Goal: Task Accomplishment & Management: Manage account settings

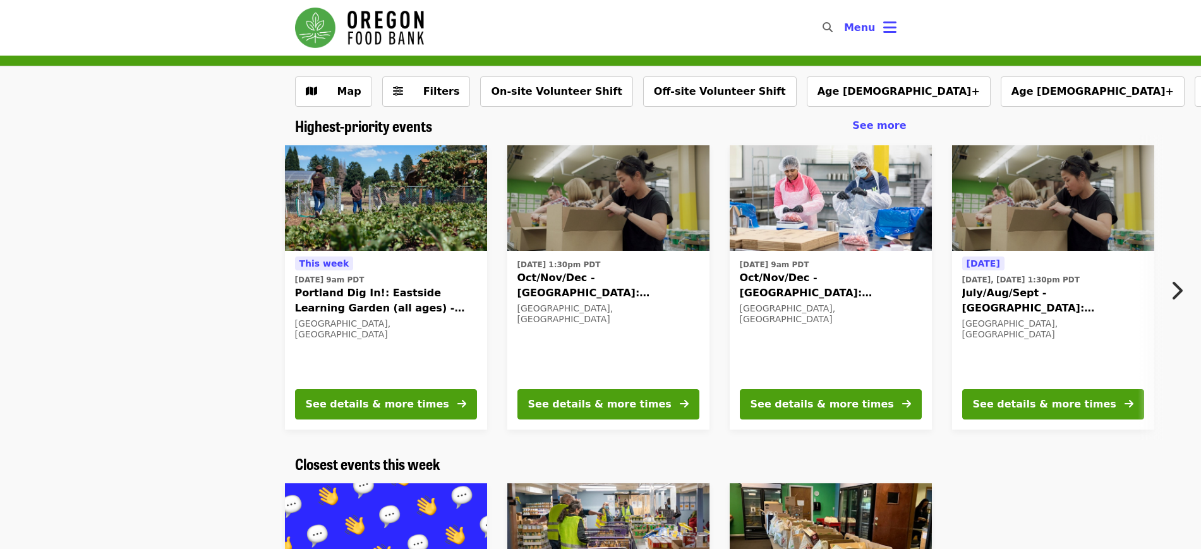
click at [829, 27] on icon "search icon" at bounding box center [828, 27] width 10 height 12
type input "******"
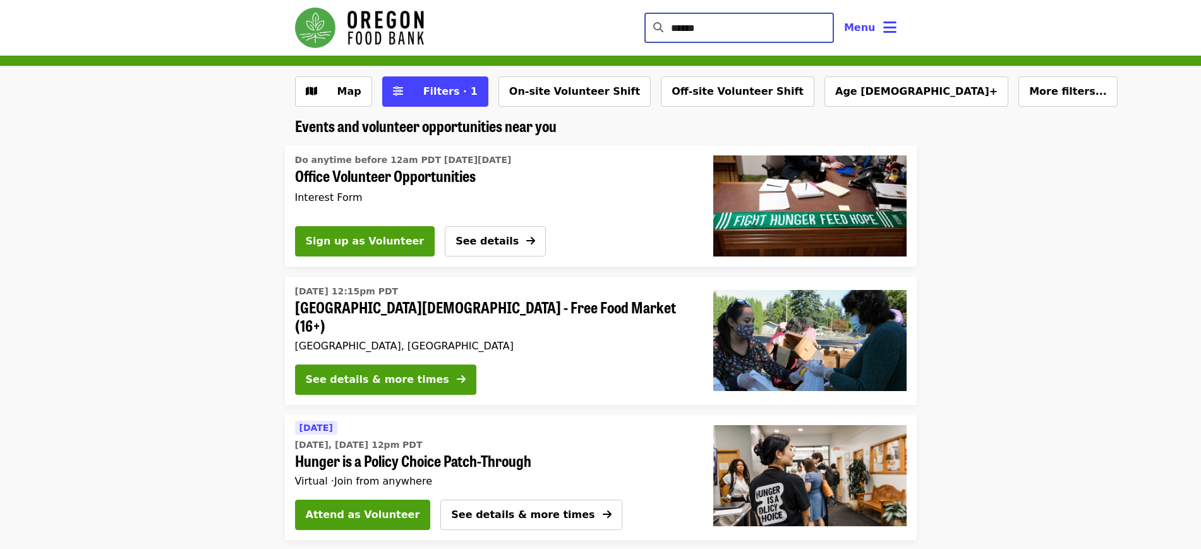
click at [409, 172] on span "Office Volunteer Opportunities" at bounding box center [489, 176] width 388 height 18
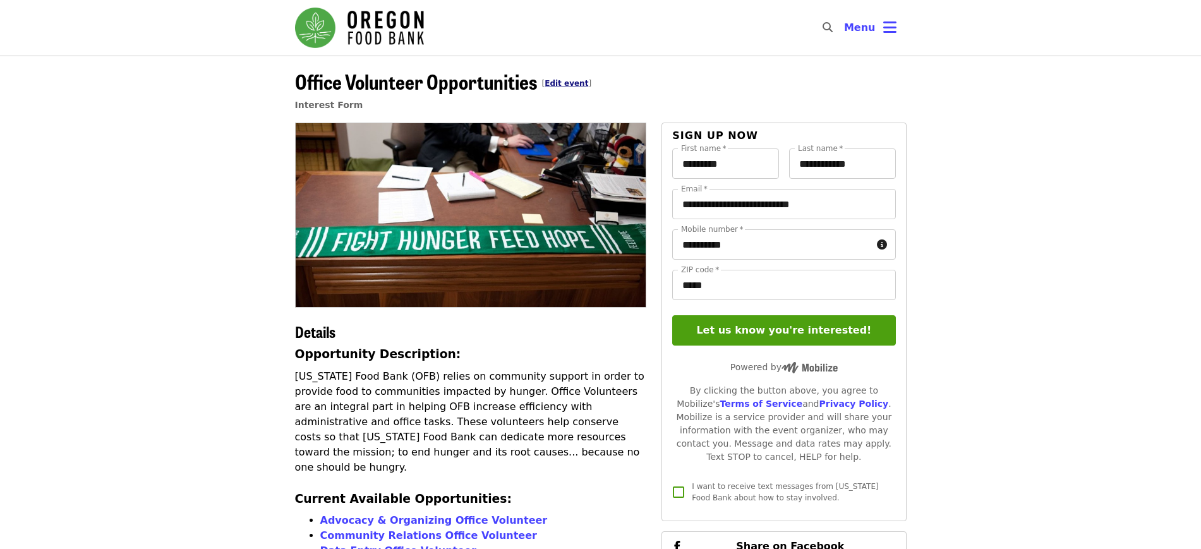
click at [565, 82] on link "Edit event" at bounding box center [567, 83] width 44 height 9
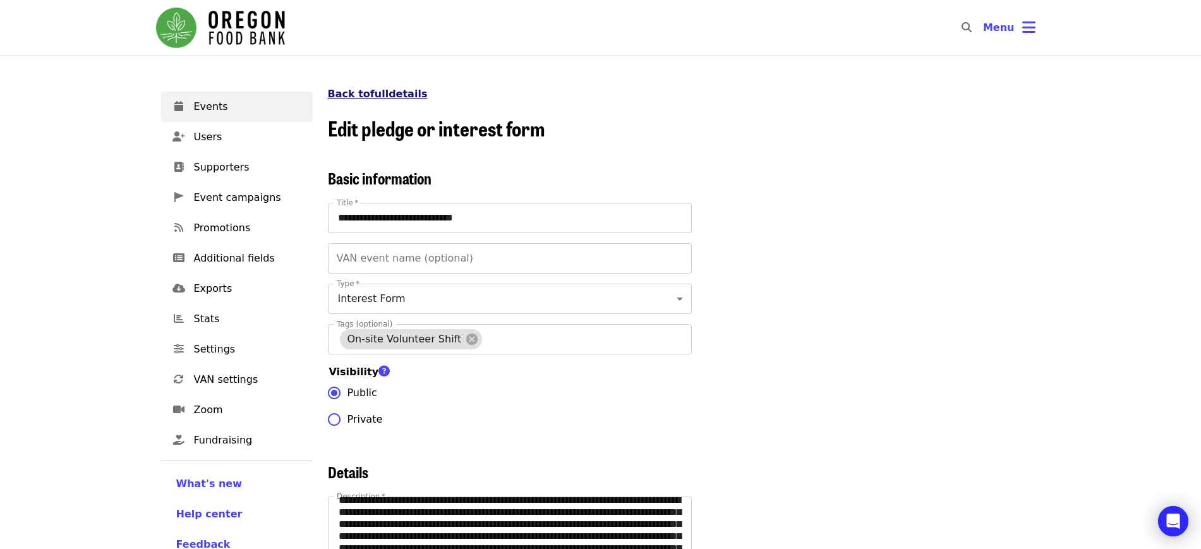
click at [390, 99] on link "Back to full details" at bounding box center [378, 94] width 100 height 12
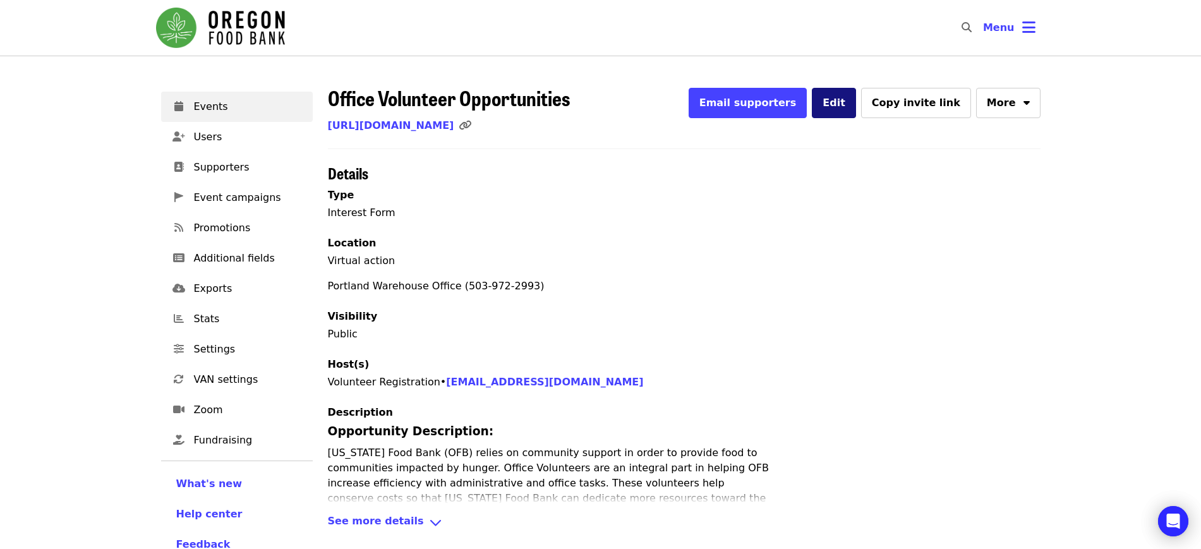
click at [848, 88] on button "Edit" at bounding box center [834, 103] width 44 height 30
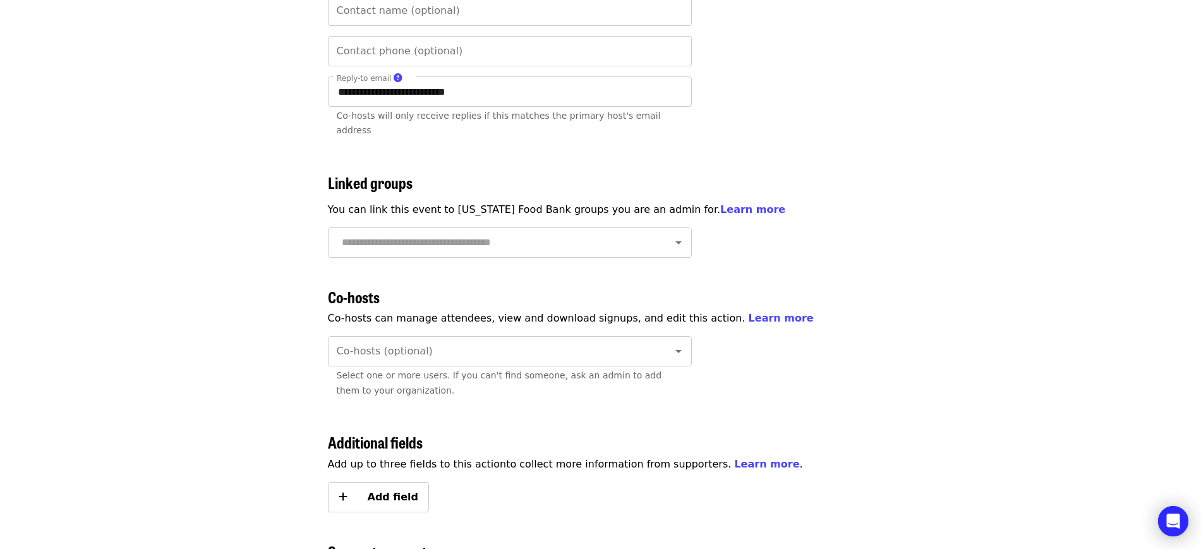
scroll to position [2250, 0]
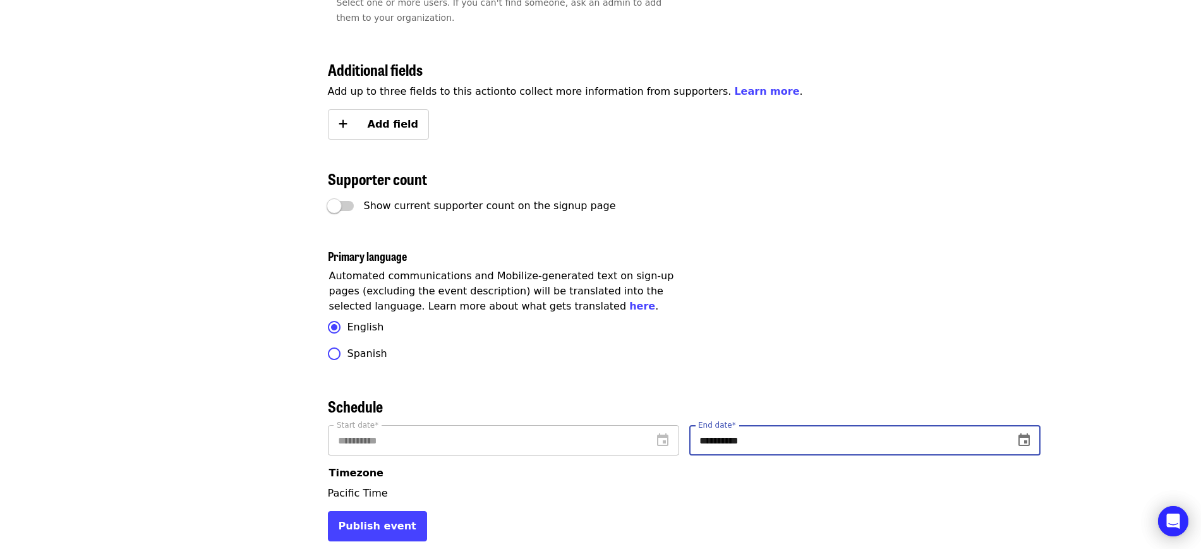
click at [786, 447] on input "**********" at bounding box center [846, 440] width 315 height 30
click at [1024, 438] on icon "change date" at bounding box center [1023, 440] width 15 height 15
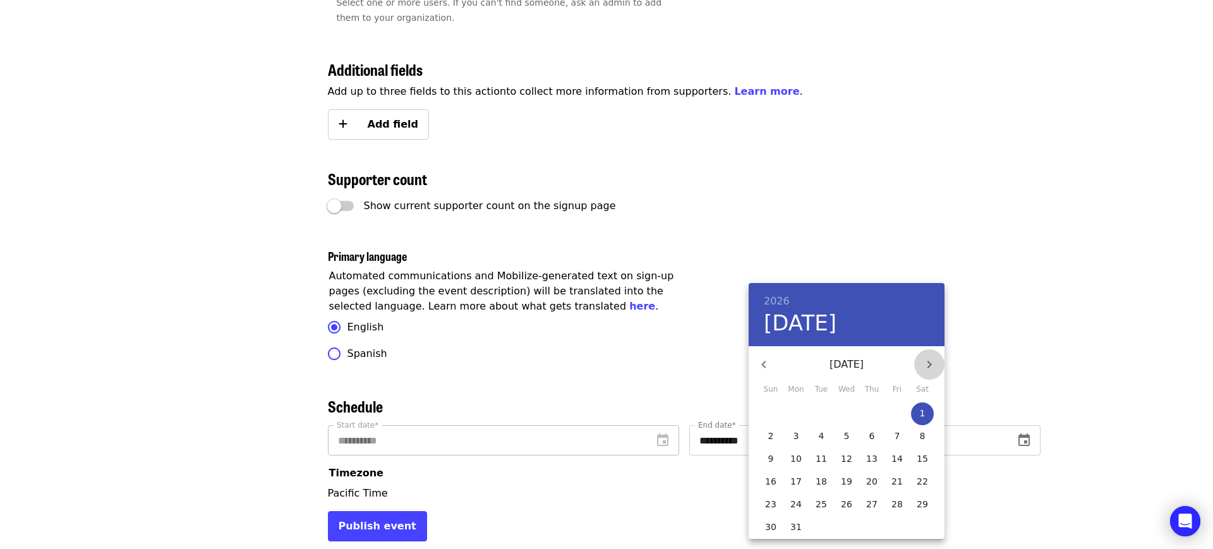
click at [929, 360] on icon "button" at bounding box center [929, 364] width 15 height 15
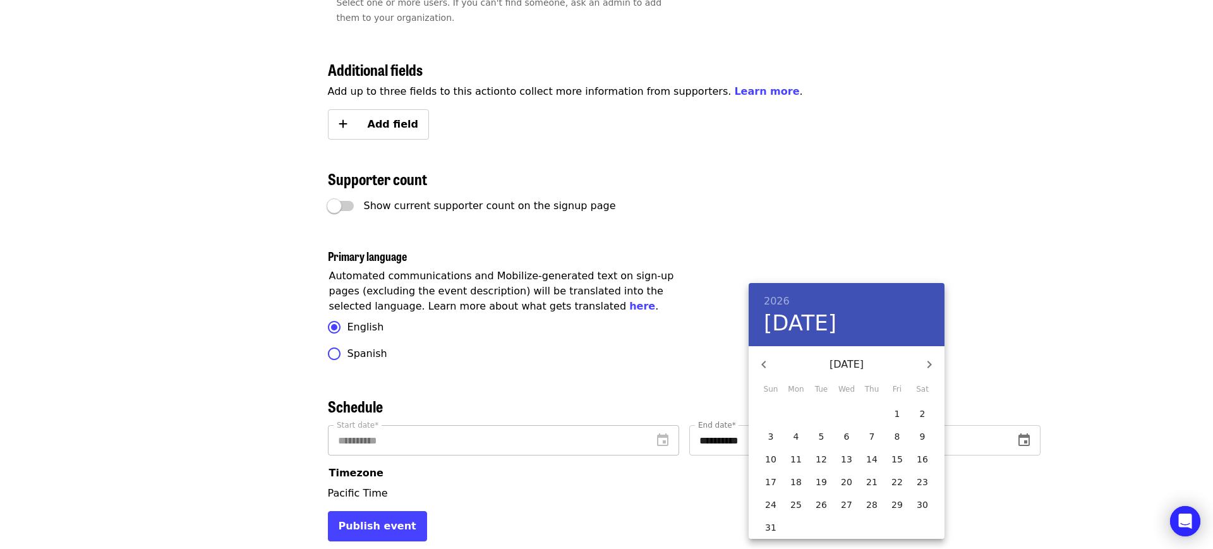
click at [929, 360] on icon "button" at bounding box center [929, 364] width 15 height 15
click at [794, 528] on p "31" at bounding box center [795, 527] width 11 height 13
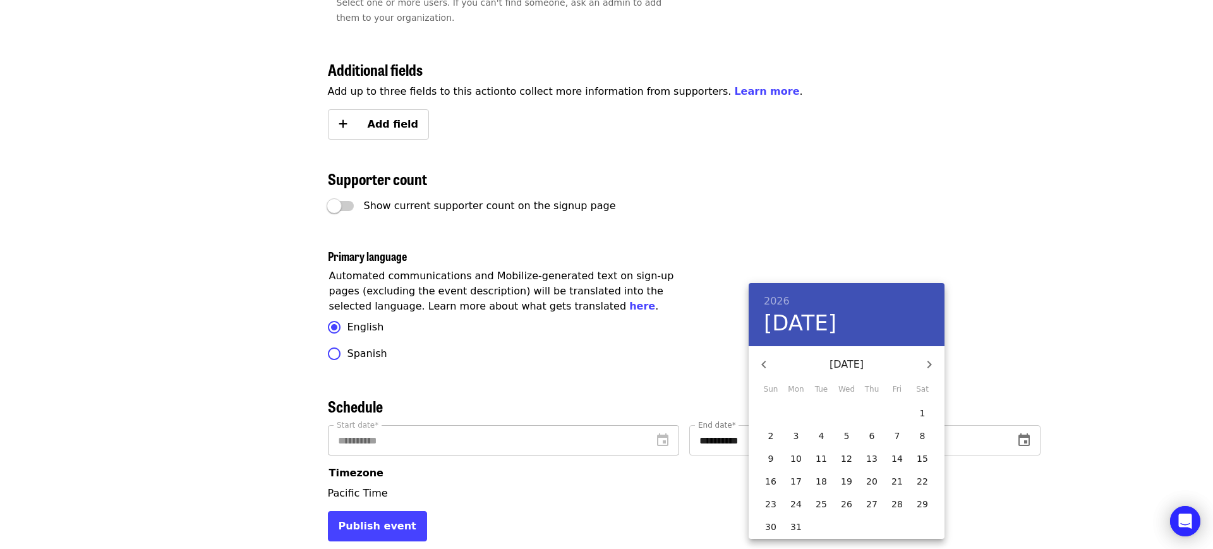
type input "**********"
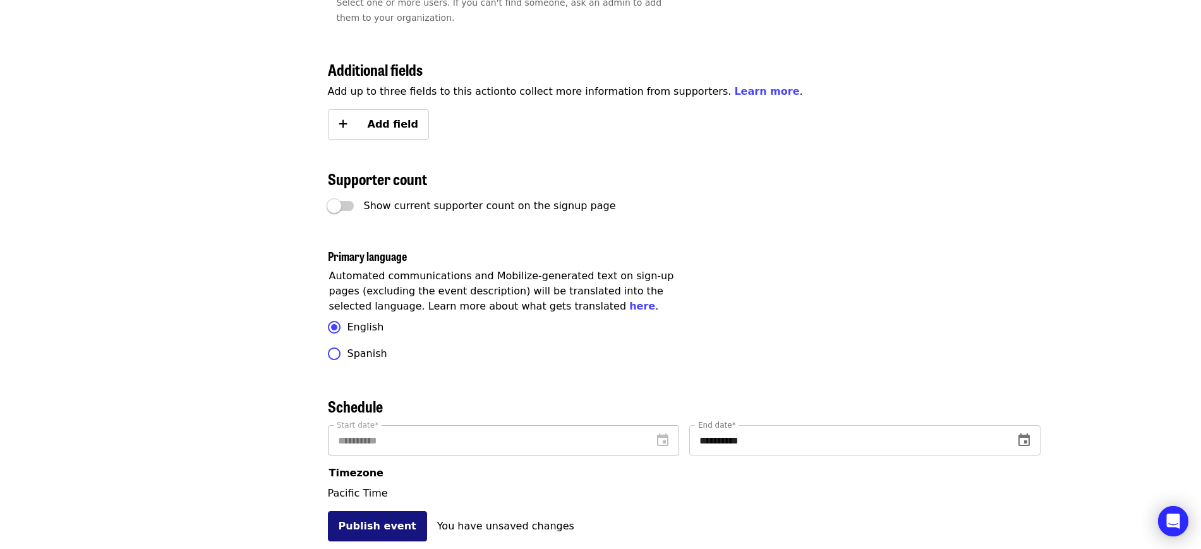
click at [359, 529] on button "Publish event" at bounding box center [377, 526] width 99 height 30
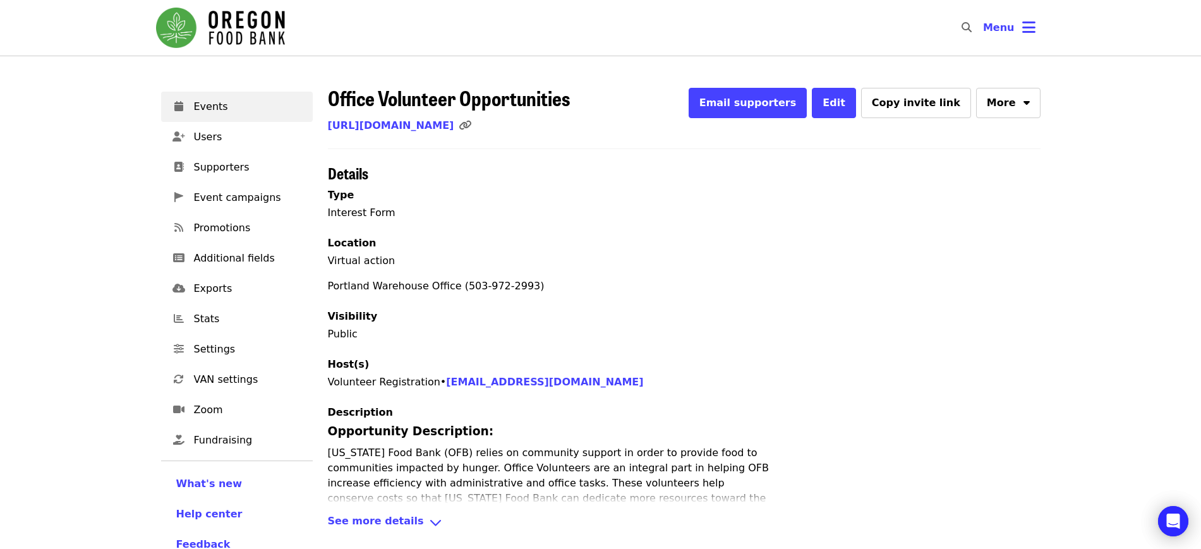
scroll to position [140, 0]
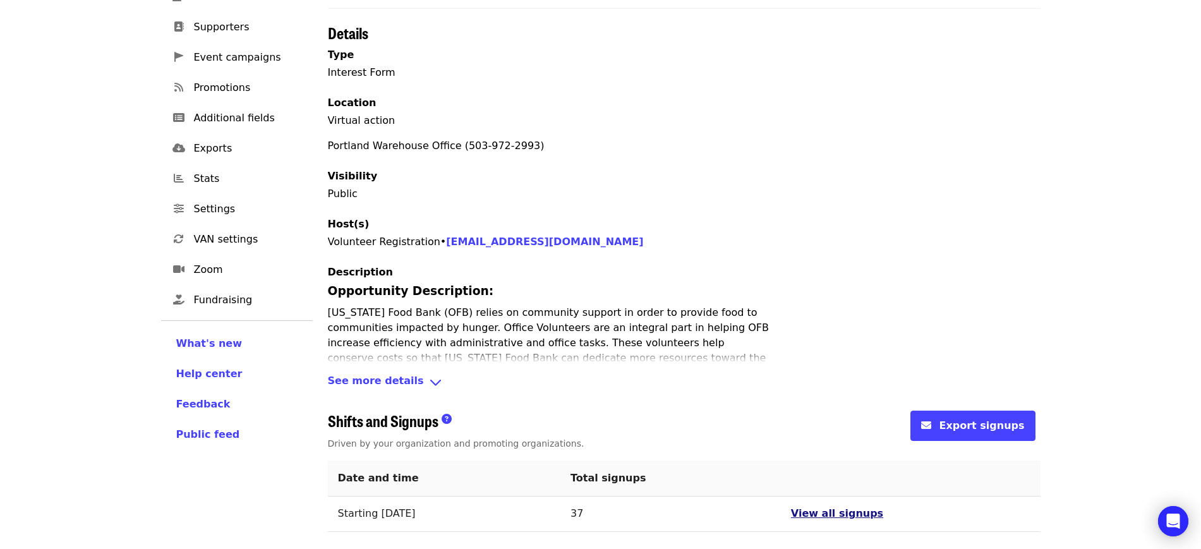
click at [840, 510] on span "View all signups" at bounding box center [837, 513] width 92 height 12
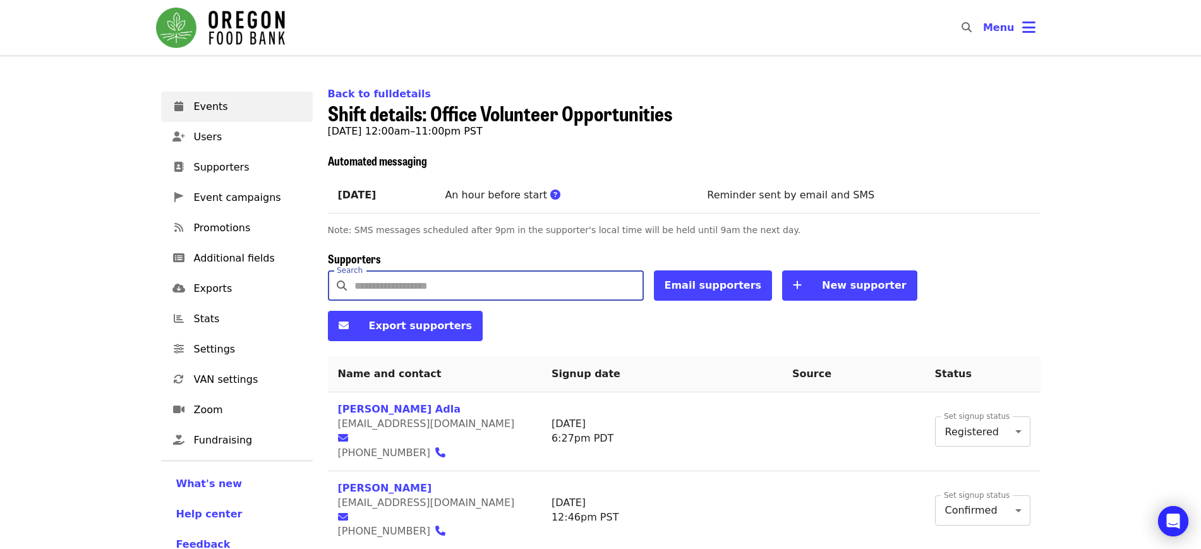
click at [418, 292] on input "Search" at bounding box center [498, 285] width 289 height 30
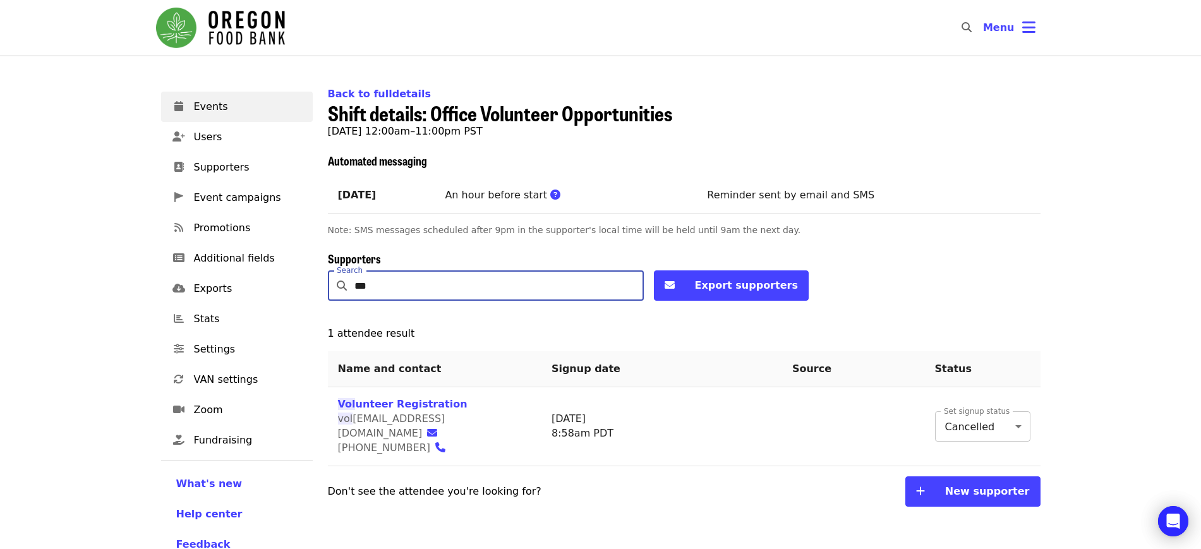
type input "***"
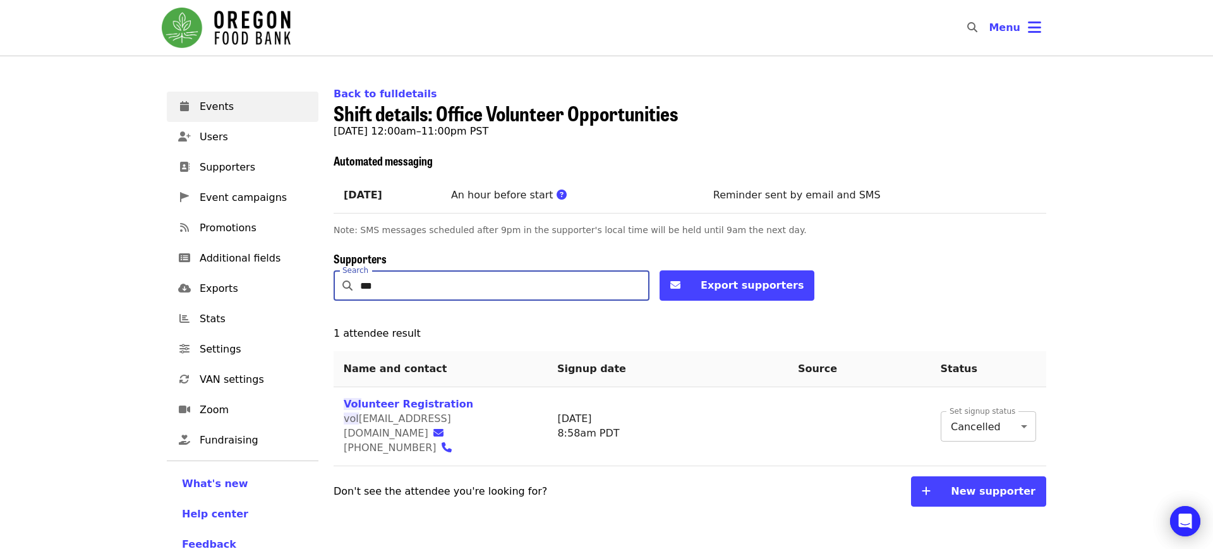
click at [973, 419] on body "Skip to content ​ Menu Events Users Supporters Event campaigns Promotions Addit…" at bounding box center [606, 310] width 1213 height 620
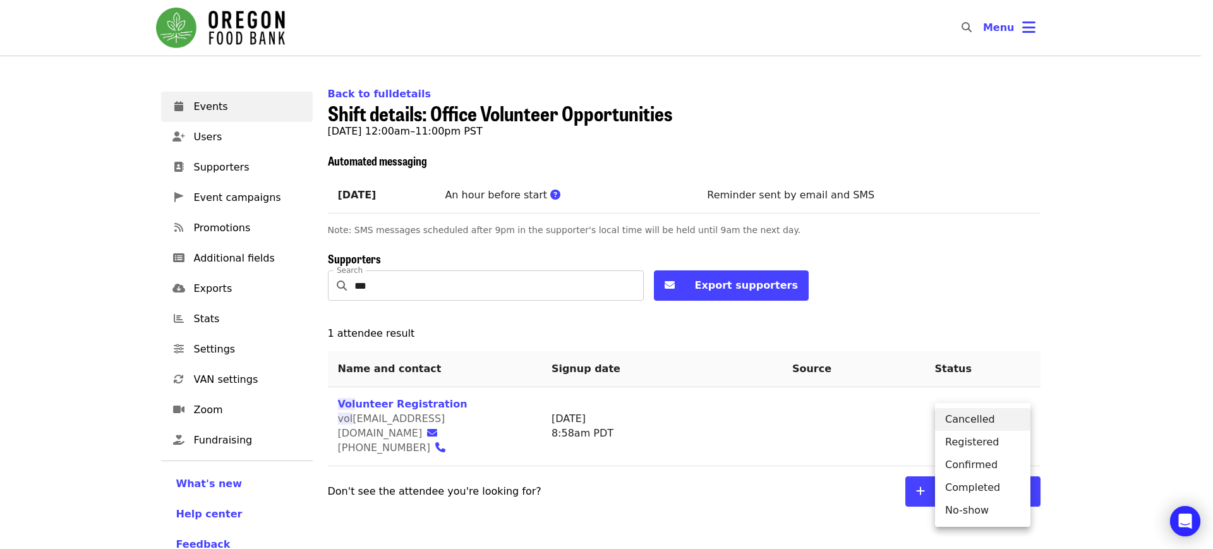
click at [977, 466] on li "Confirmed" at bounding box center [982, 465] width 95 height 23
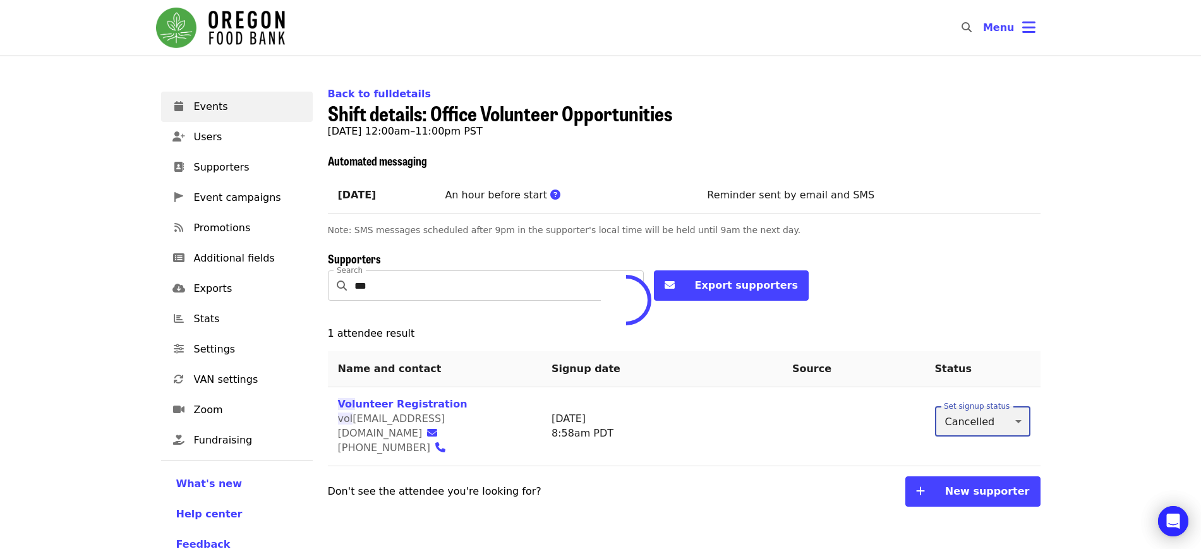
type input "*"
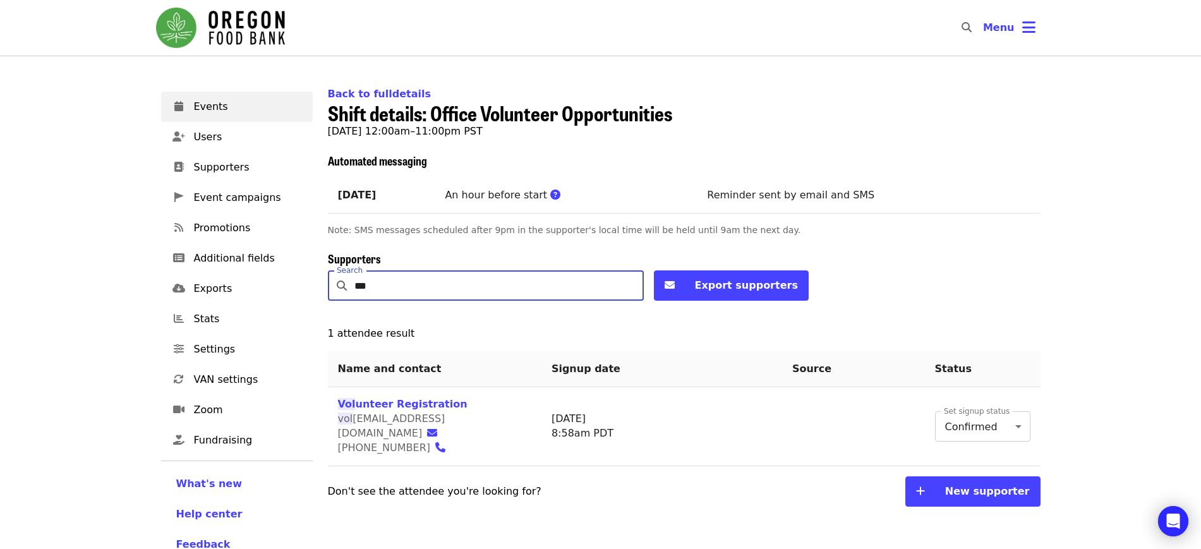
click at [626, 284] on input "***" at bounding box center [498, 285] width 289 height 30
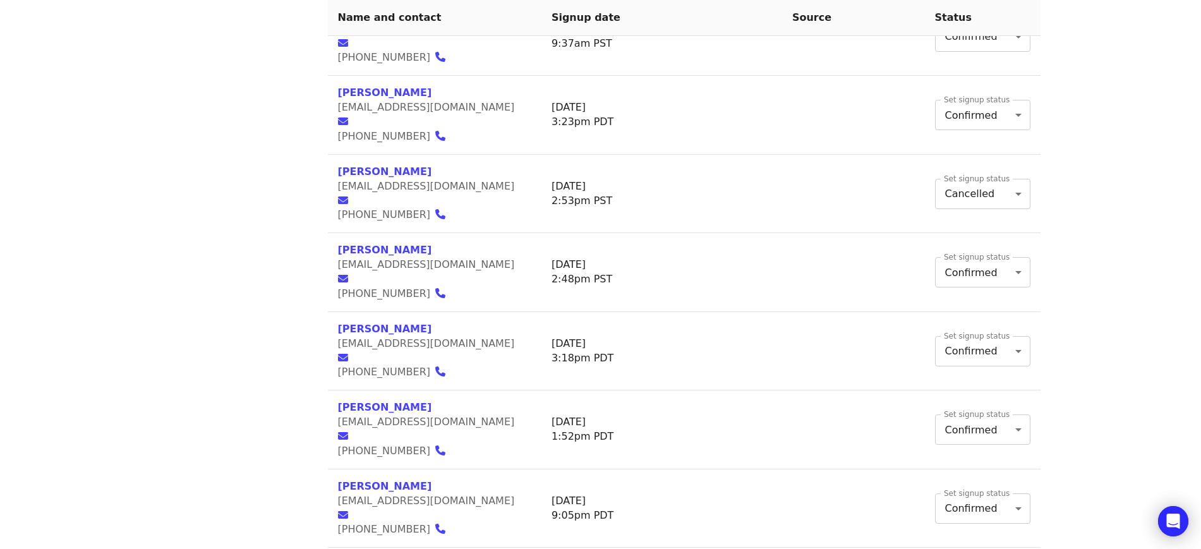
scroll to position [1438, 0]
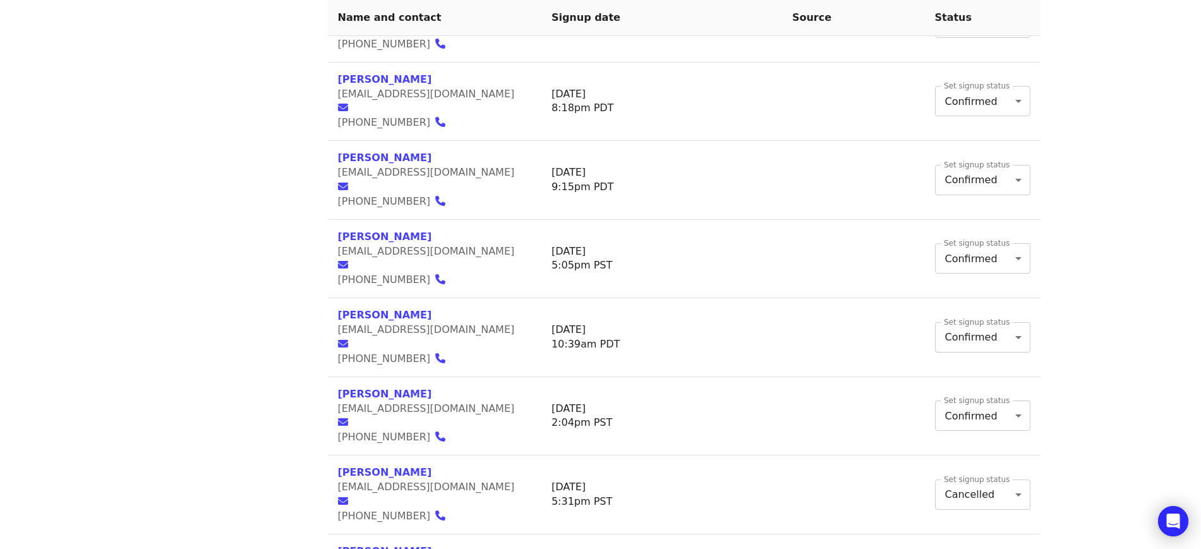
scroll to position [617, 0]
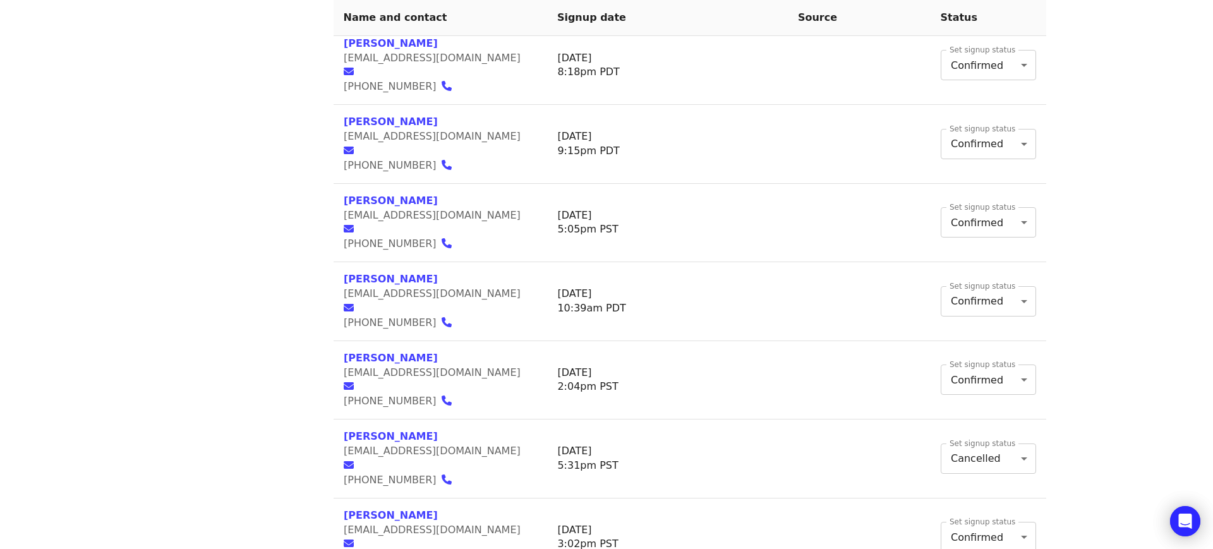
click at [1008, 485] on body "Skip to content ​ Menu Events Users Supporters Event campaigns Promotions Addit…" at bounding box center [606, 77] width 1213 height 1389
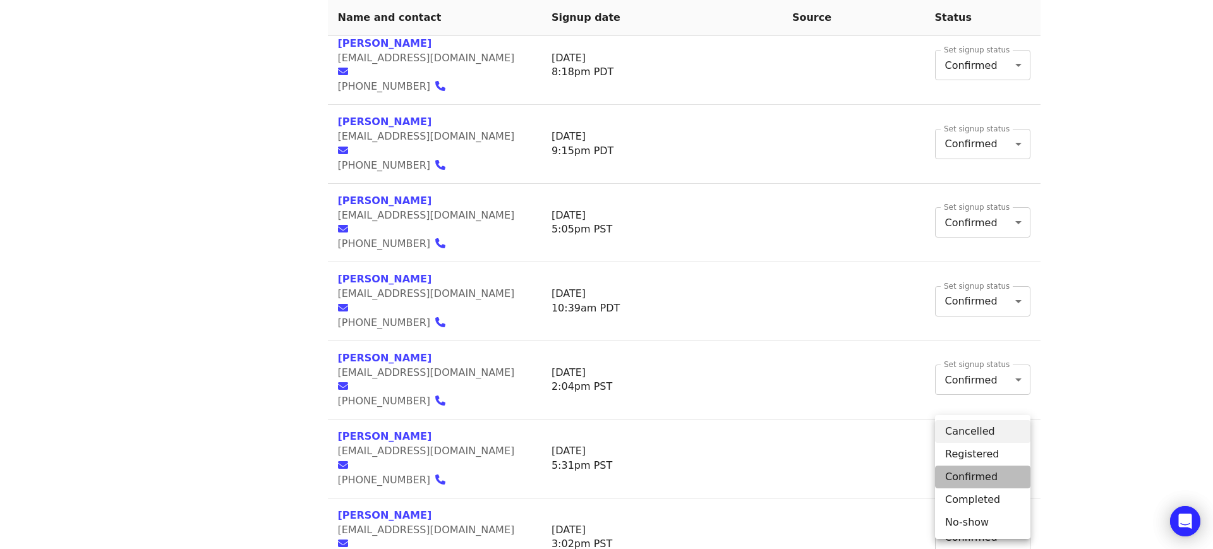
click at [996, 475] on li "Confirmed" at bounding box center [982, 477] width 95 height 23
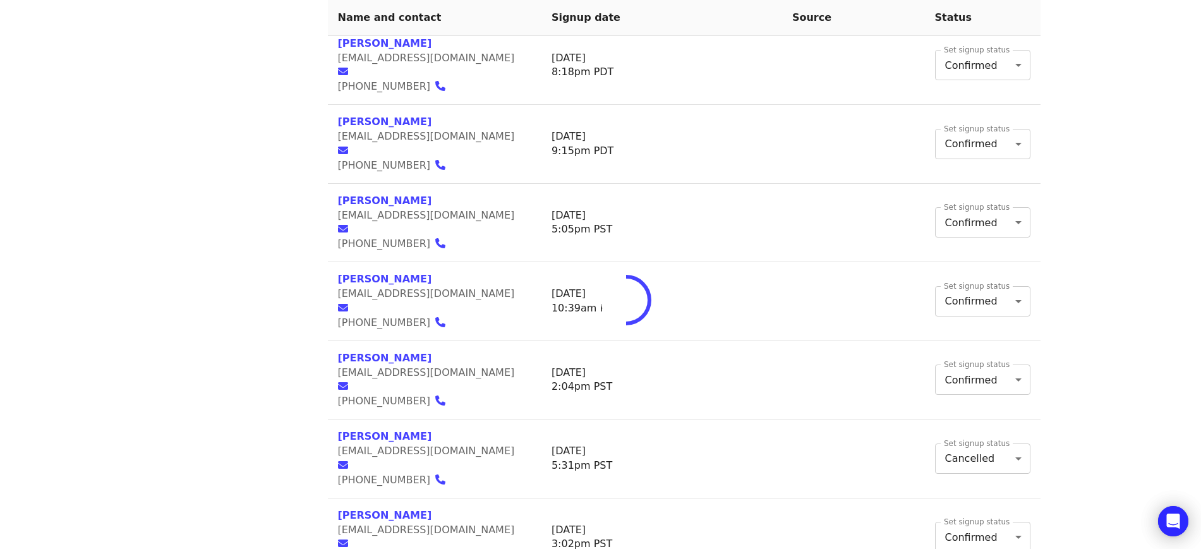
type input "*"
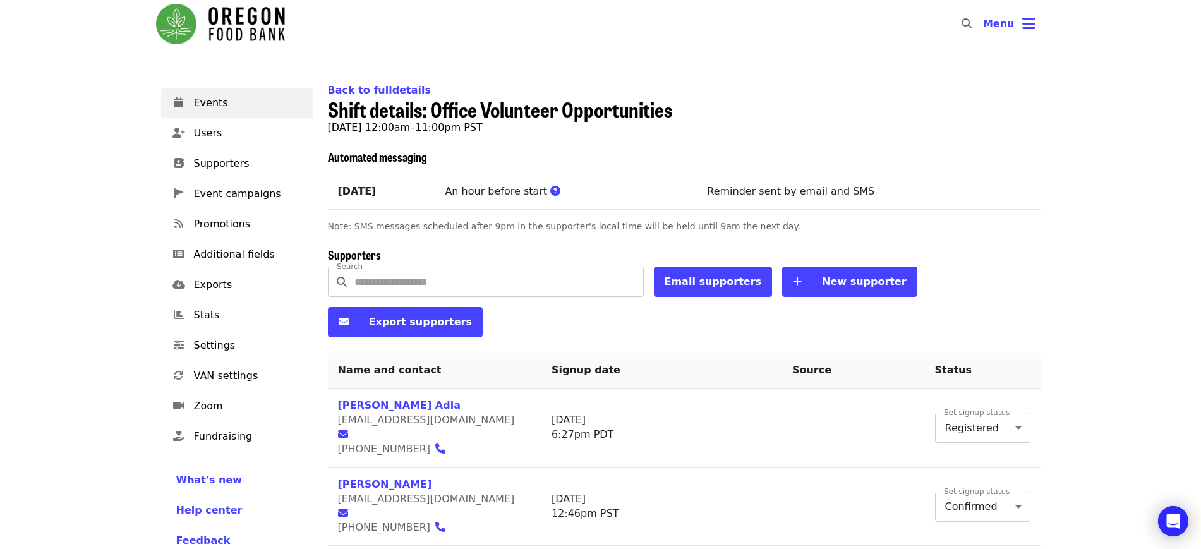
scroll to position [5, 0]
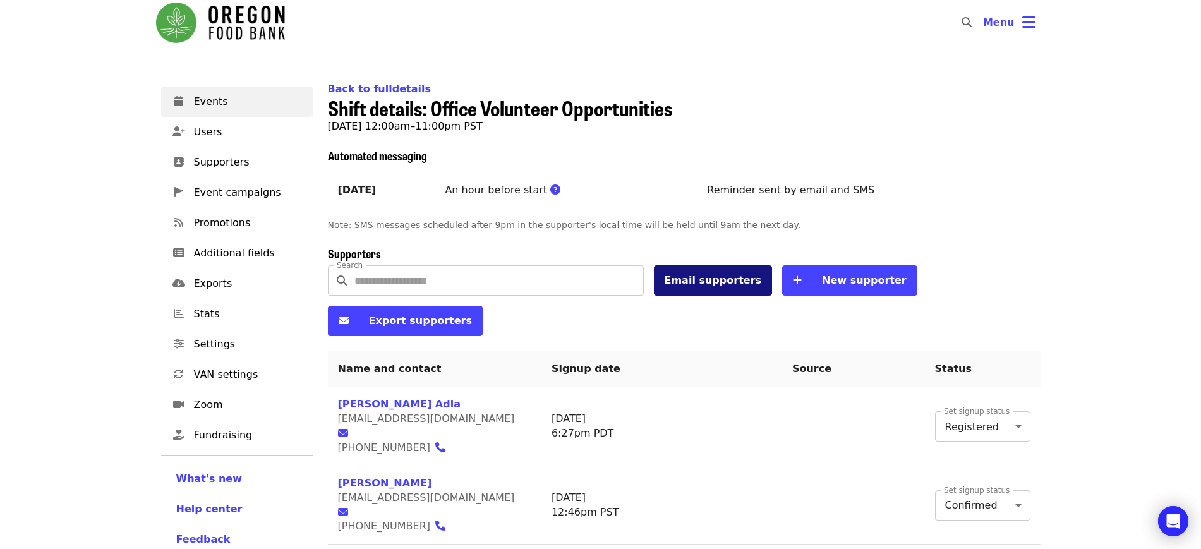
click at [701, 277] on span "Email supporters" at bounding box center [713, 280] width 97 height 12
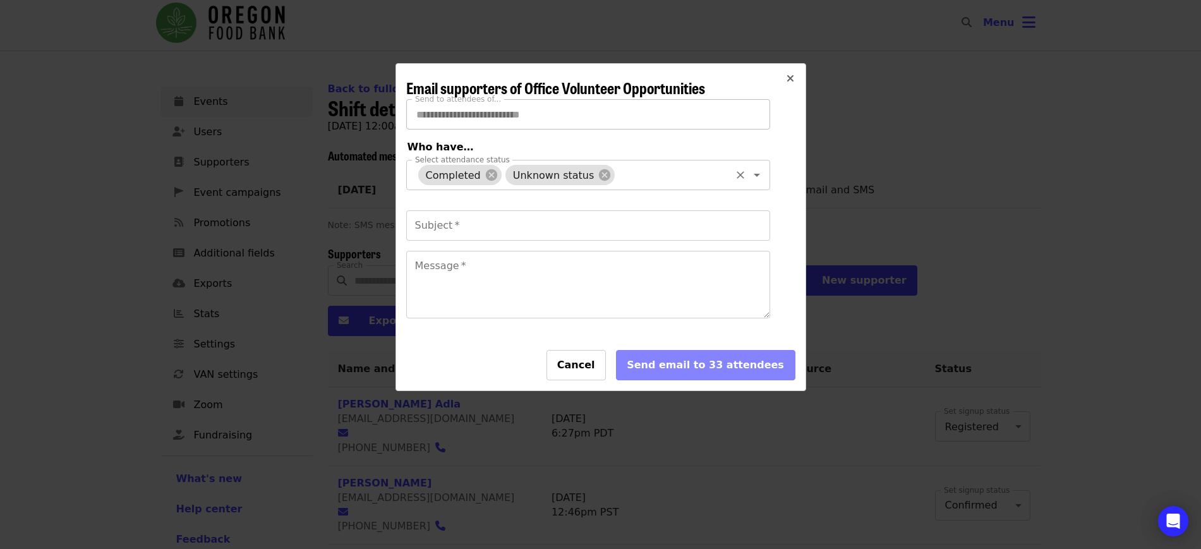
click at [617, 174] on input "Select attendance status" at bounding box center [673, 175] width 112 height 24
type input "*"
click at [790, 77] on icon "times icon" at bounding box center [791, 79] width 8 height 12
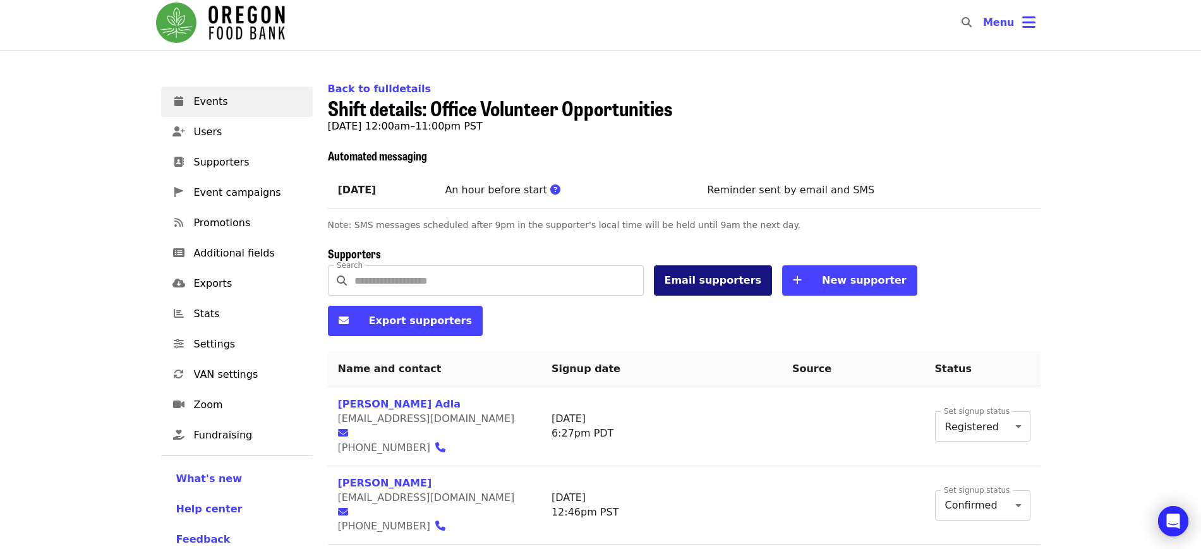
click at [706, 280] on span "Email supporters" at bounding box center [713, 280] width 97 height 12
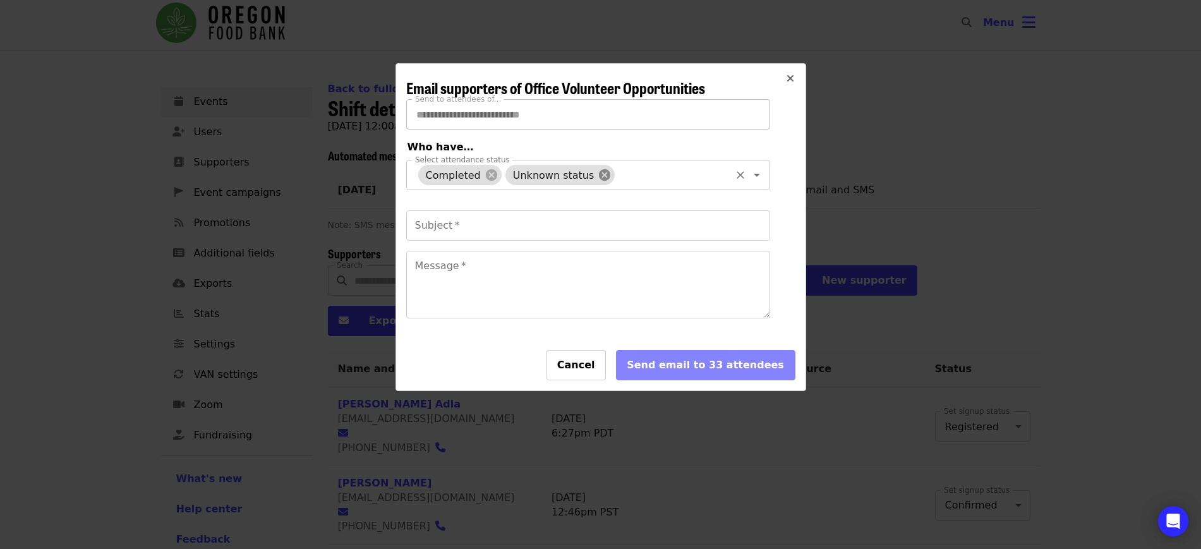
click at [598, 173] on icon at bounding box center [605, 175] width 14 height 14
click at [486, 174] on icon at bounding box center [492, 175] width 14 height 14
click at [486, 174] on input "Select attendance status" at bounding box center [572, 175] width 313 height 24
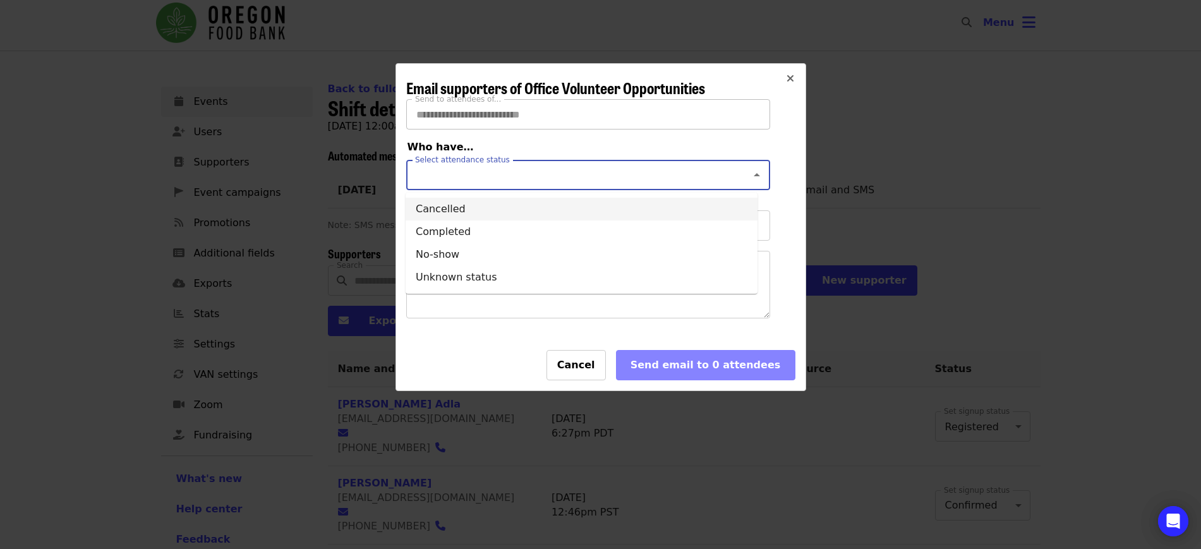
click at [787, 78] on icon "times icon" at bounding box center [791, 79] width 8 height 12
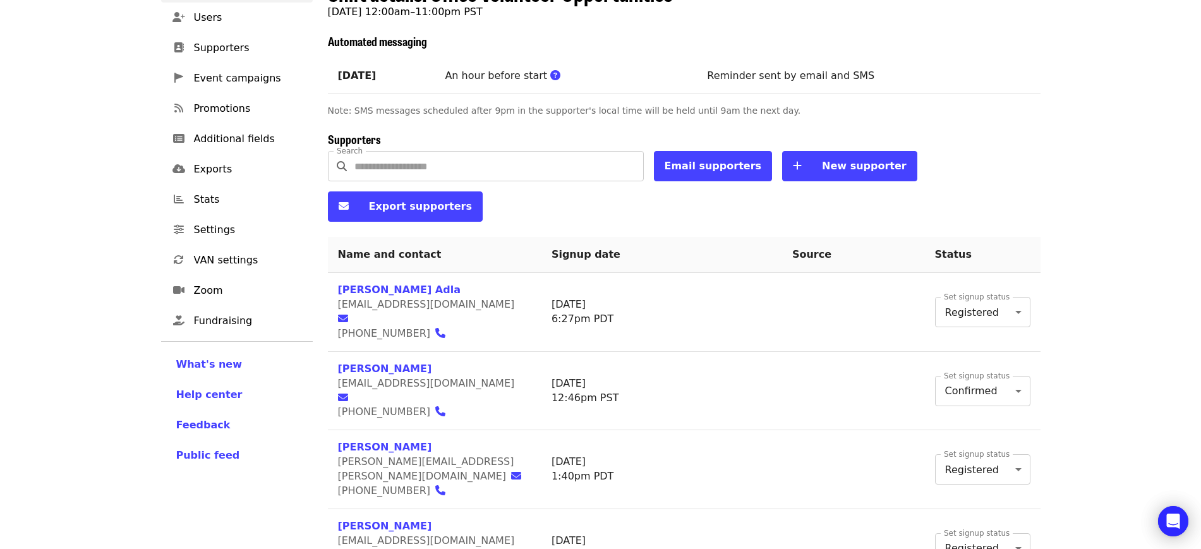
scroll to position [120, 0]
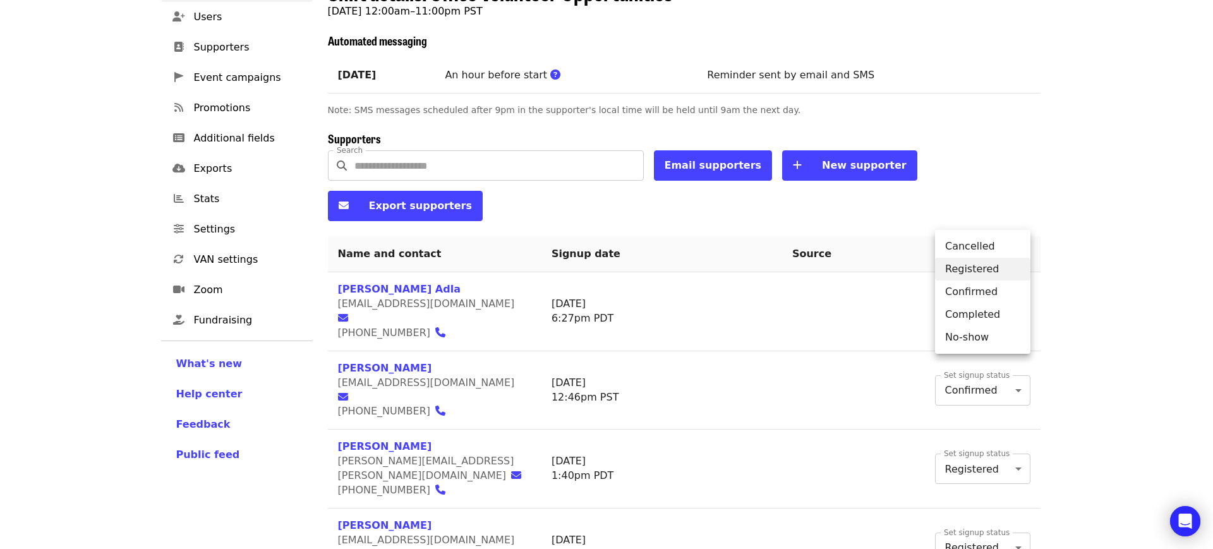
click at [999, 310] on li "Completed" at bounding box center [982, 314] width 95 height 23
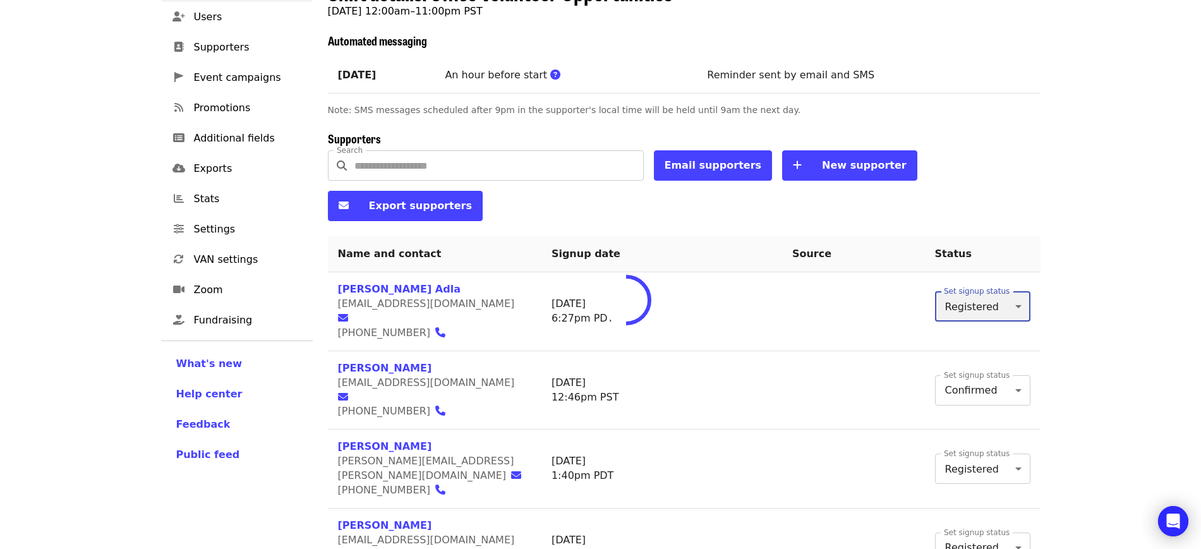
type input "*"
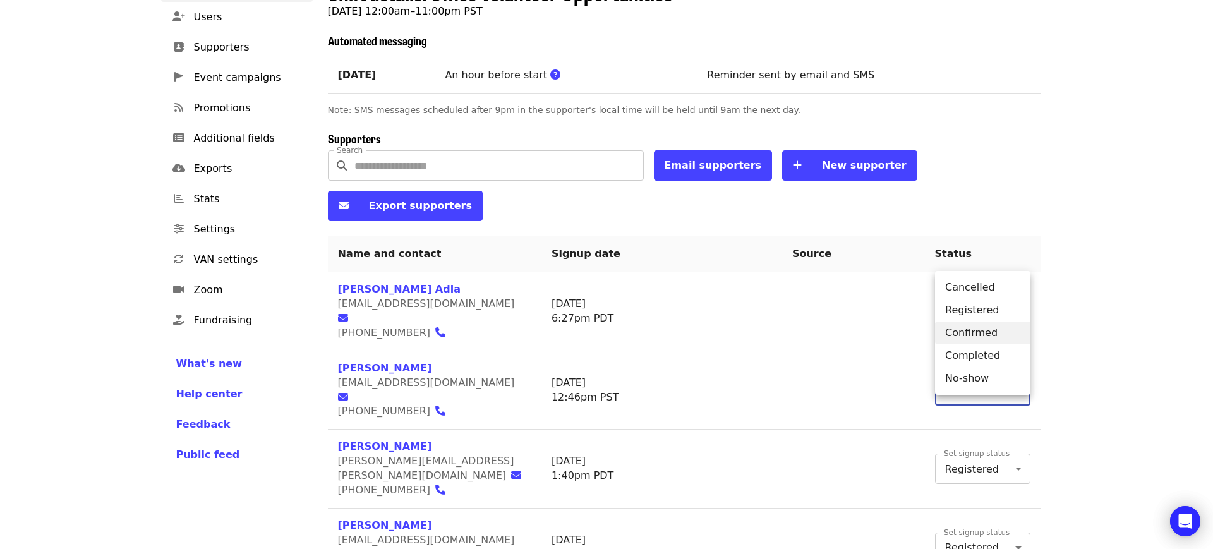
click at [992, 359] on li "Completed" at bounding box center [982, 355] width 95 height 23
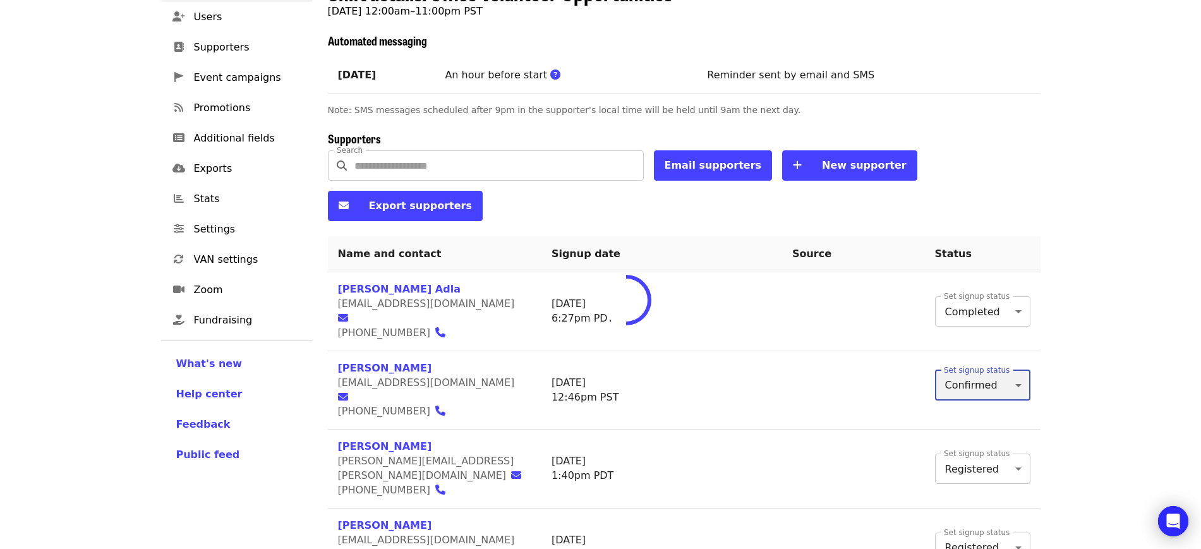
type input "*"
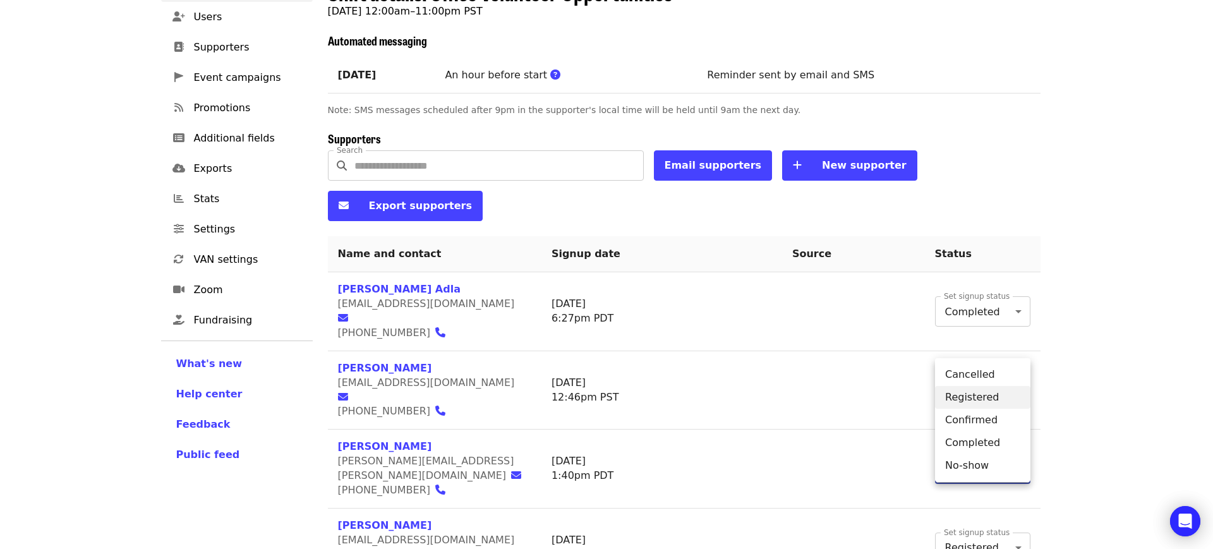
click at [987, 448] on li "Completed" at bounding box center [982, 442] width 95 height 23
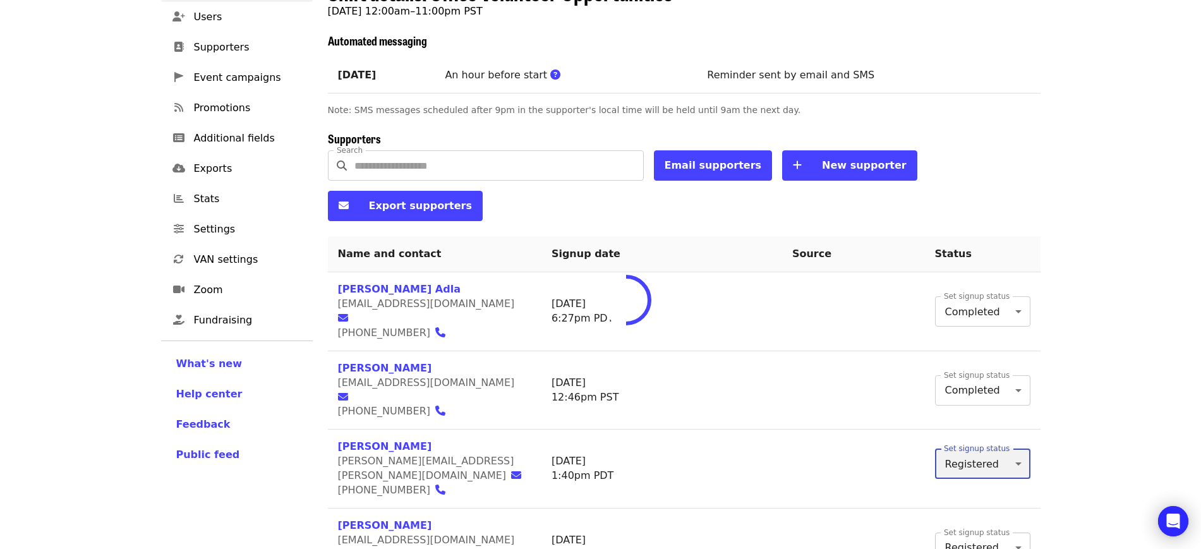
type input "*"
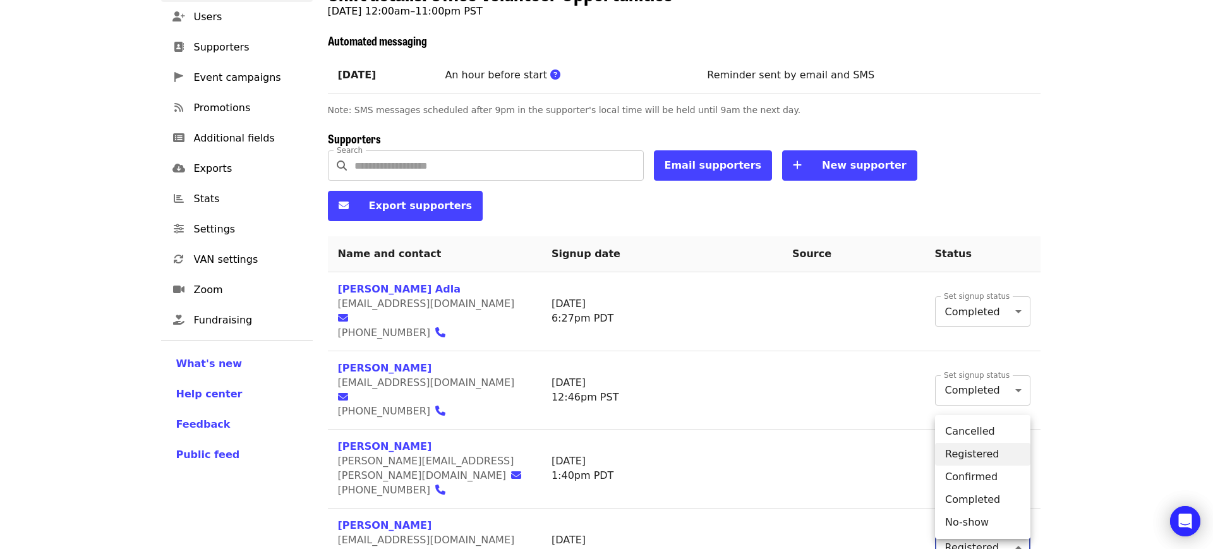
click at [987, 493] on li "Completed" at bounding box center [982, 499] width 95 height 23
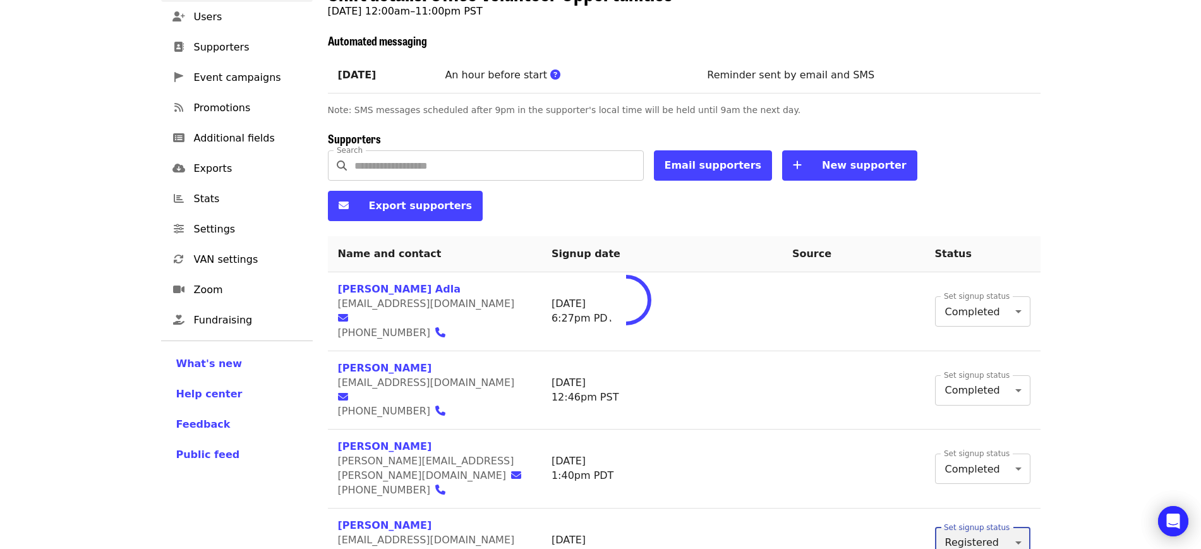
type input "*"
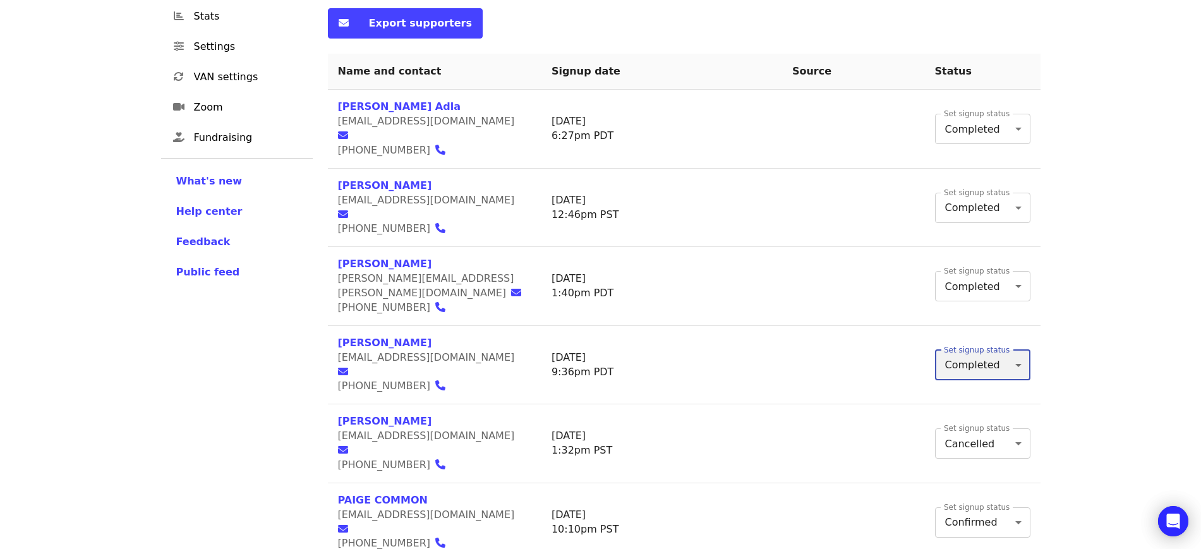
scroll to position [315, 0]
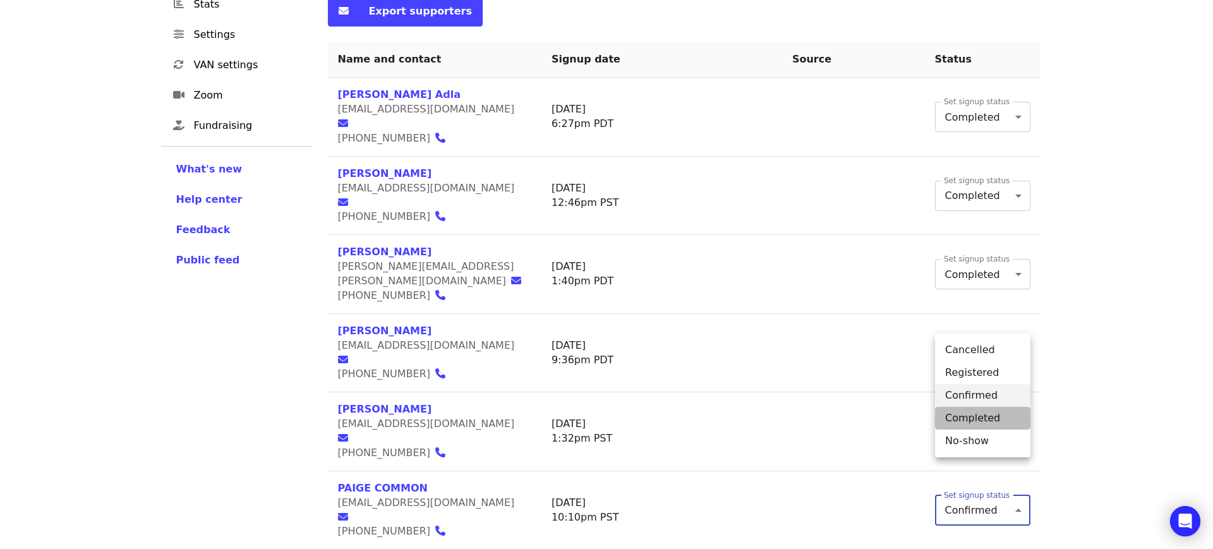
click at [980, 411] on li "Completed" at bounding box center [982, 418] width 95 height 23
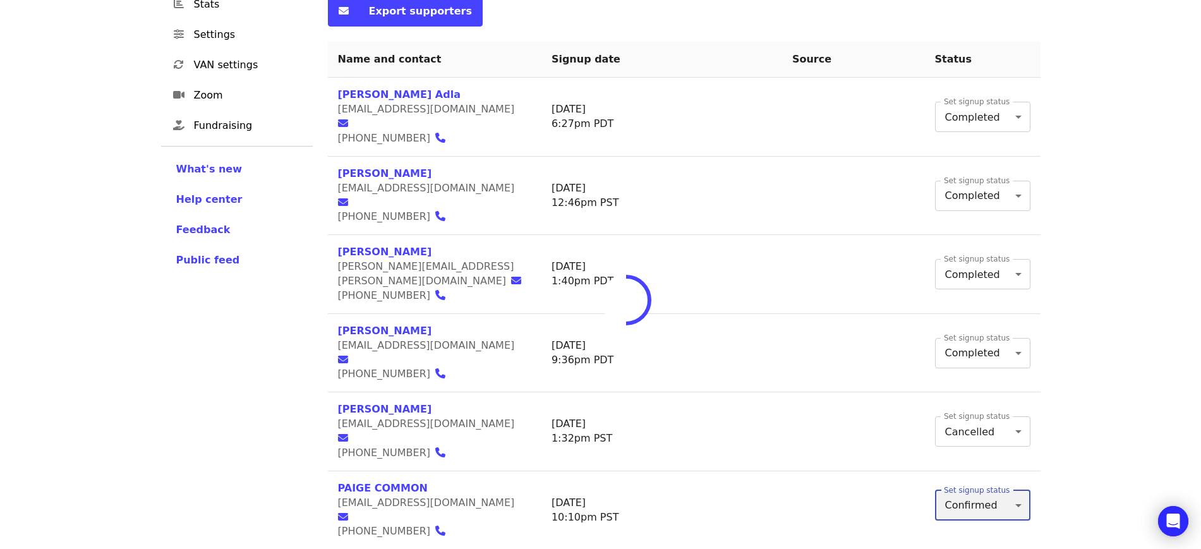
type input "*"
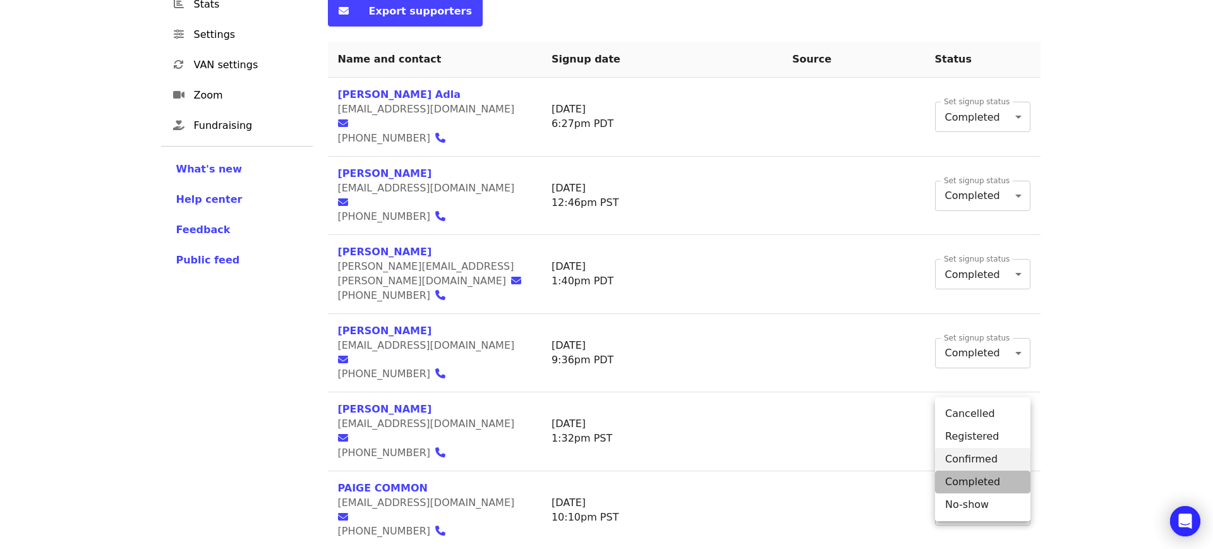
click at [979, 479] on li "Completed" at bounding box center [982, 482] width 95 height 23
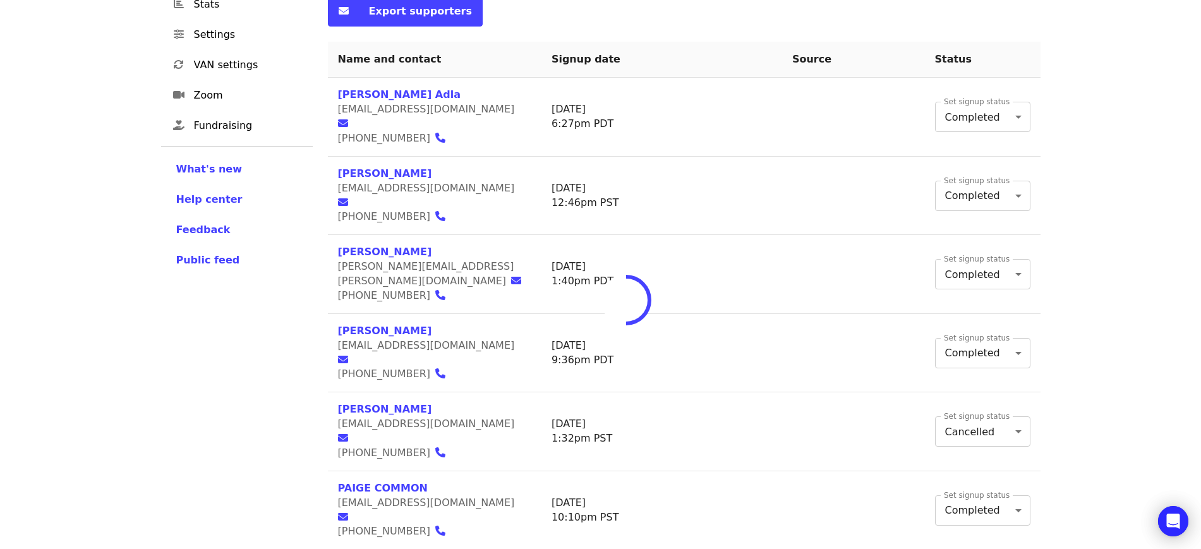
type input "*"
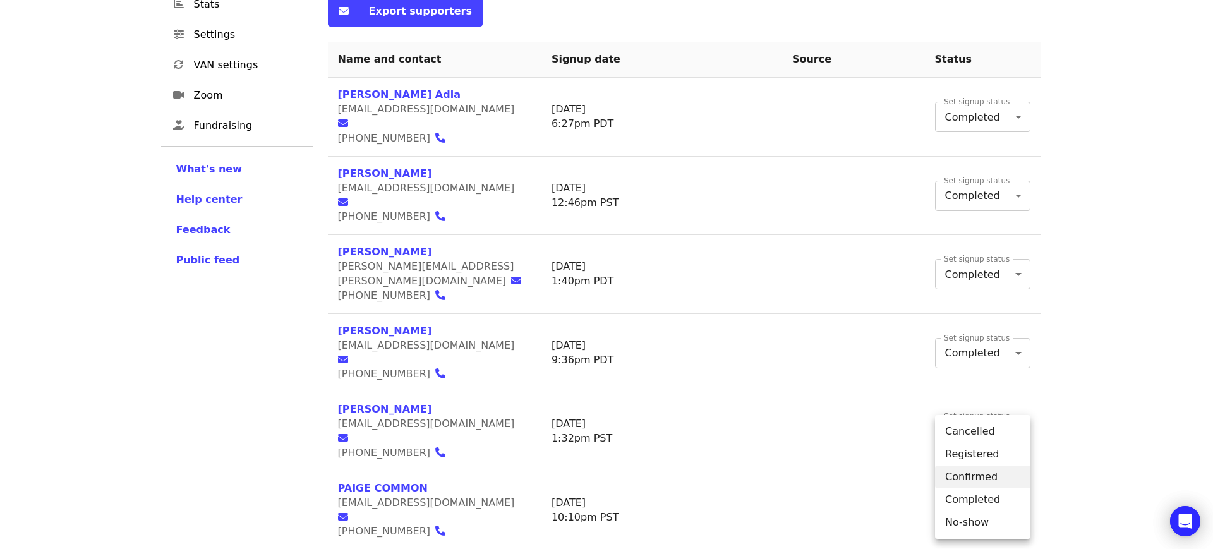
click at [976, 495] on li "Completed" at bounding box center [982, 499] width 95 height 23
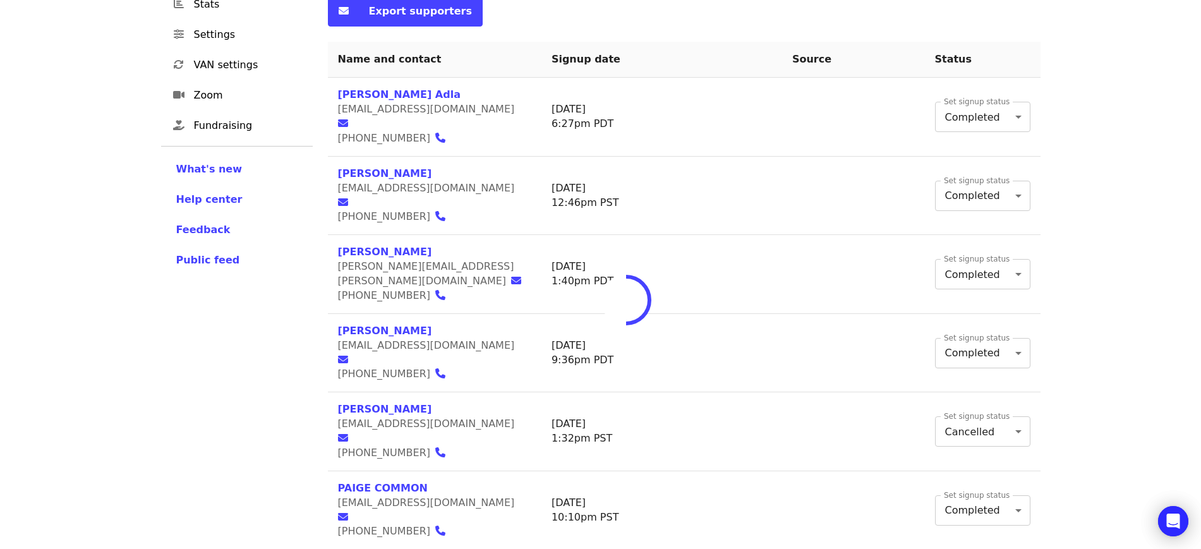
type input "*"
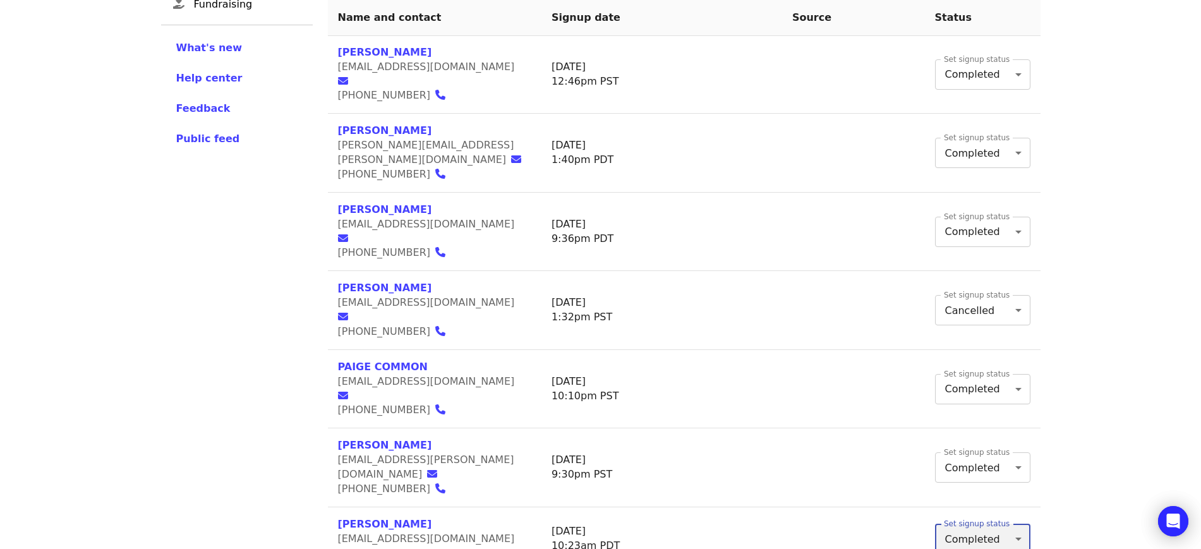
scroll to position [441, 0]
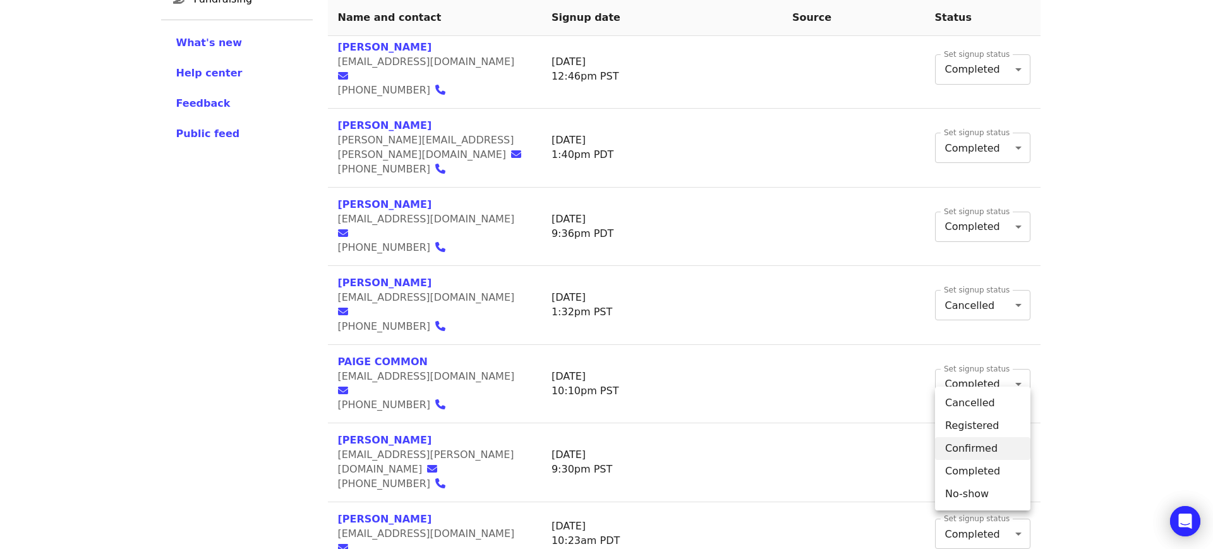
click at [980, 474] on li "Completed" at bounding box center [982, 471] width 95 height 23
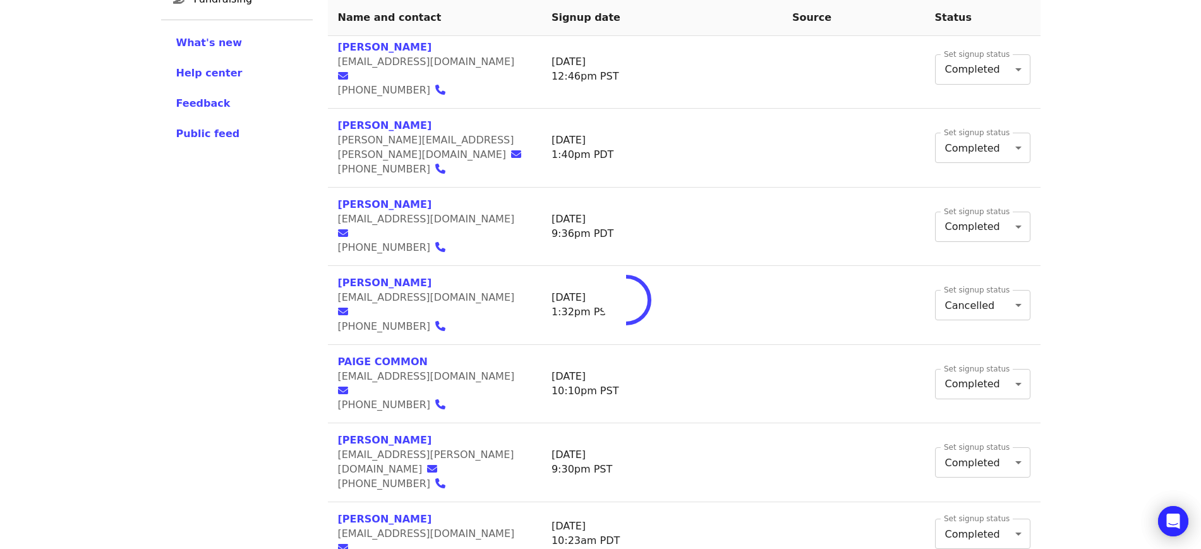
type input "*"
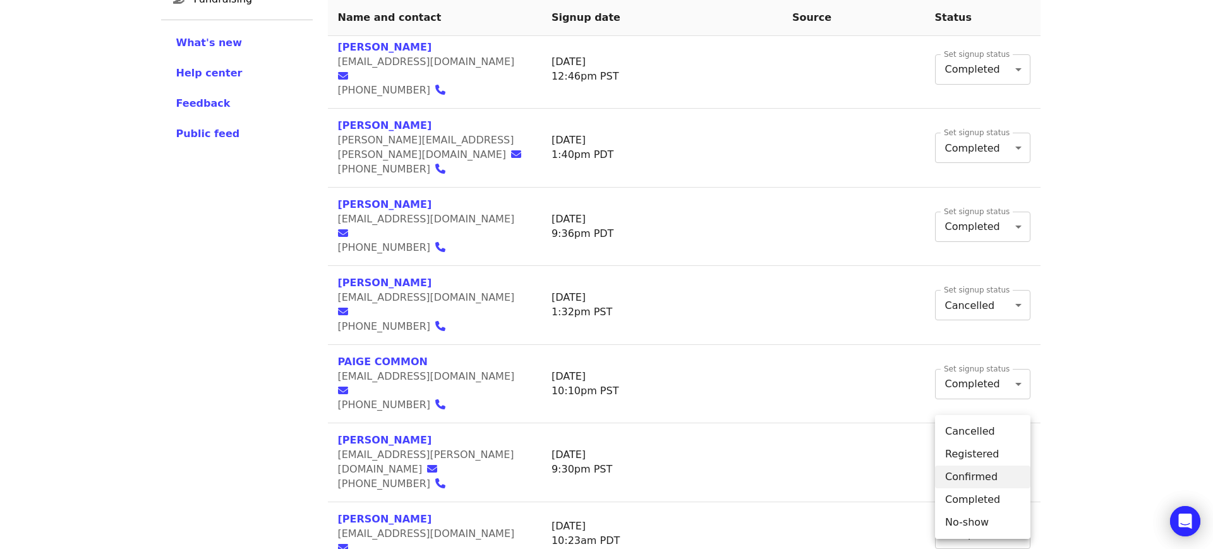
click at [968, 500] on li "Completed" at bounding box center [982, 499] width 95 height 23
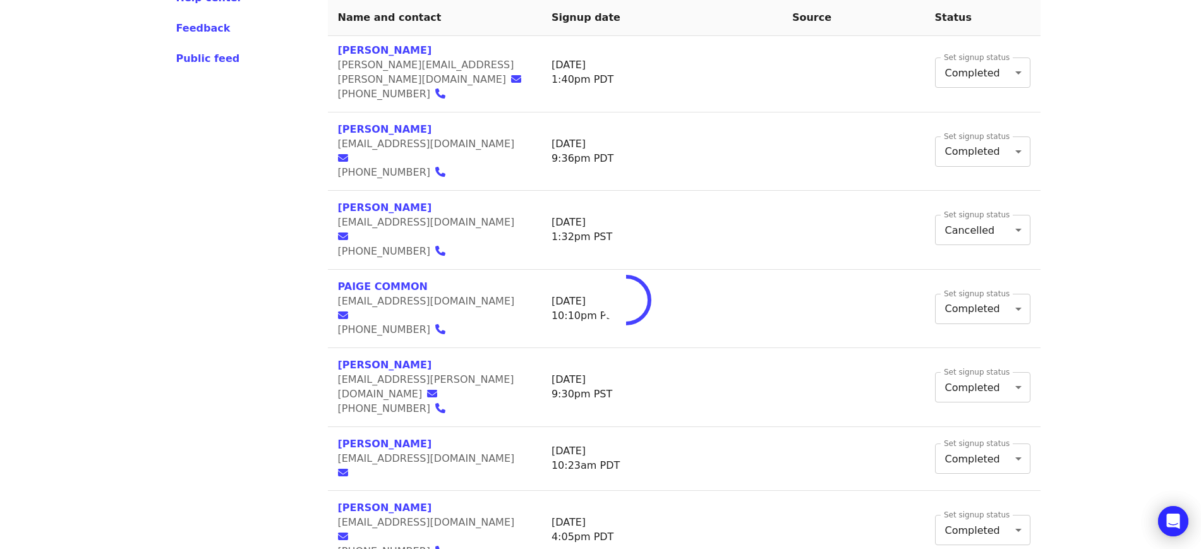
type input "*"
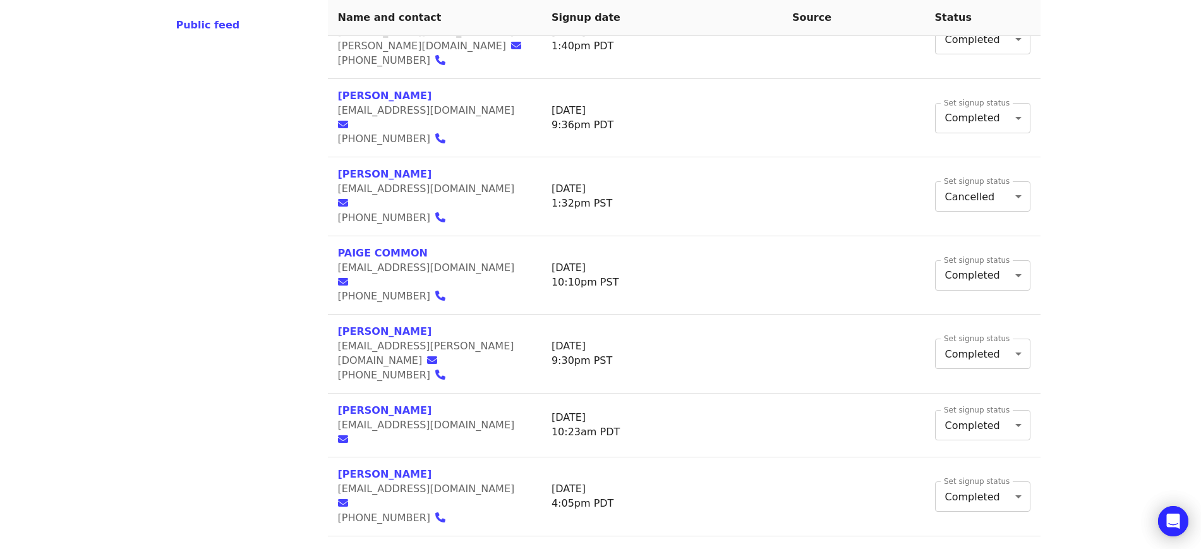
scroll to position [555, 0]
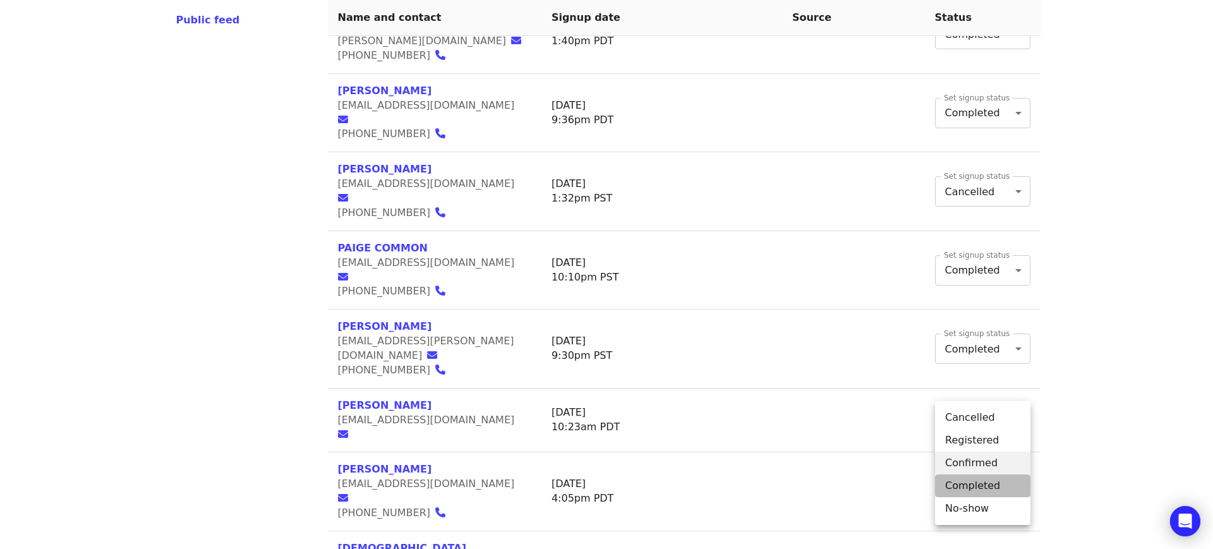
click at [977, 485] on li "Completed" at bounding box center [982, 485] width 95 height 23
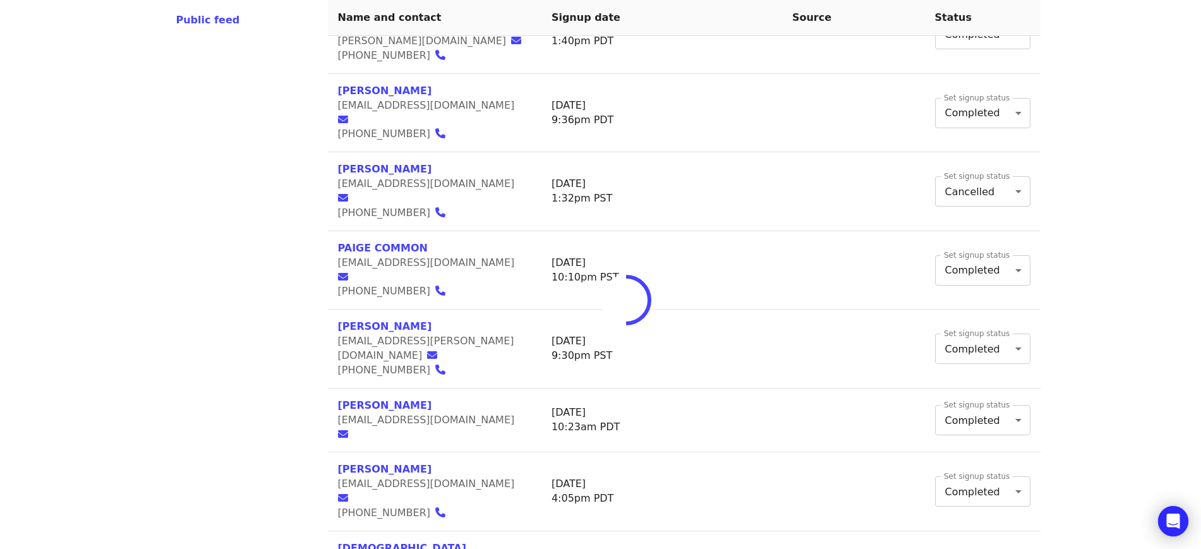
type input "*"
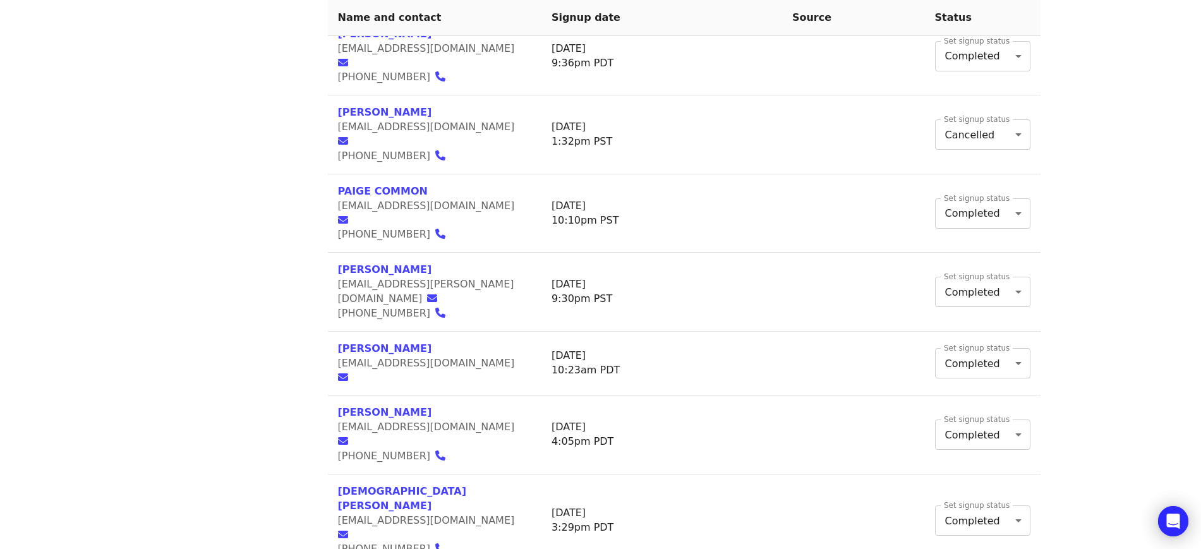
scroll to position [615, 0]
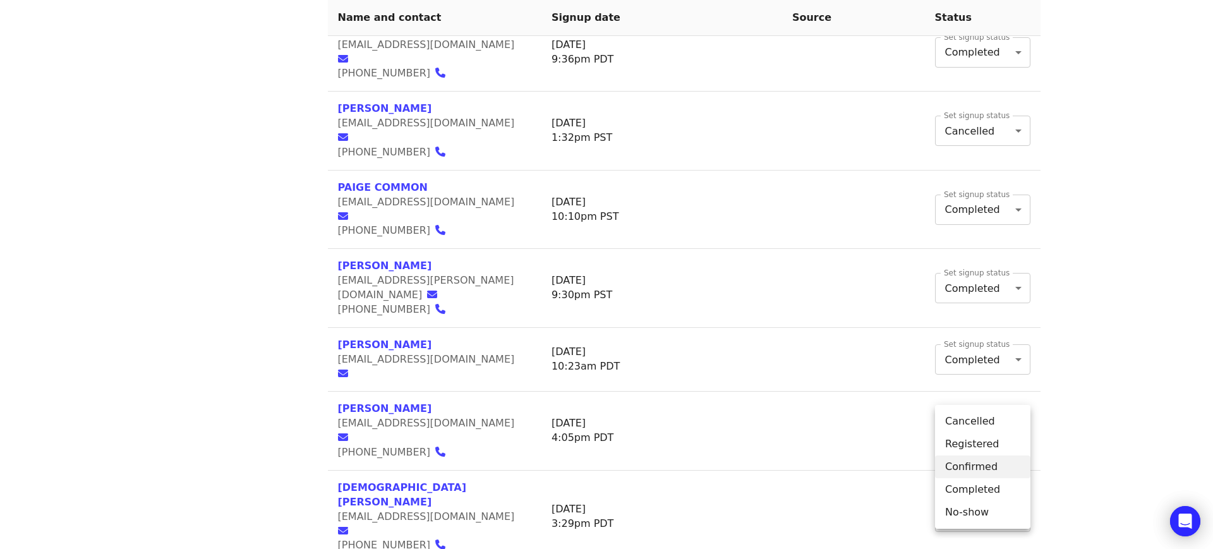
click at [980, 494] on li "Completed" at bounding box center [982, 489] width 95 height 23
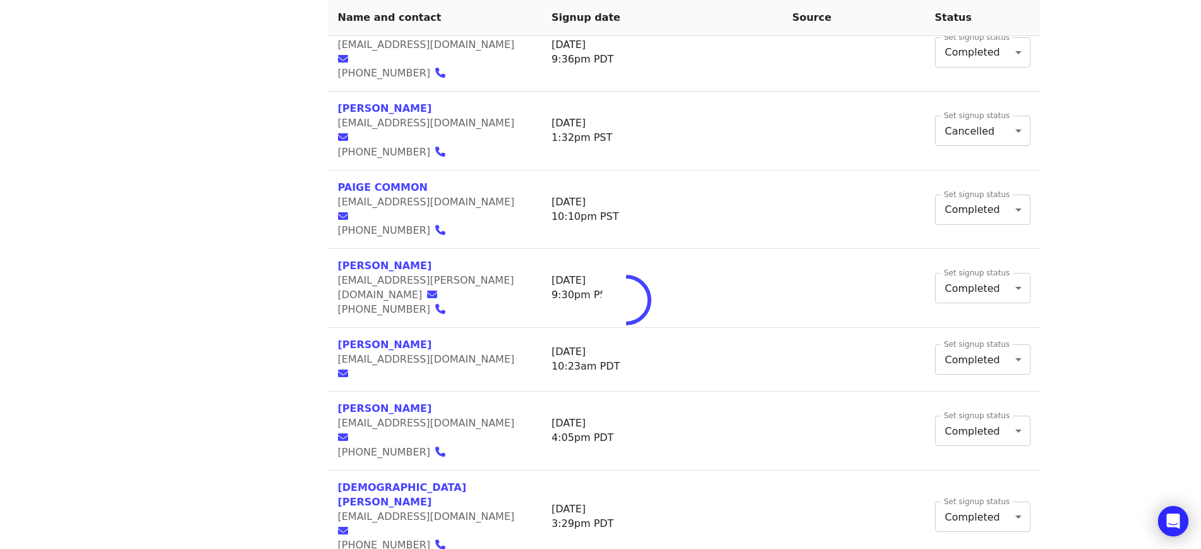
type input "*"
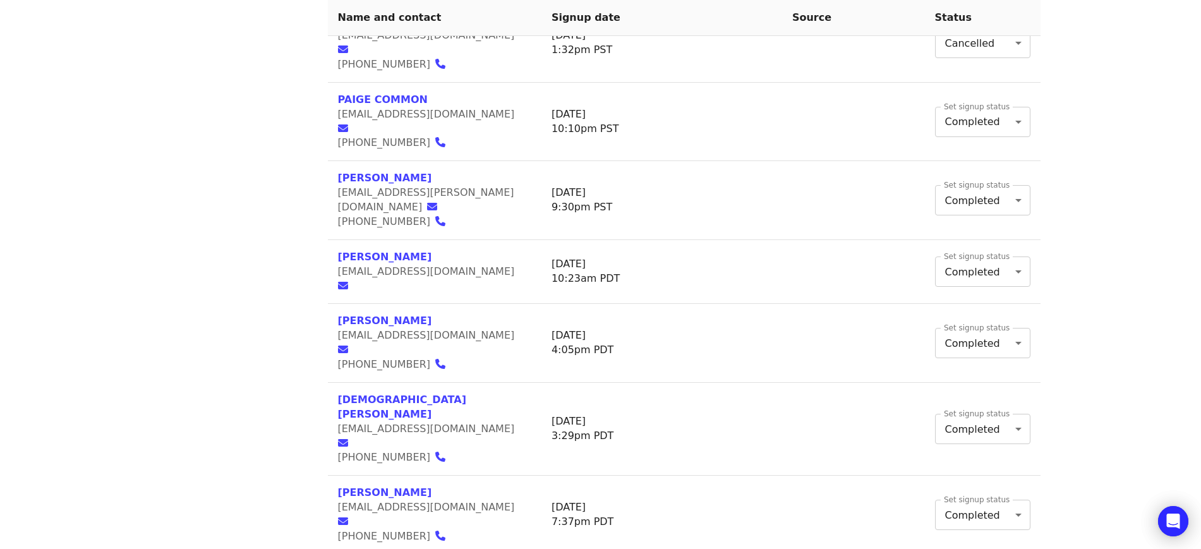
scroll to position [704, 0]
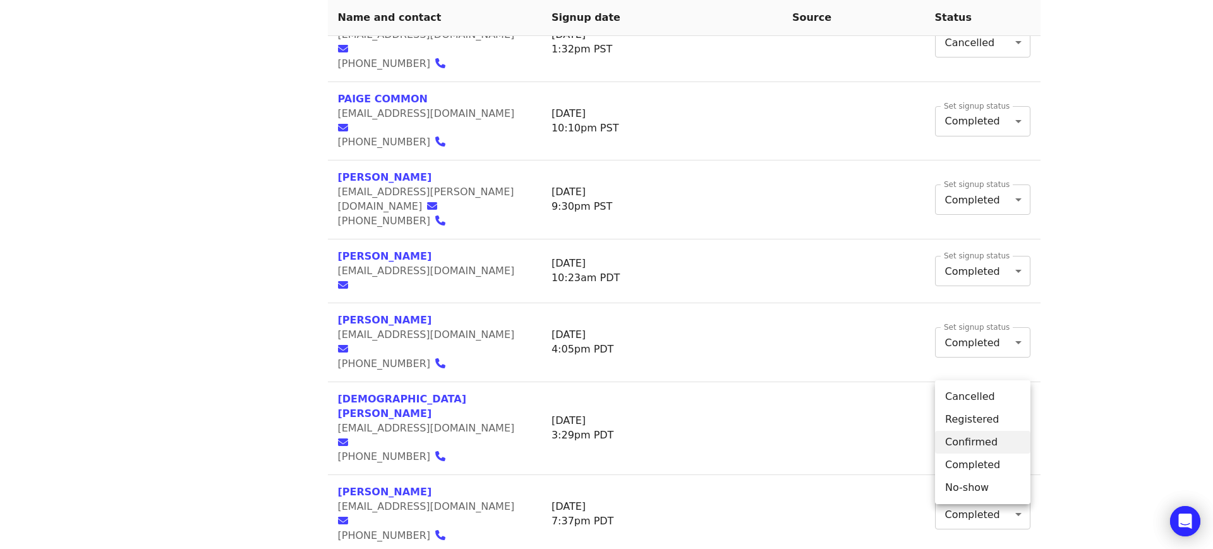
click at [983, 441] on body "Skip to content ​ Menu Events Users Supporters Event campaigns Promotions Addit…" at bounding box center [606, 494] width 1213 height 2397
click at [987, 459] on li "Completed" at bounding box center [982, 465] width 95 height 23
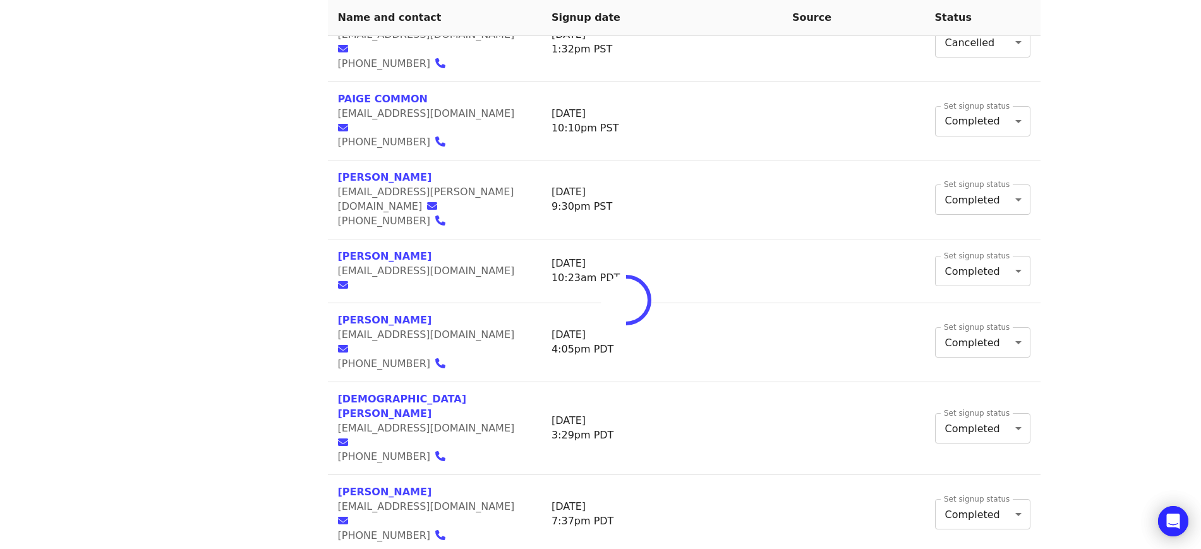
type input "*"
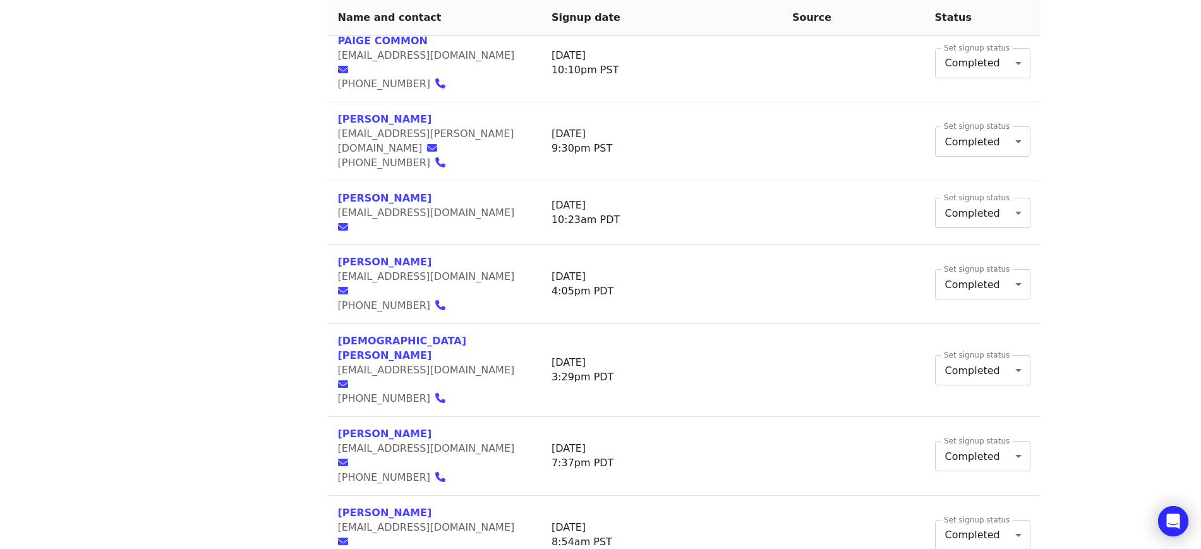
scroll to position [763, 0]
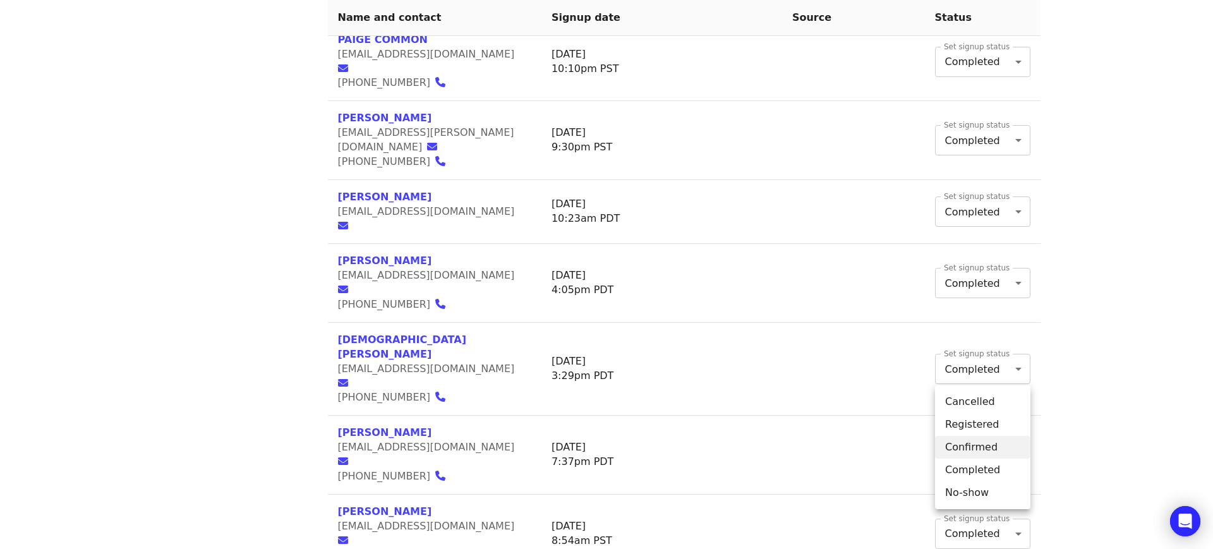
click at [987, 459] on body "Skip to content ​ Menu Events Users Supporters Event campaigns Promotions Addit…" at bounding box center [606, 435] width 1213 height 2397
click at [987, 474] on li "Completed" at bounding box center [982, 470] width 95 height 23
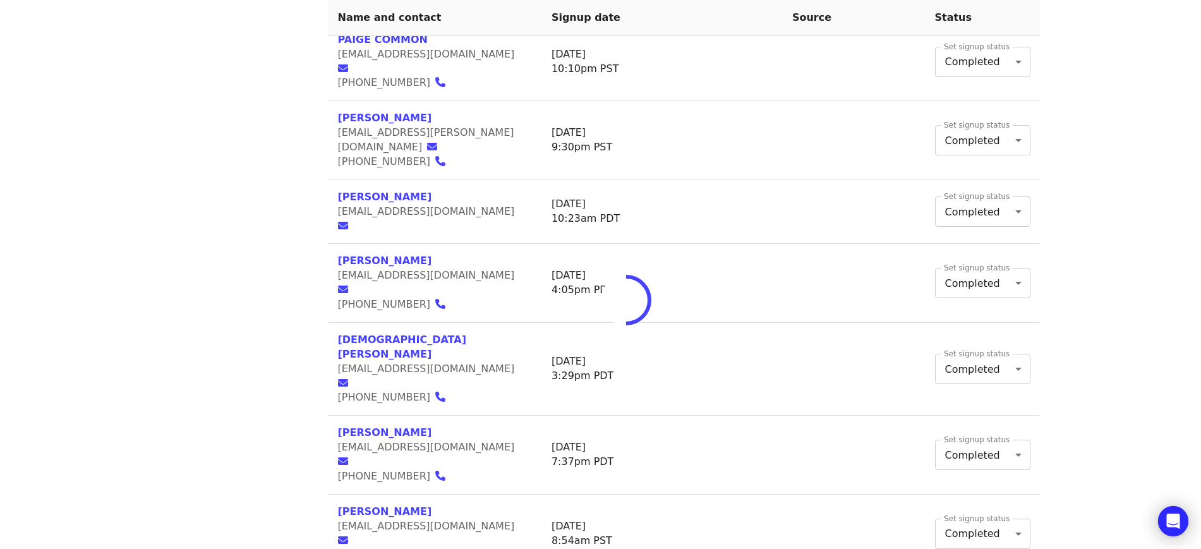
type input "*"
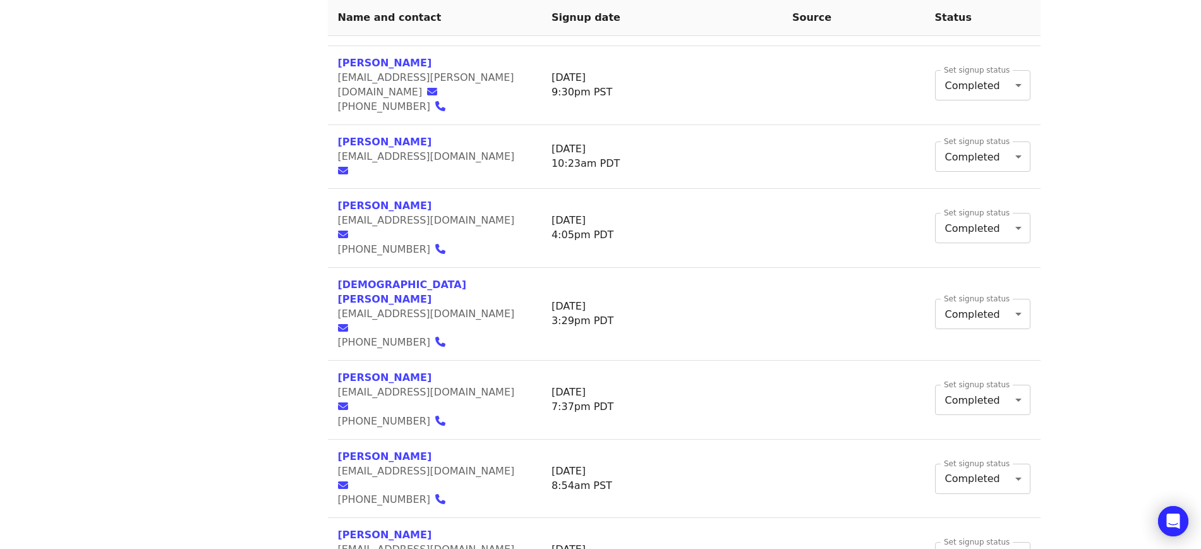
scroll to position [821, 0]
click at [982, 454] on body "Skip to content ​ Menu Events Users Supporters Event campaigns Promotions Addit…" at bounding box center [600, 377] width 1201 height 2397
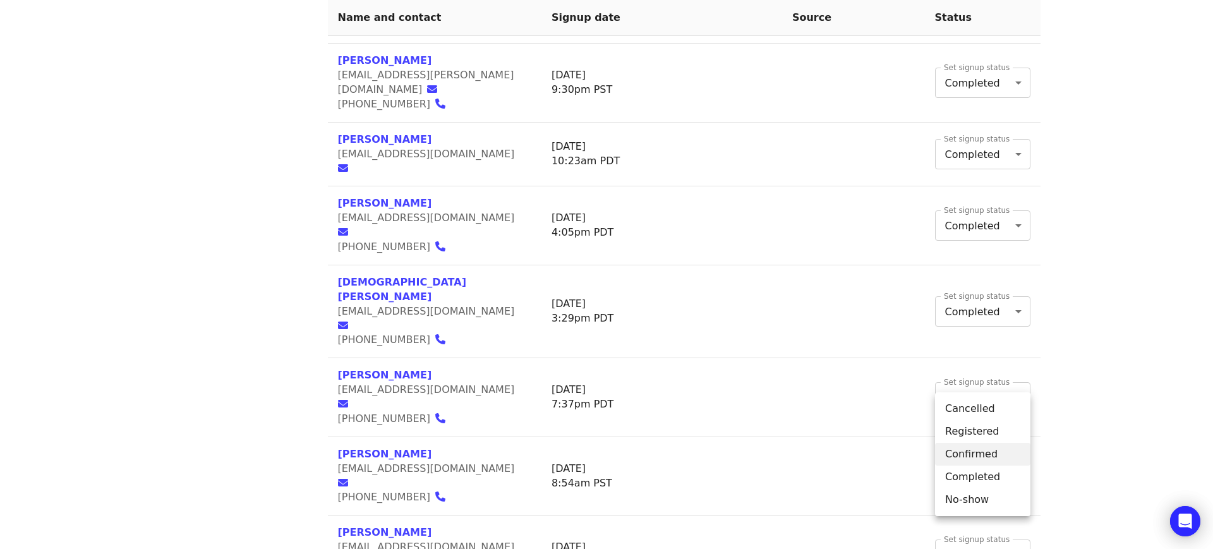
click at [985, 478] on li "Completed" at bounding box center [982, 477] width 95 height 23
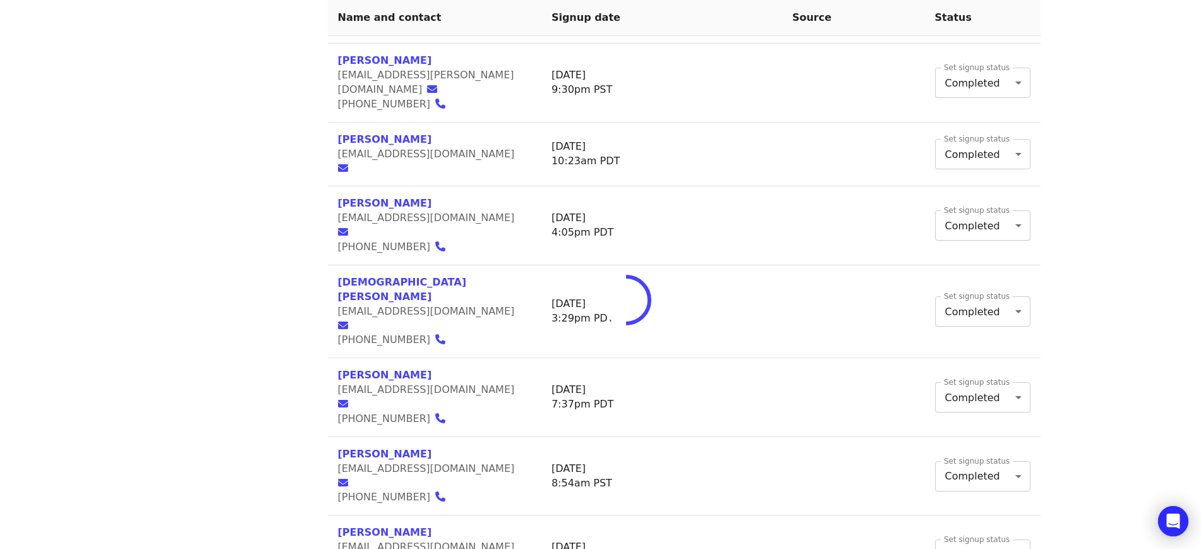
type input "*"
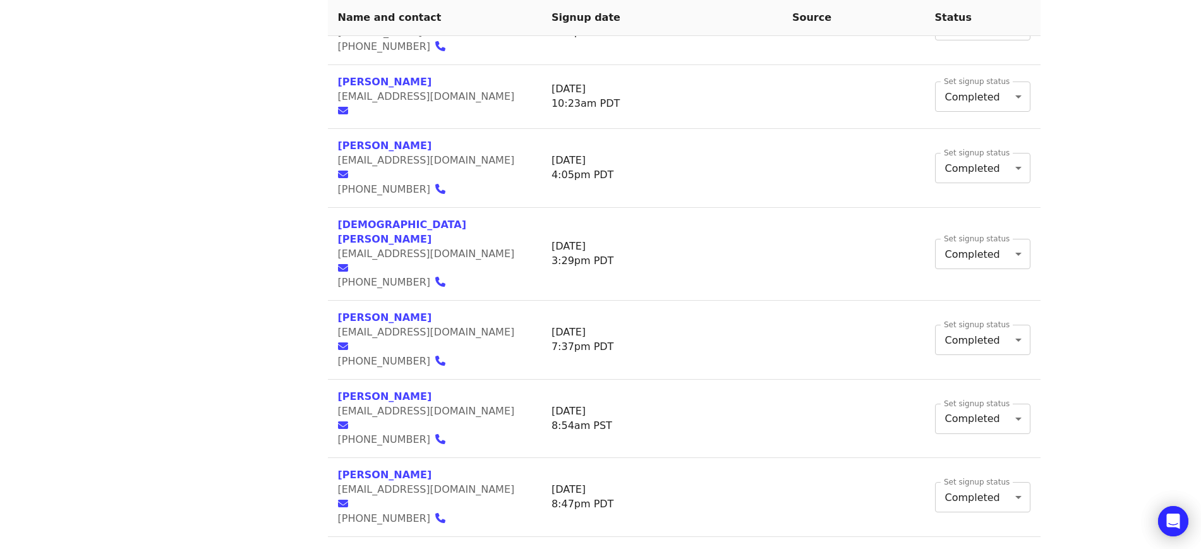
scroll to position [886, 0]
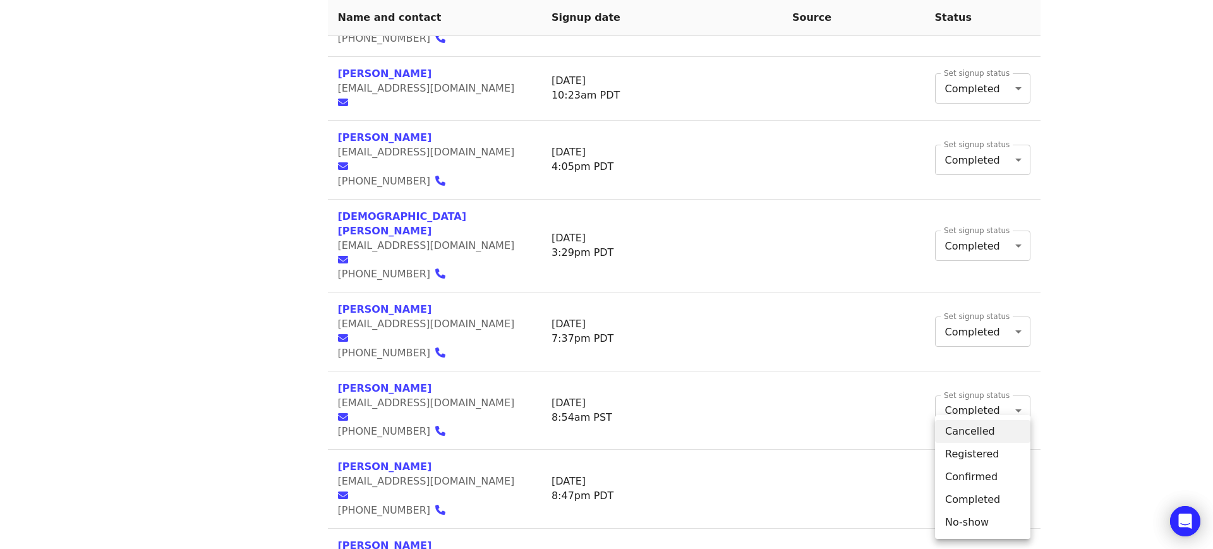
click at [980, 459] on body "Skip to content ​ Menu Events Users Supporters Event campaigns Promotions Addit…" at bounding box center [606, 312] width 1213 height 2397
click at [987, 498] on li "Completed" at bounding box center [982, 499] width 95 height 23
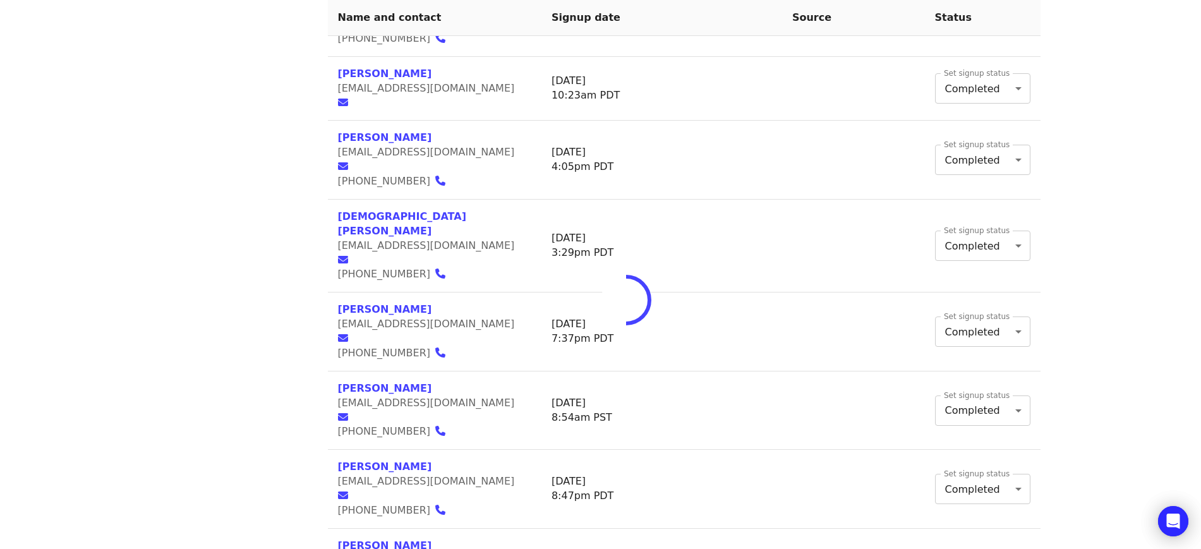
type input "*"
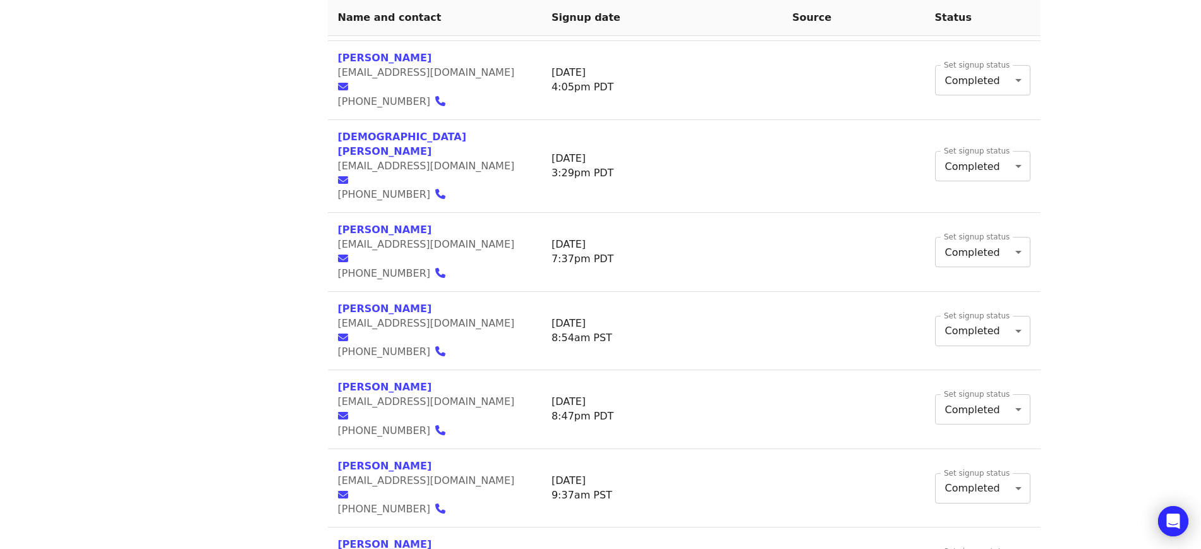
scroll to position [967, 0]
click at [987, 442] on body "Skip to content ​ Menu Events Users Supporters Event campaigns Promotions Addit…" at bounding box center [600, 231] width 1201 height 2397
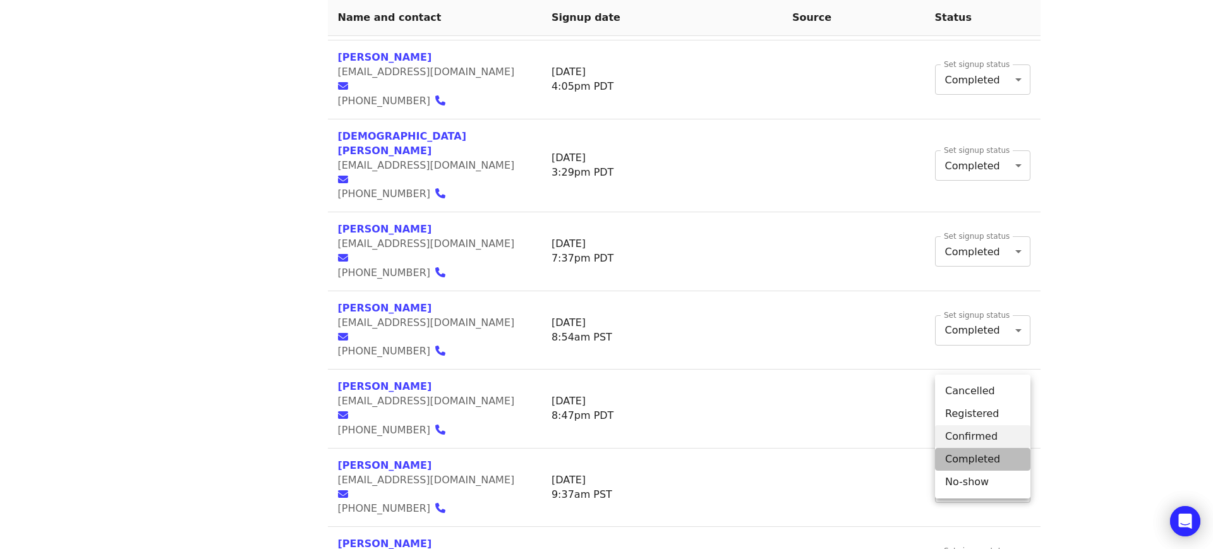
click at [991, 461] on li "Completed" at bounding box center [982, 459] width 95 height 23
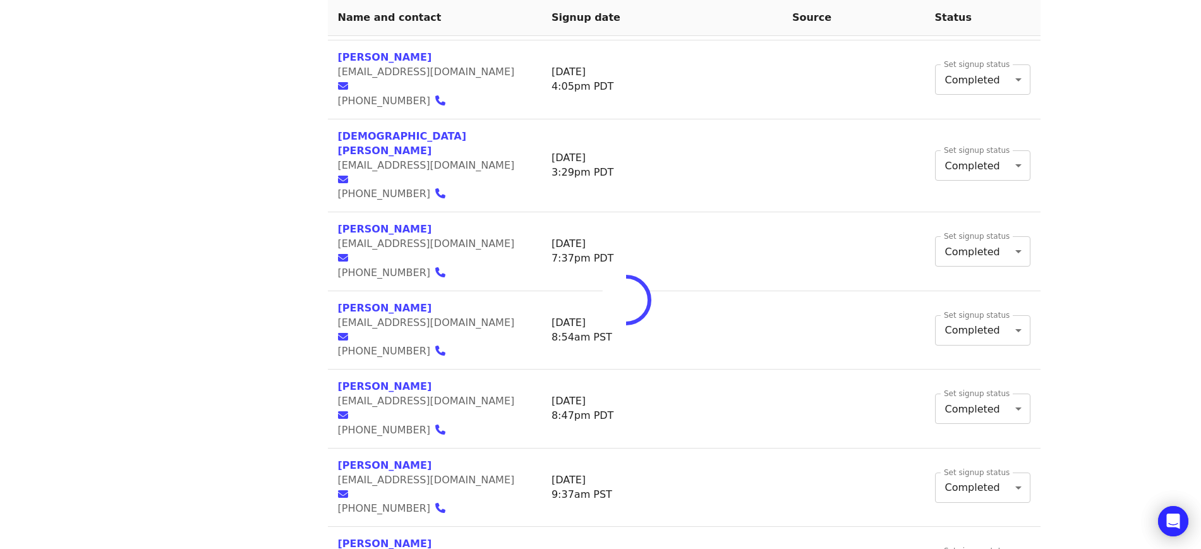
type input "*"
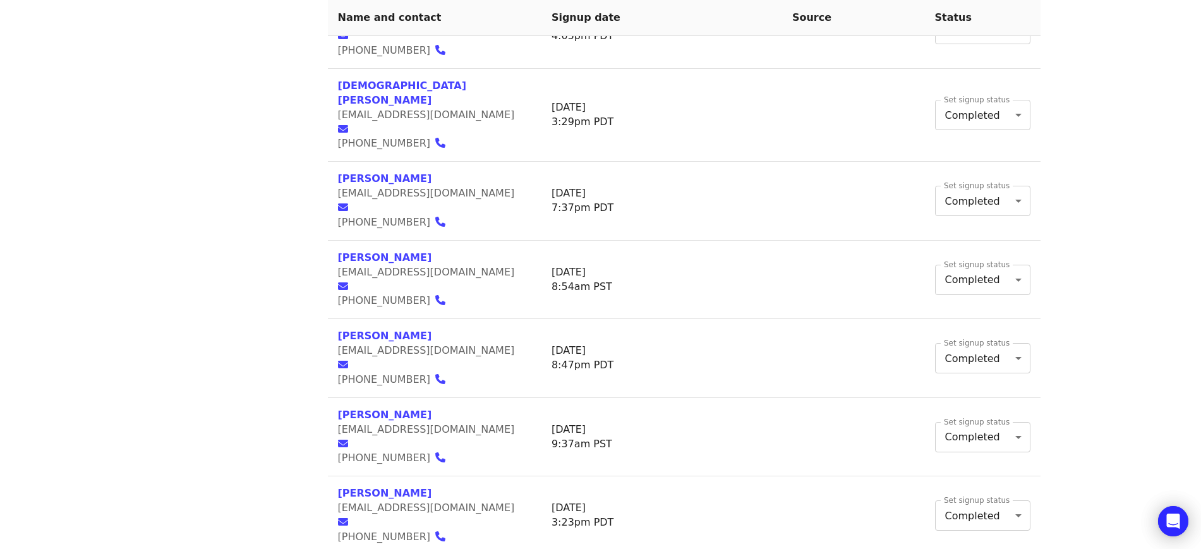
scroll to position [1027, 0]
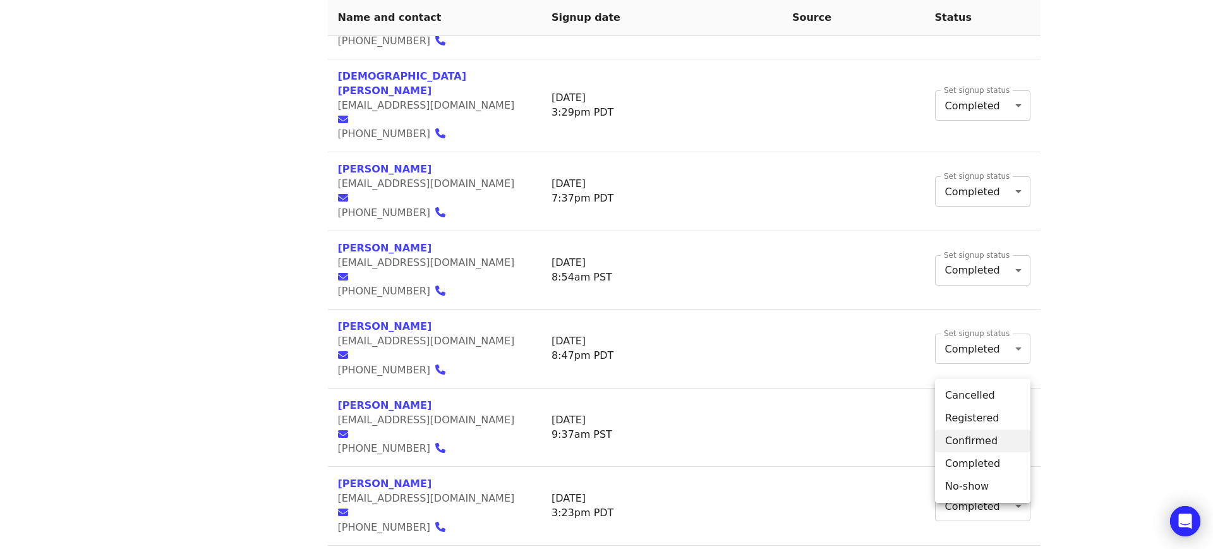
click at [987, 446] on body "Skip to content ​ Menu Events Users Supporters Event campaigns Promotions Addit…" at bounding box center [606, 171] width 1213 height 2397
click at [991, 464] on li "Completed" at bounding box center [982, 463] width 95 height 23
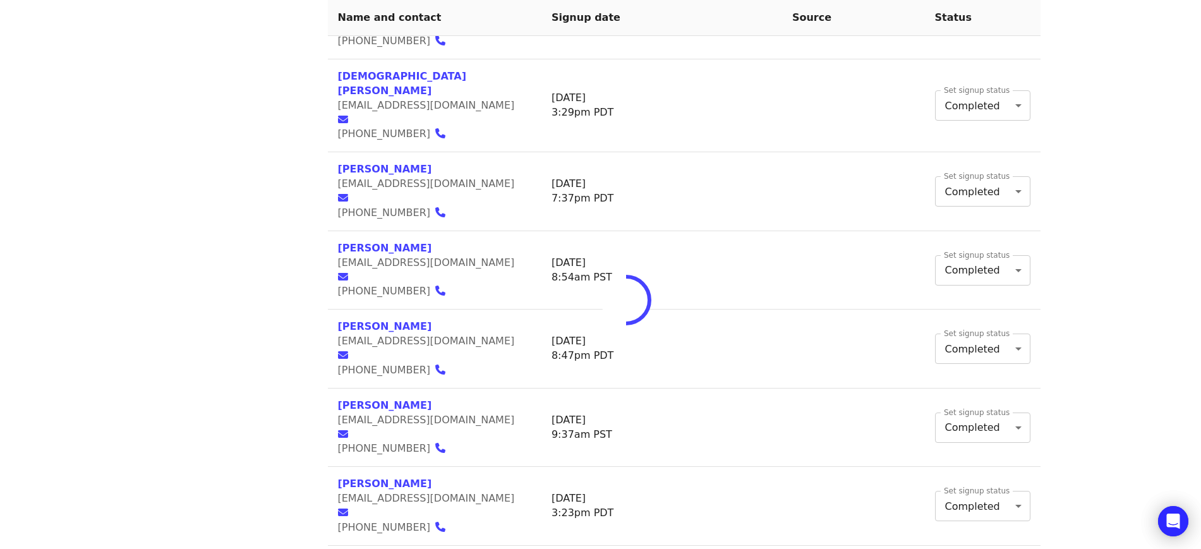
type input "*"
click at [982, 507] on body "Skip to content ​ Menu Events Users Supporters Event campaigns Promotions Addit…" at bounding box center [600, 171] width 1201 height 2397
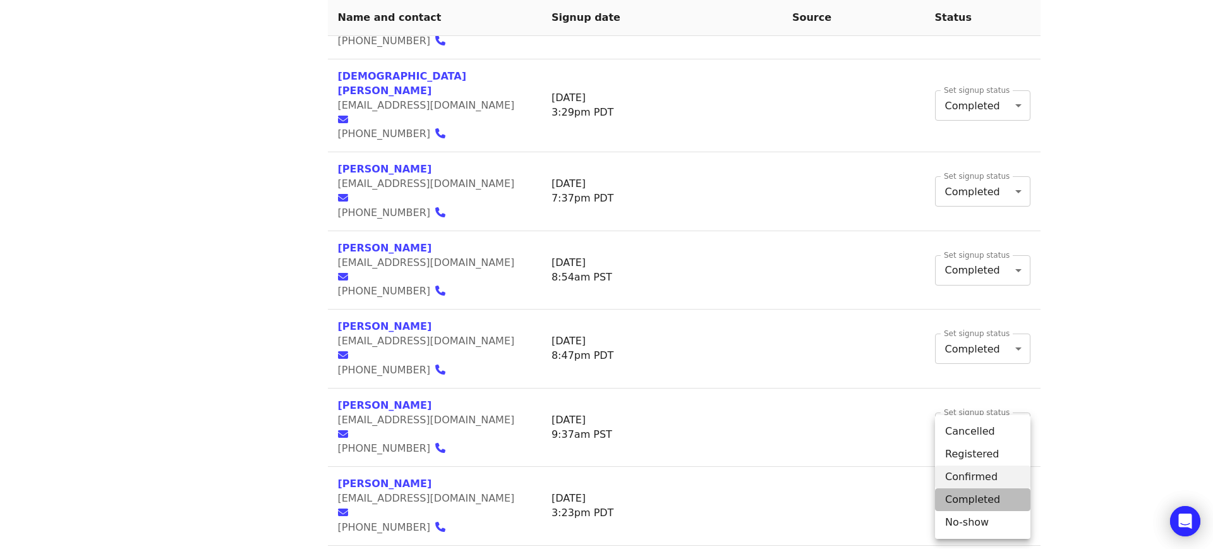
click at [982, 506] on li "Completed" at bounding box center [982, 499] width 95 height 23
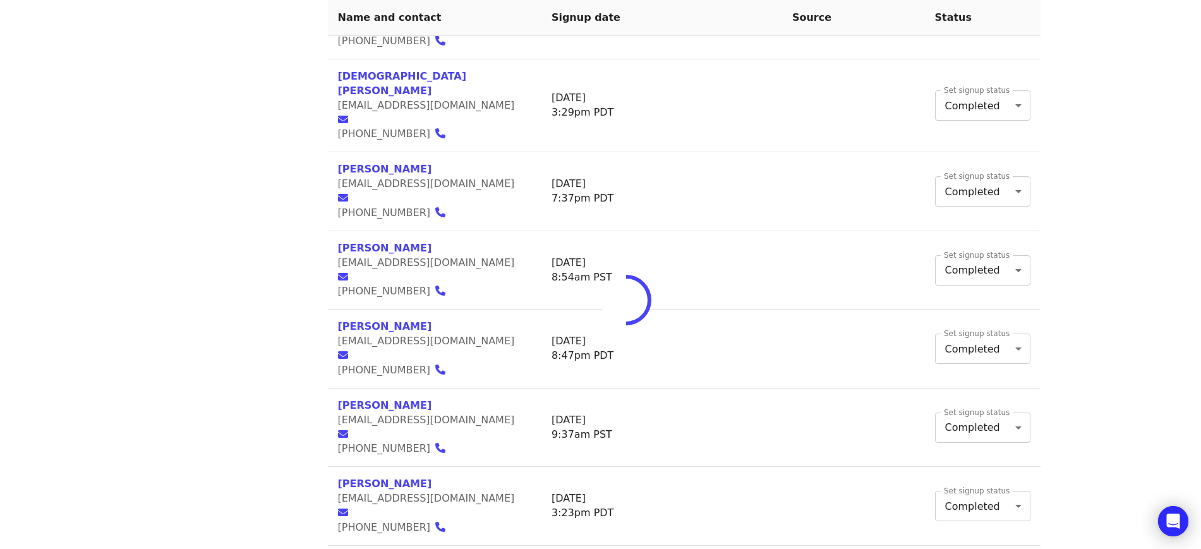
type input "*"
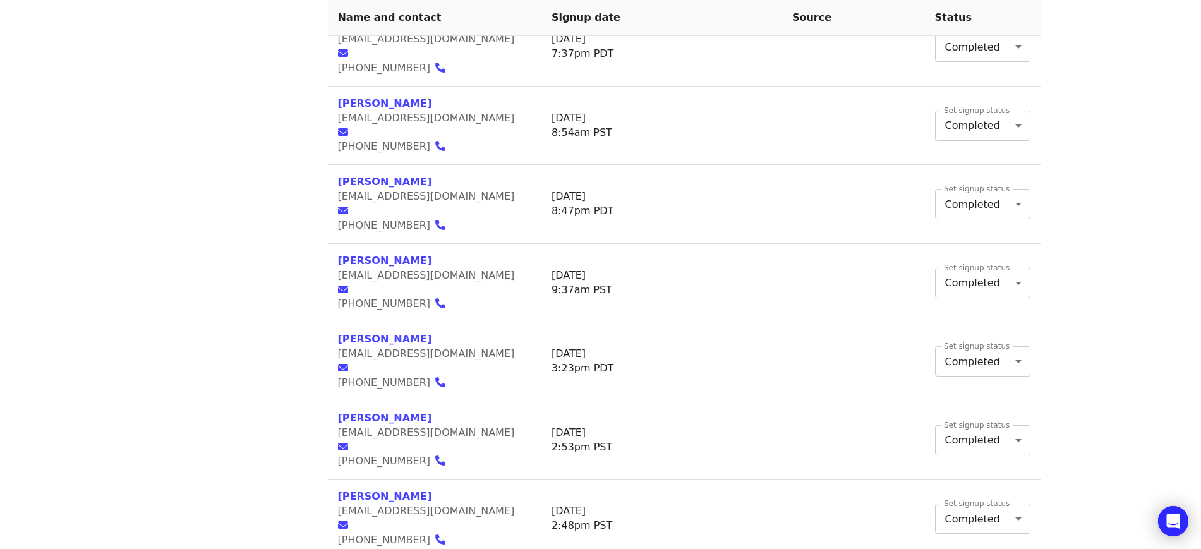
scroll to position [1172, 0]
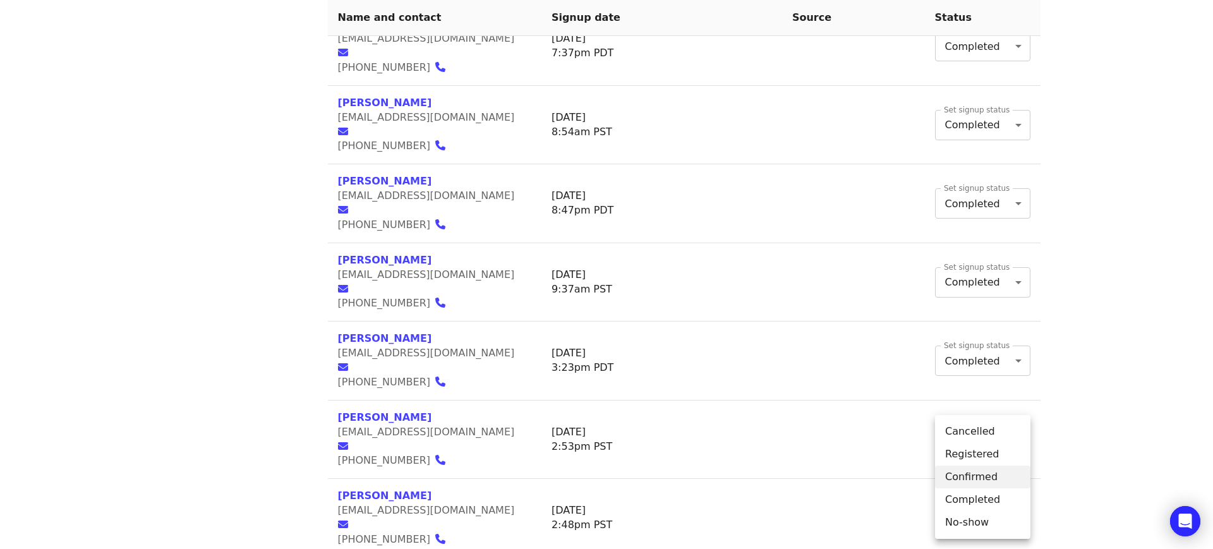
click at [978, 493] on body "Skip to content ​ Menu Events Users Supporters Event campaigns Promotions Addit…" at bounding box center [606, 26] width 1213 height 2397
click at [980, 498] on li "Completed" at bounding box center [982, 499] width 95 height 23
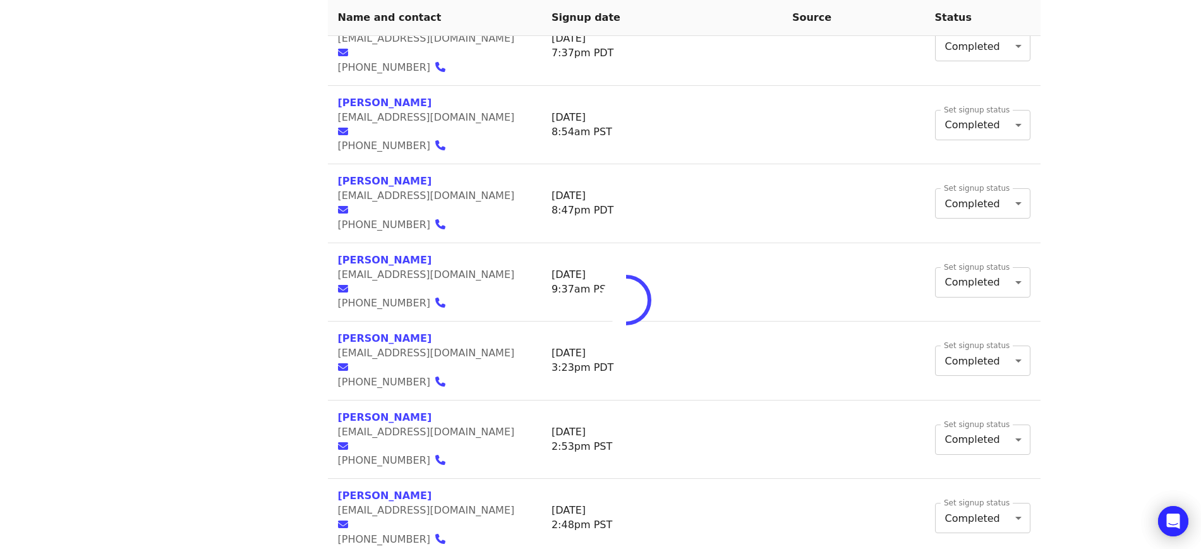
type input "*"
click at [979, 426] on body "Skip to content ​ Menu Events Users Supporters Event campaigns Promotions Addit…" at bounding box center [600, 26] width 1201 height 2397
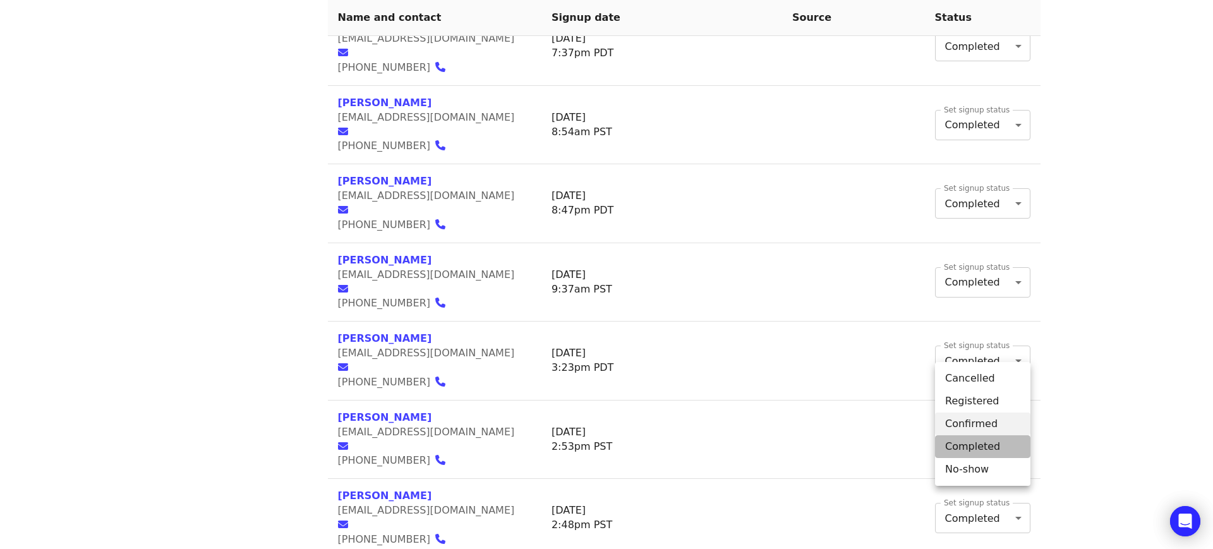
click at [982, 445] on li "Completed" at bounding box center [982, 446] width 95 height 23
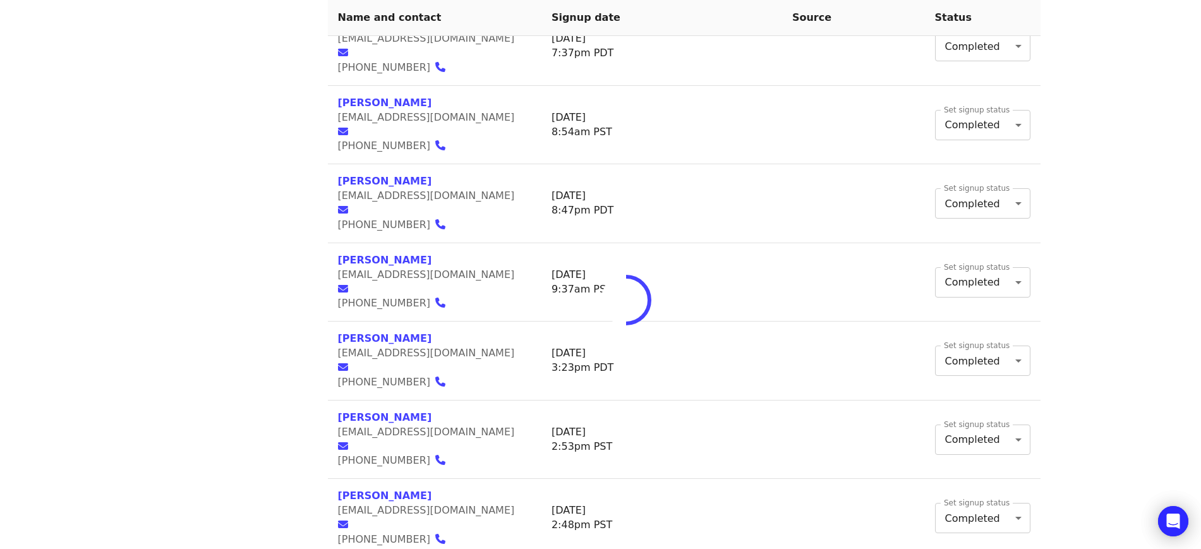
type input "*"
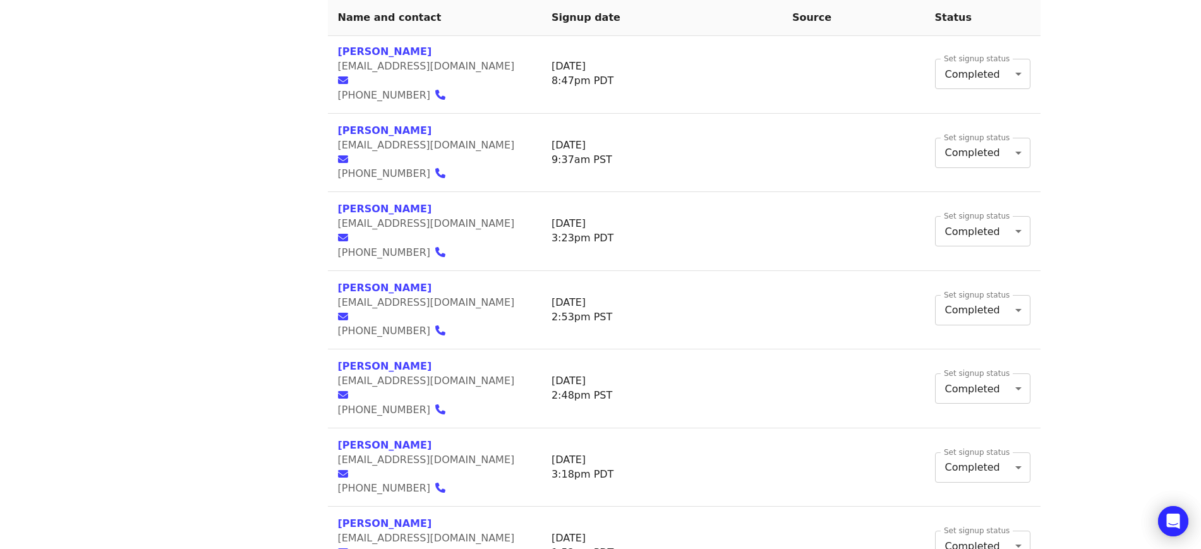
scroll to position [1302, 0]
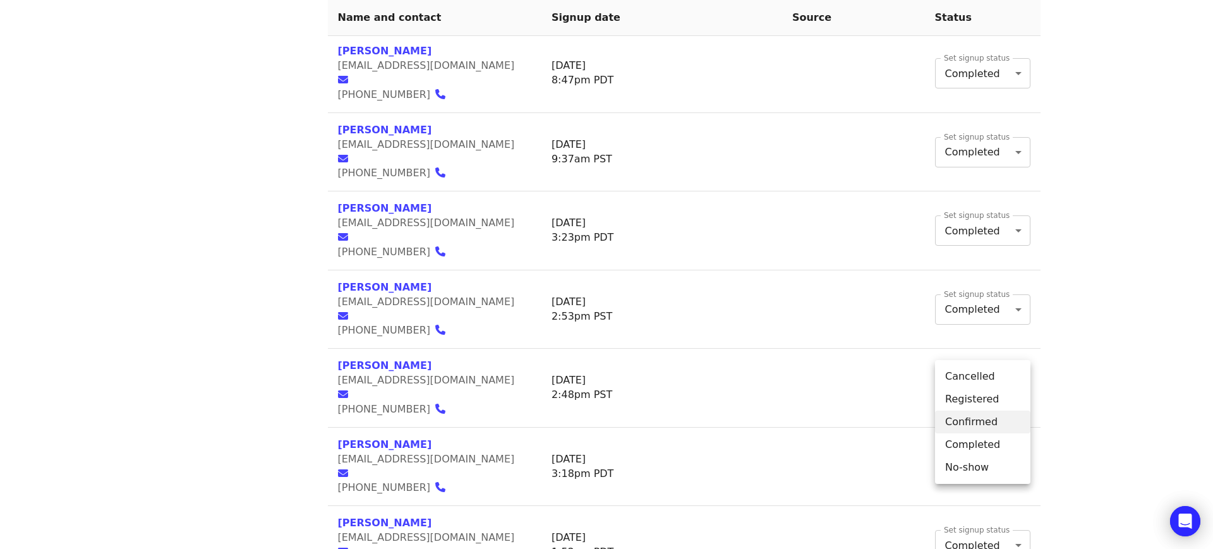
click at [985, 445] on li "Completed" at bounding box center [982, 444] width 95 height 23
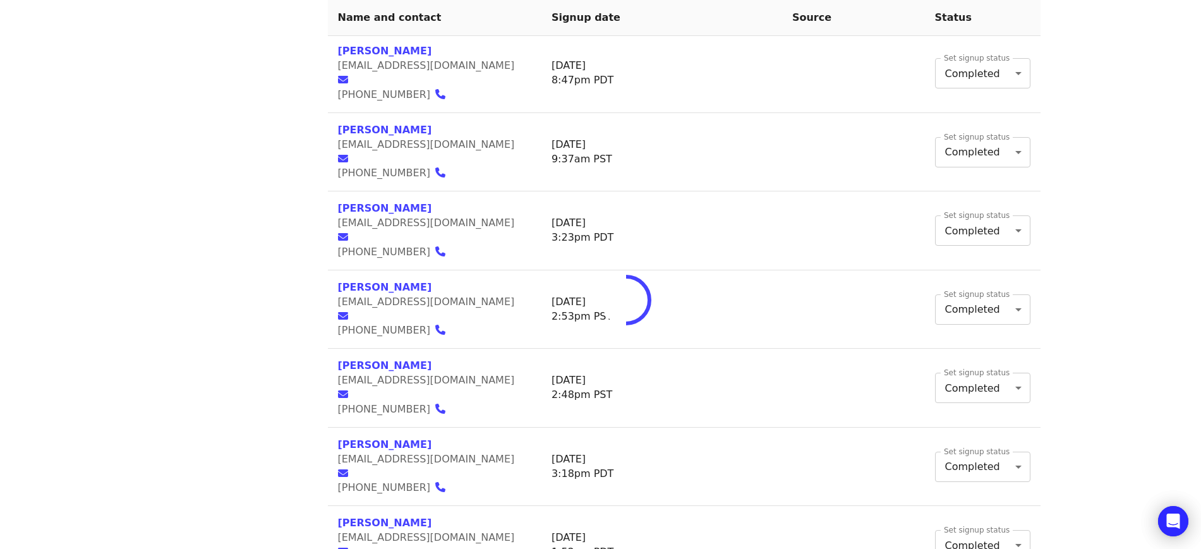
type input "*"
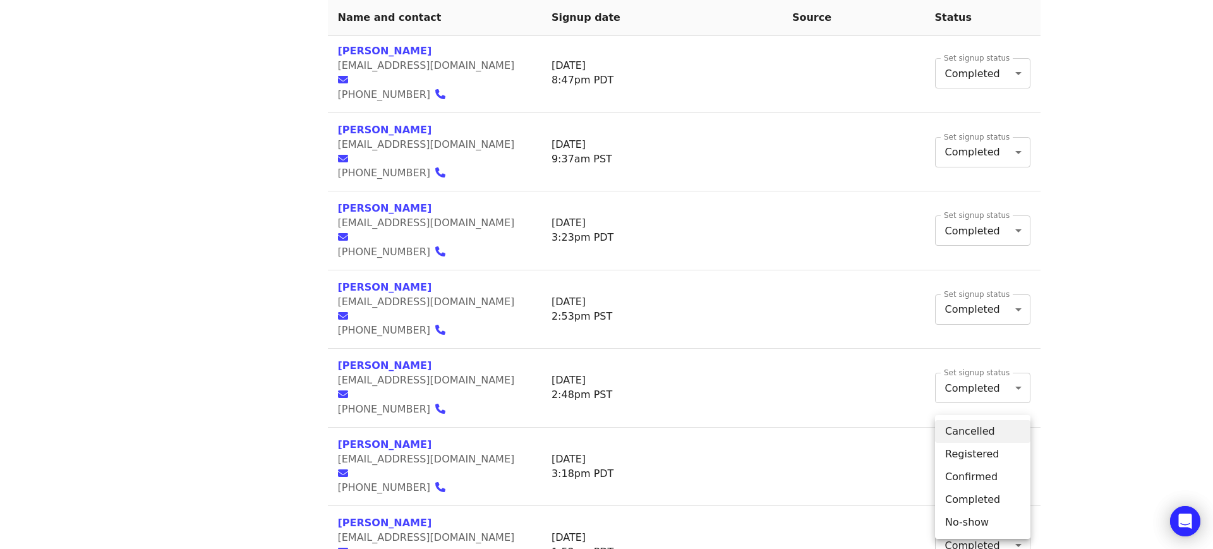
click at [977, 493] on li "Completed" at bounding box center [982, 499] width 95 height 23
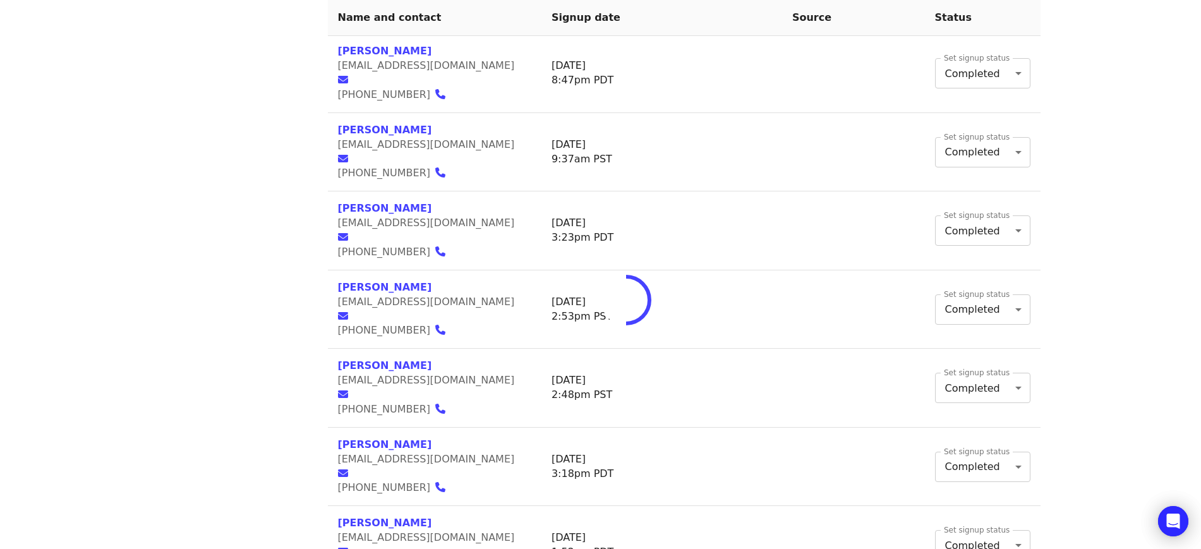
type input "*"
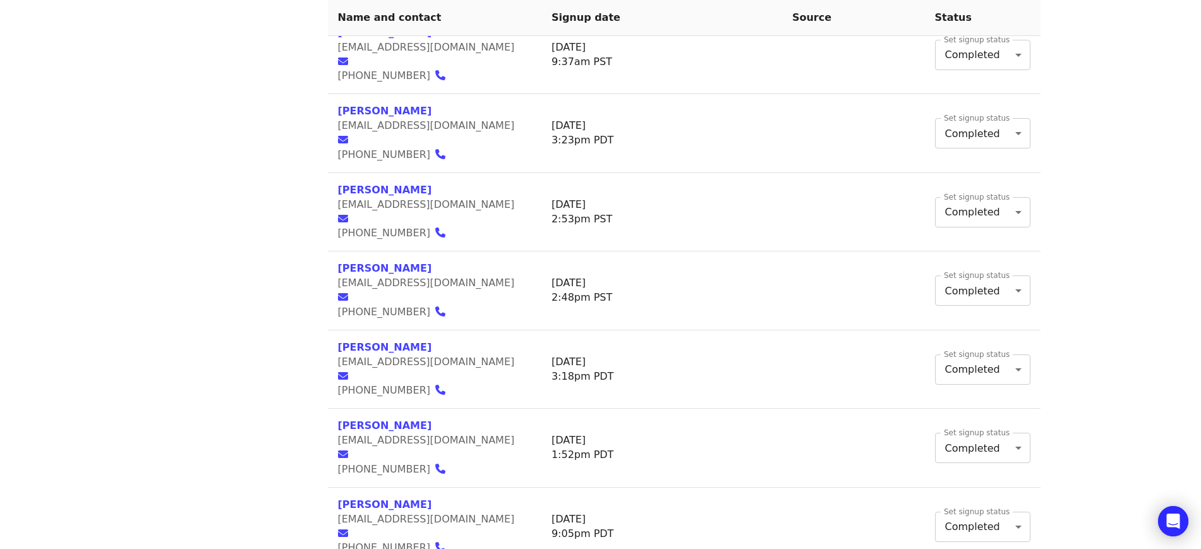
scroll to position [1400, 0]
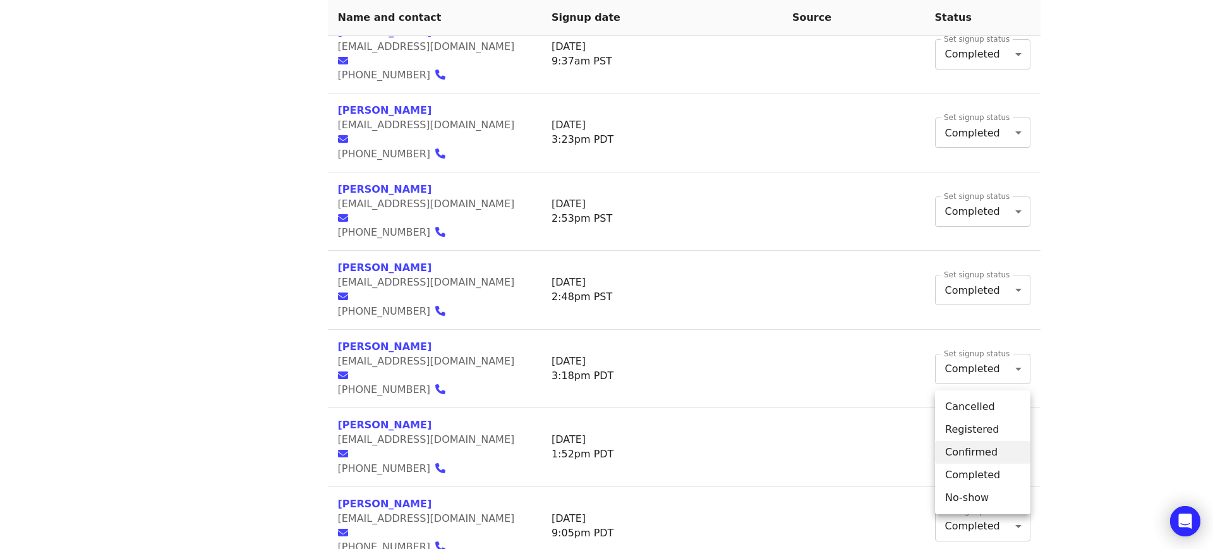
click at [977, 478] on li "Completed" at bounding box center [982, 475] width 95 height 23
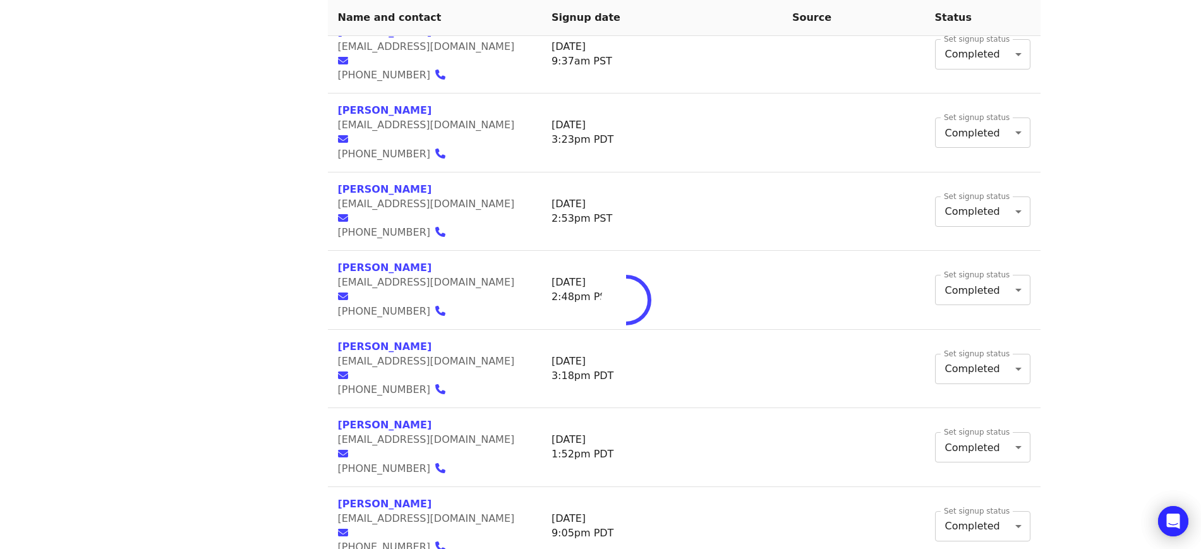
type input "*"
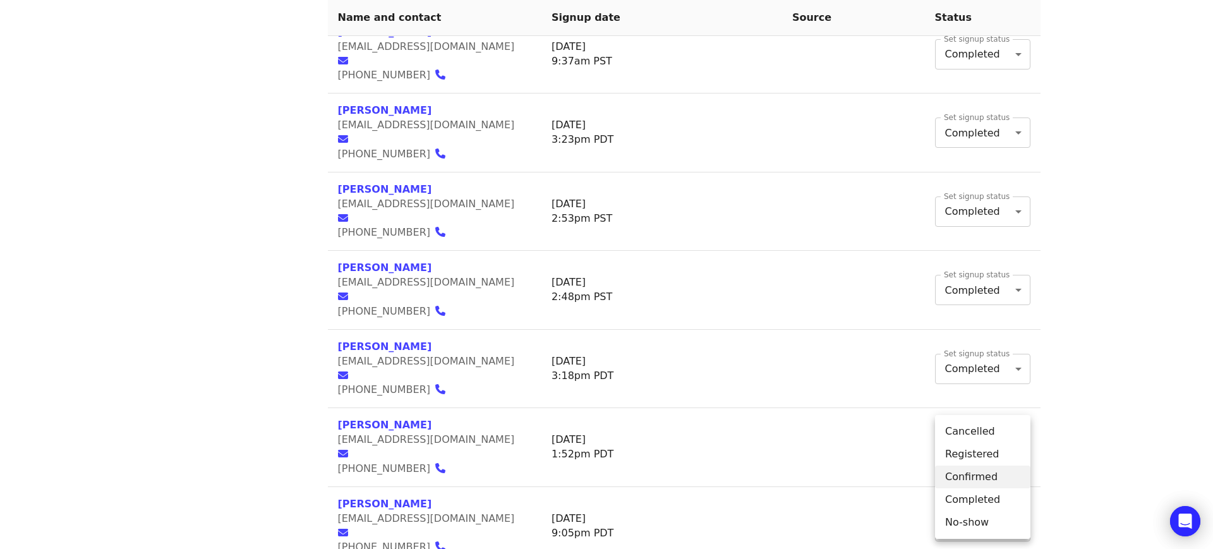
click at [963, 504] on li "Completed" at bounding box center [982, 499] width 95 height 23
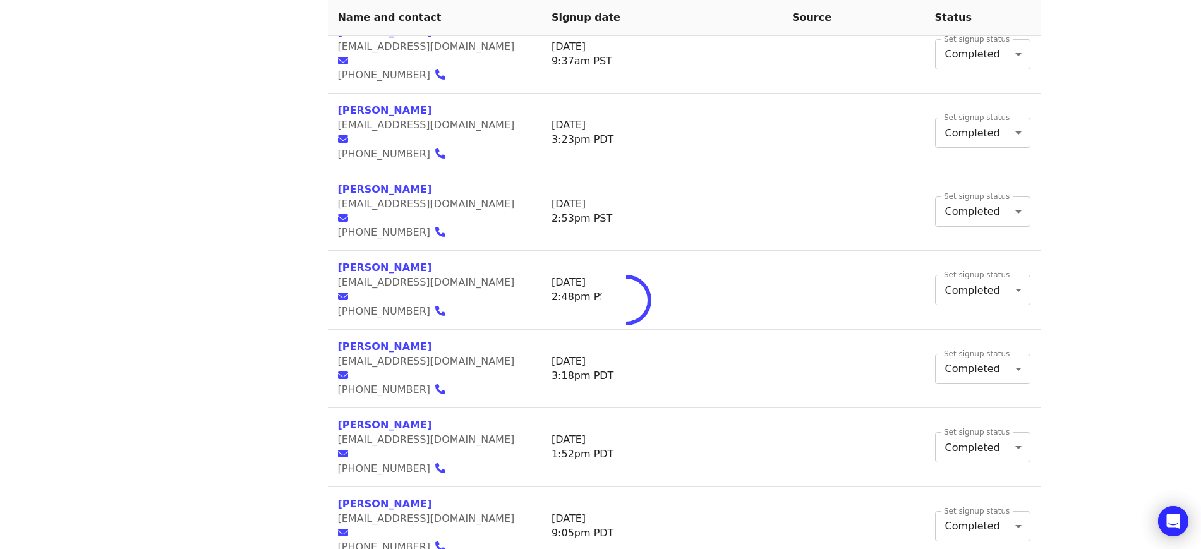
type input "*"
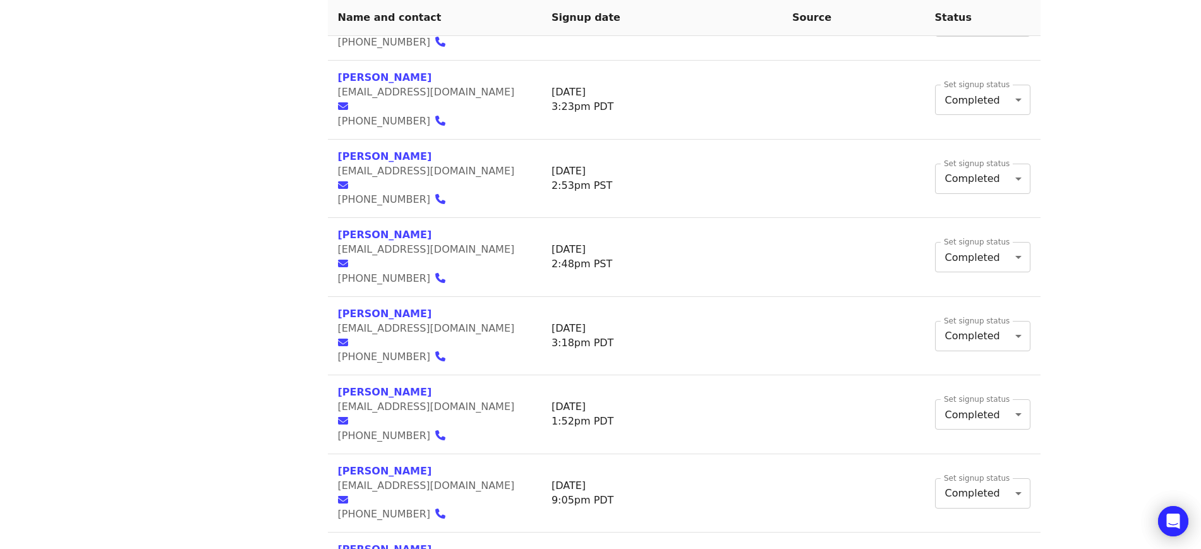
scroll to position [1438, 0]
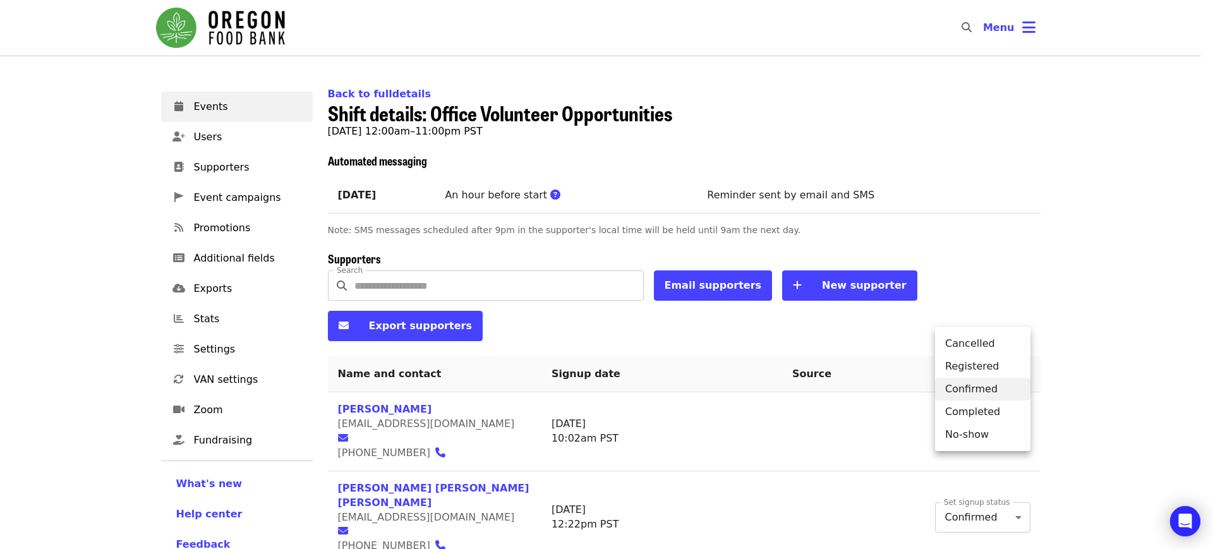
click at [977, 413] on li "Completed" at bounding box center [982, 412] width 95 height 23
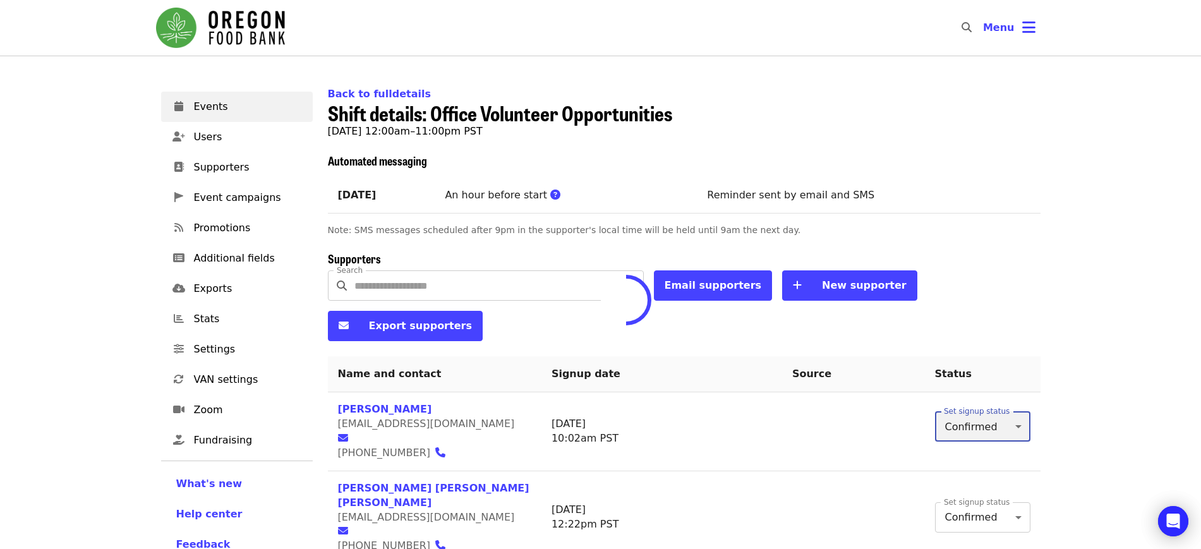
type input "*"
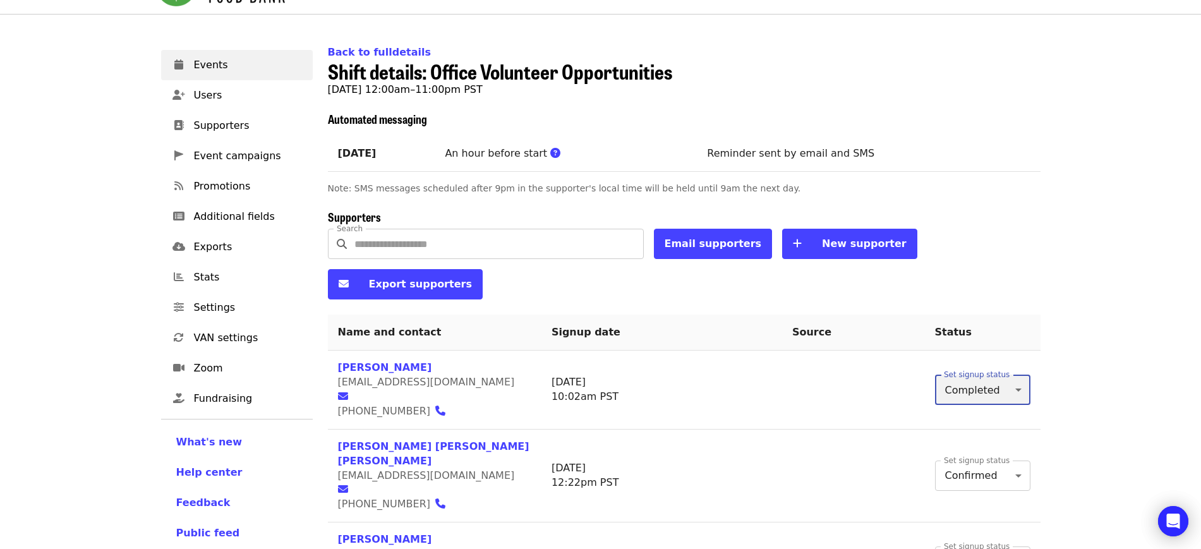
scroll to position [41, 0]
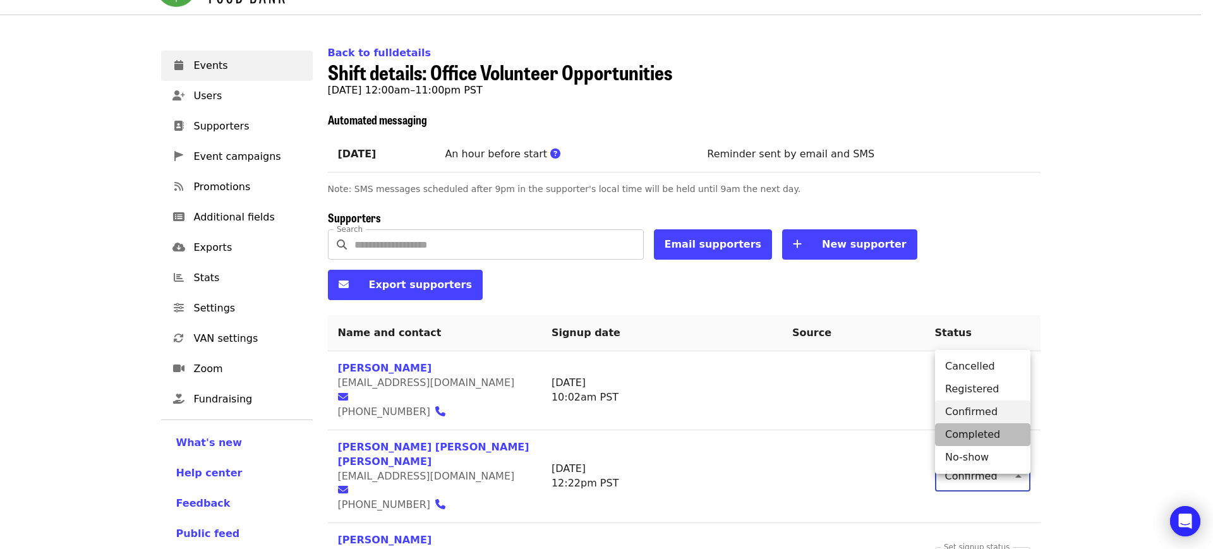
click at [977, 433] on li "Completed" at bounding box center [982, 434] width 95 height 23
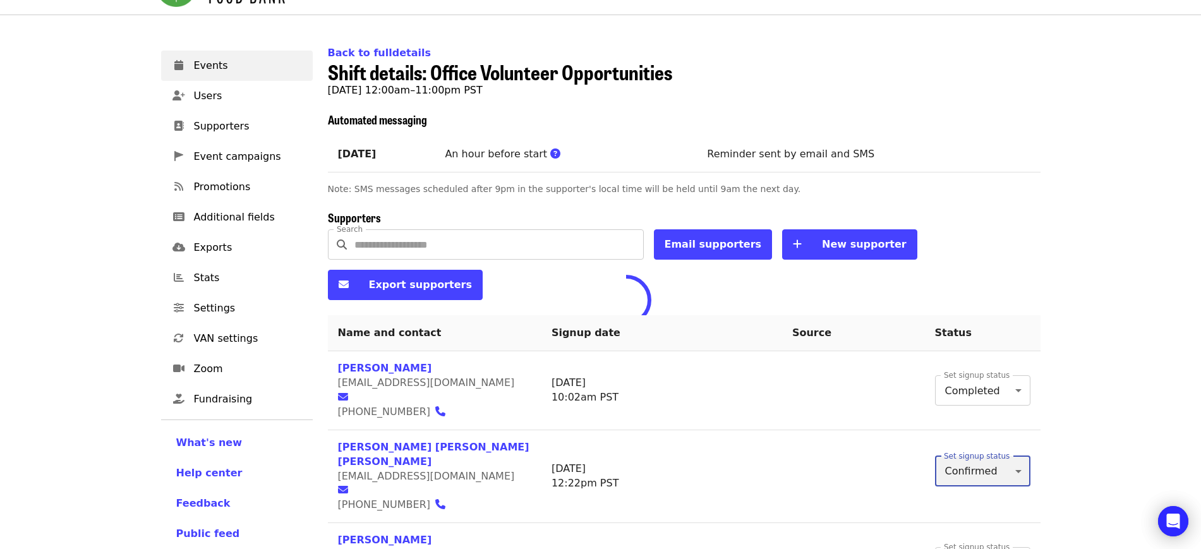
type input "*"
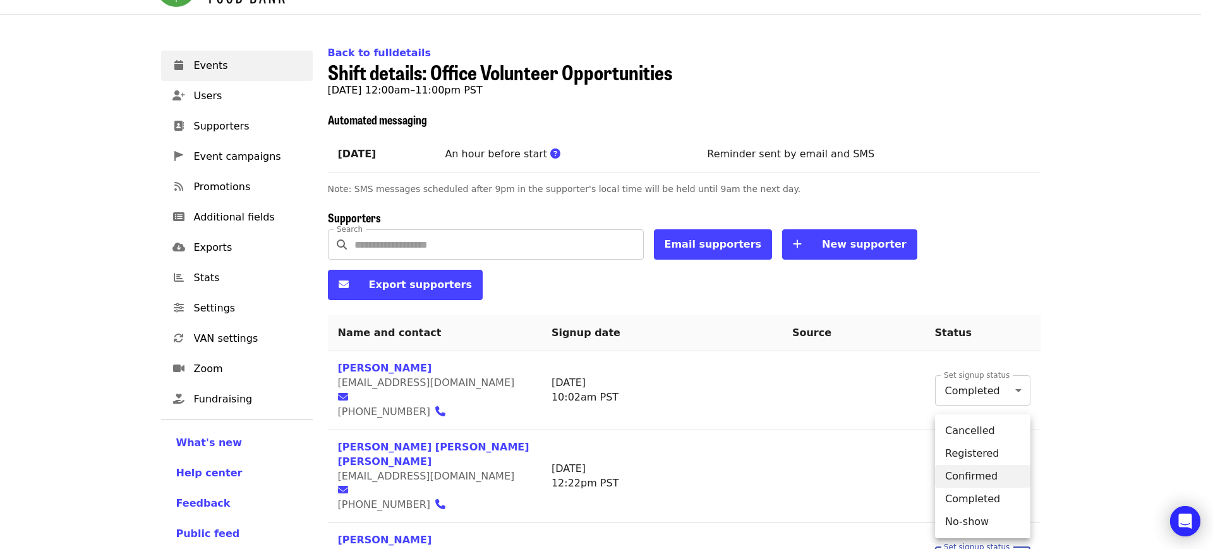
click at [980, 501] on li "Completed" at bounding box center [982, 499] width 95 height 23
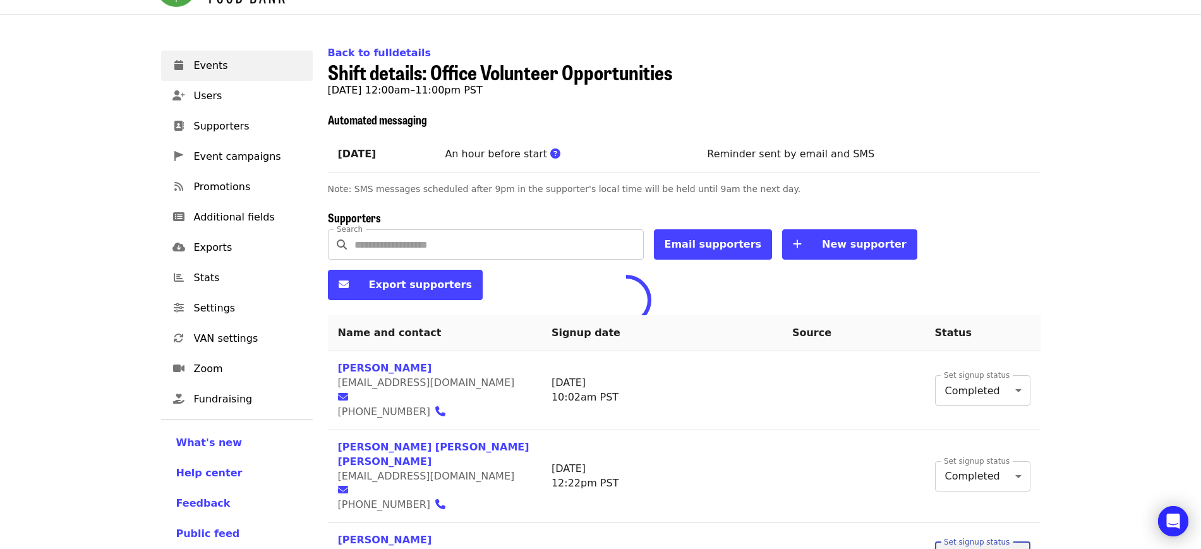
type input "*"
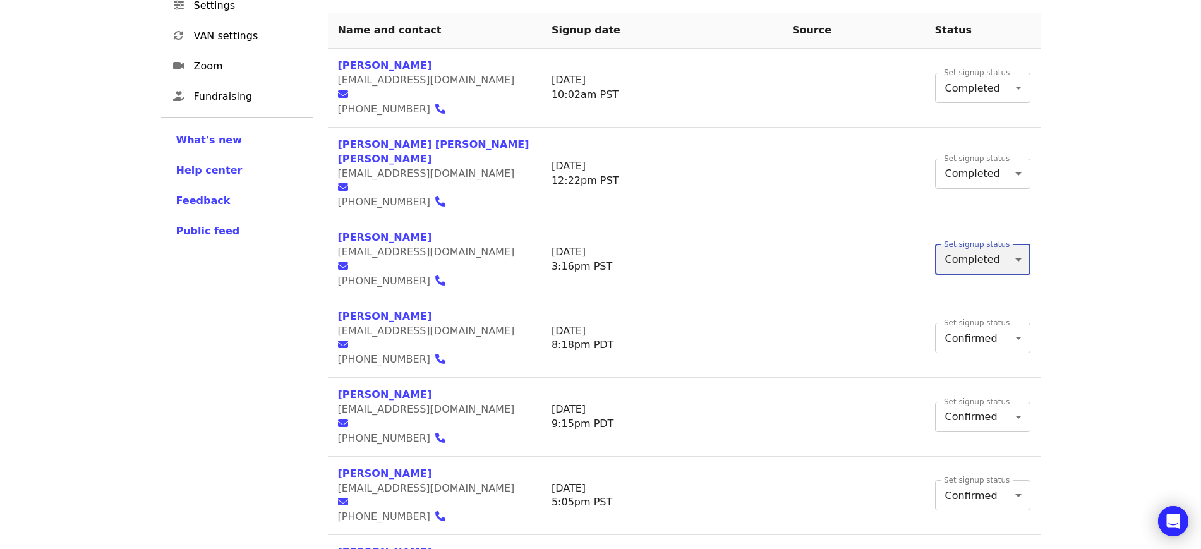
scroll to position [344, 0]
click at [980, 501] on body "Skip to content ​ Menu Events Users Supporters Event campaigns Promotions Addit…" at bounding box center [600, 350] width 1201 height 1389
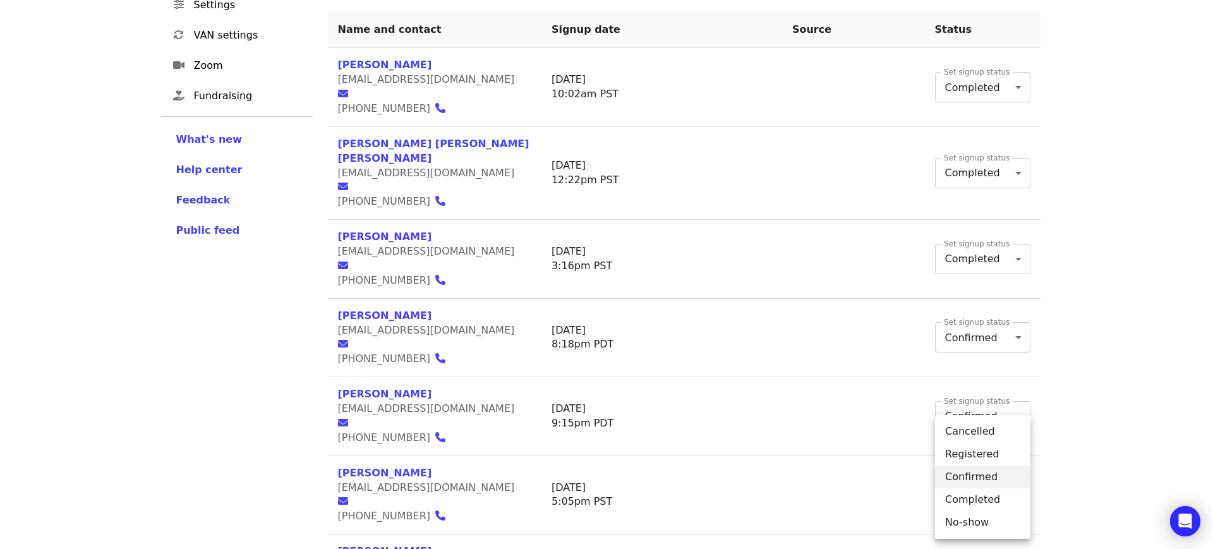
click at [982, 500] on li "Completed" at bounding box center [982, 499] width 95 height 23
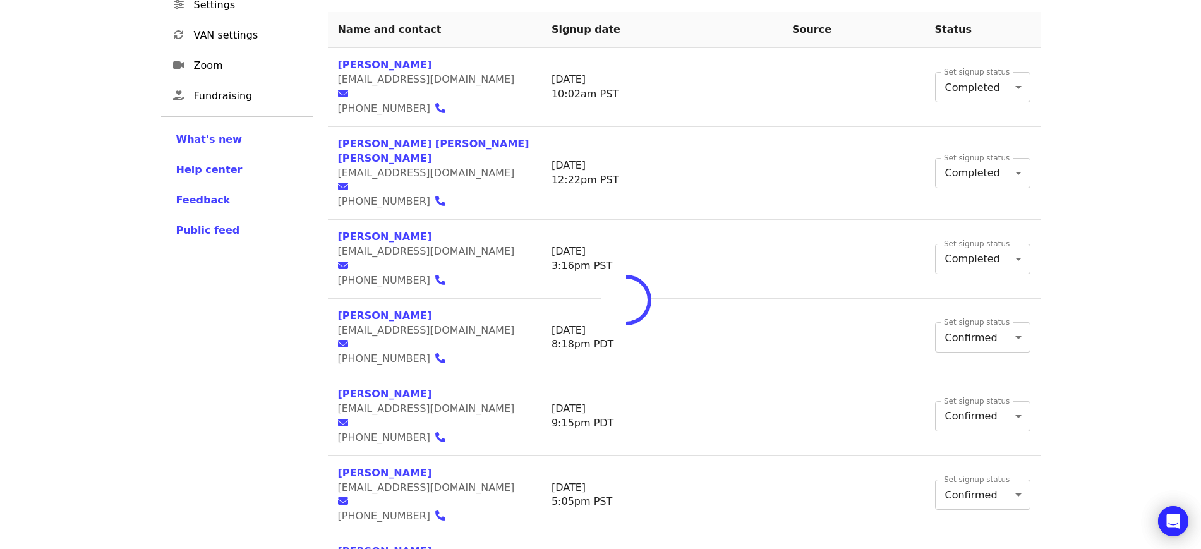
type input "*"
click at [971, 428] on body "Skip to content ​ Menu Events Users Supporters Event campaigns Promotions Addit…" at bounding box center [600, 350] width 1201 height 1389
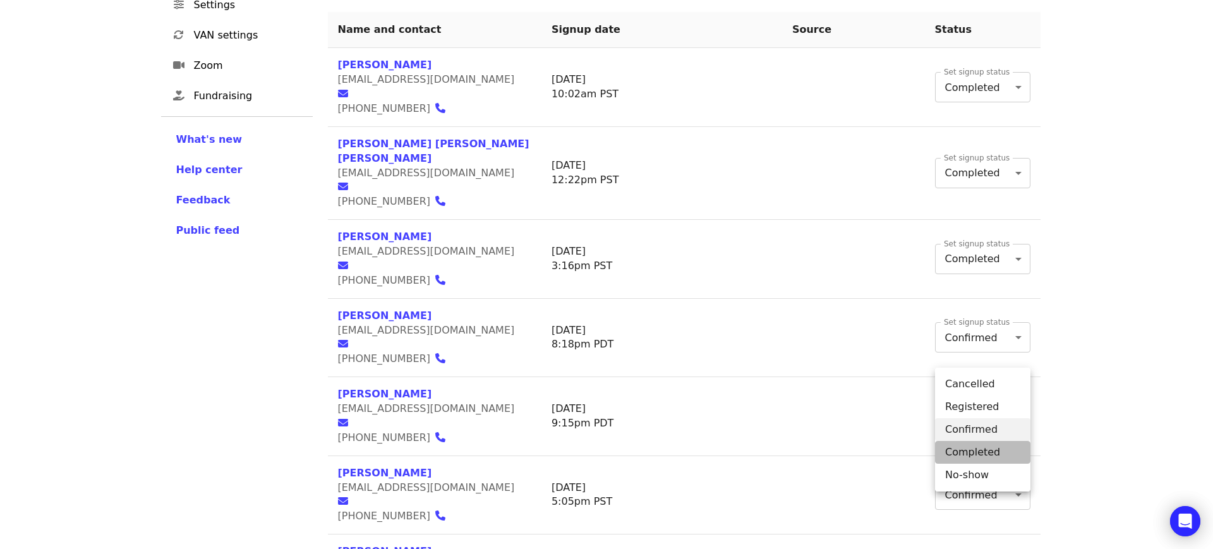
click at [978, 445] on li "Completed" at bounding box center [982, 452] width 95 height 23
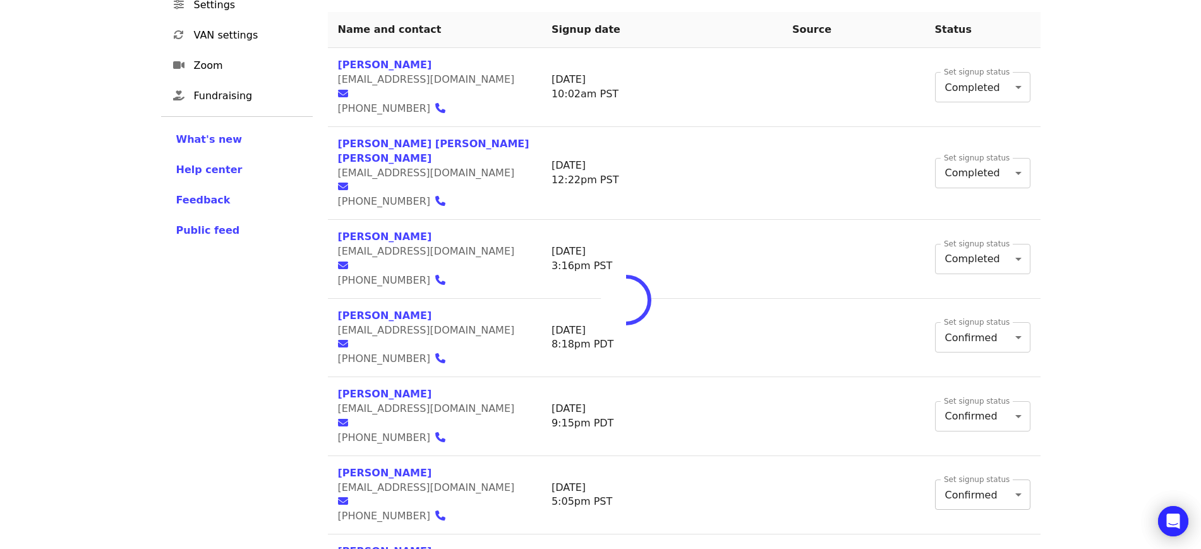
type input "*"
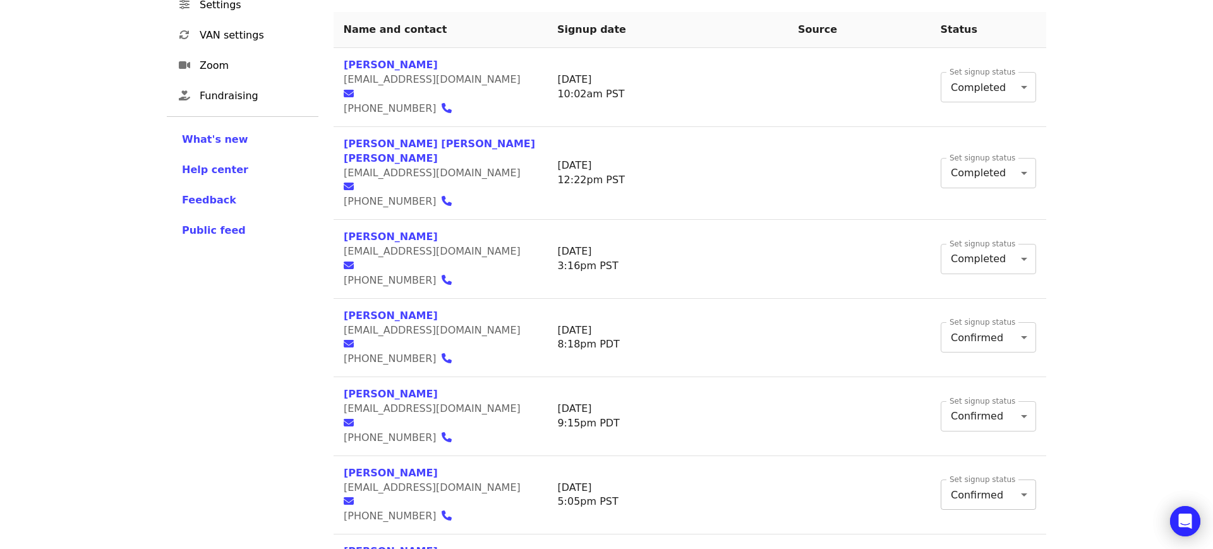
click at [969, 372] on body "Skip to content ​ Menu Events Users Supporters Event campaigns Promotions Addit…" at bounding box center [606, 350] width 1213 height 1389
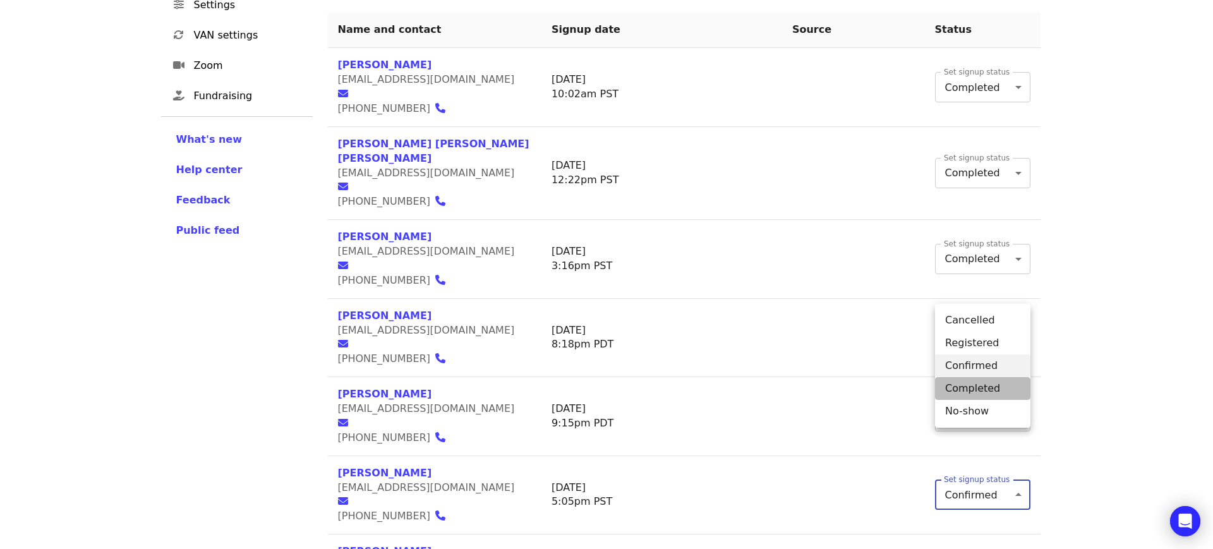
click at [975, 392] on li "Completed" at bounding box center [982, 388] width 95 height 23
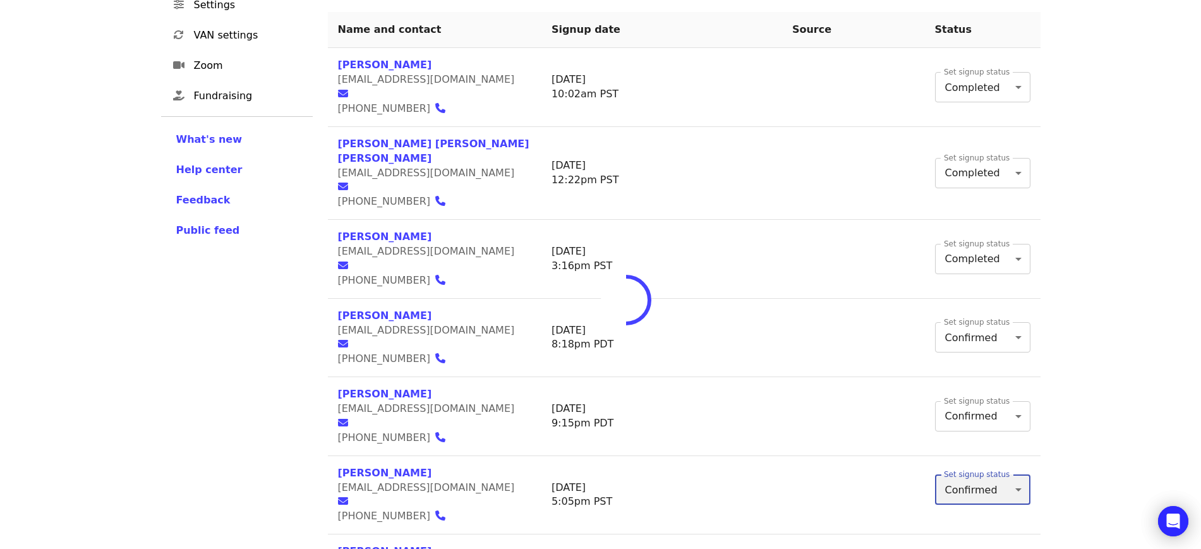
type input "*"
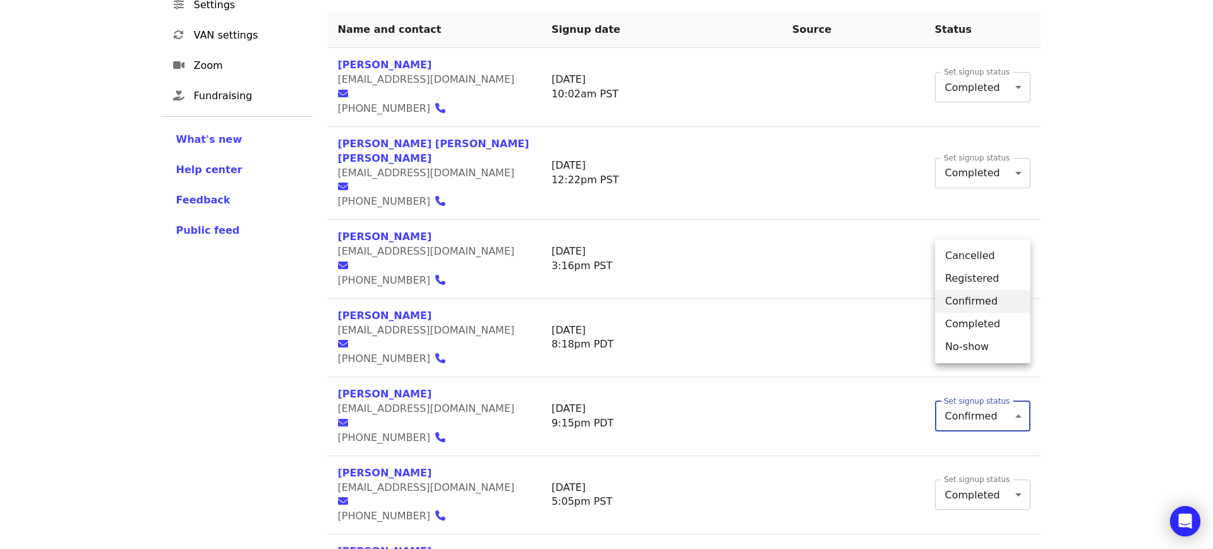
click at [973, 302] on body "Skip to content ​ Menu Events Users Supporters Event campaigns Promotions Addit…" at bounding box center [606, 350] width 1213 height 1389
click at [979, 320] on li "Completed" at bounding box center [982, 324] width 95 height 23
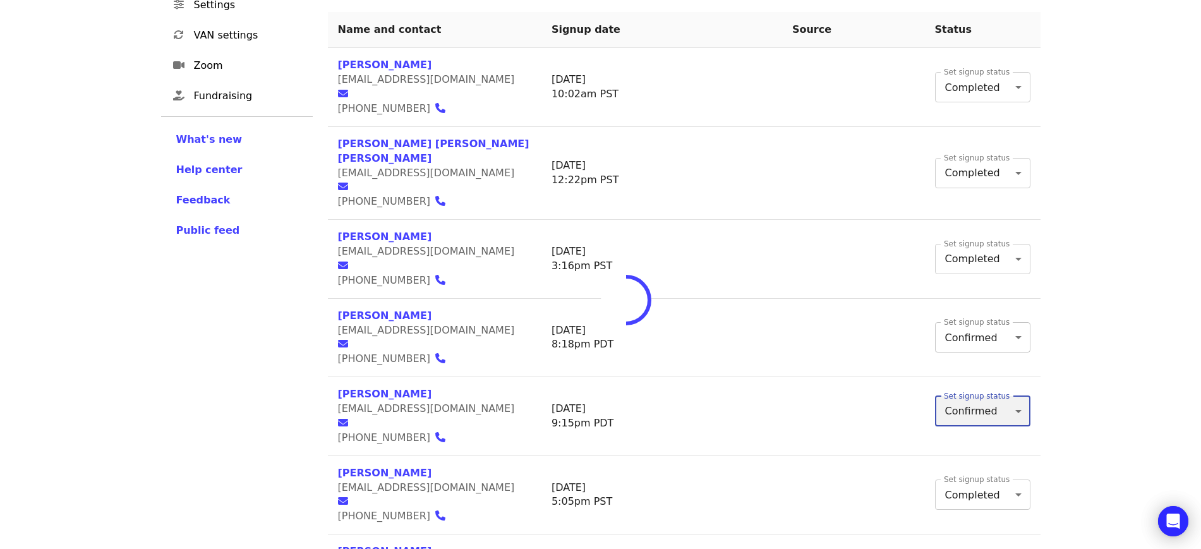
type input "*"
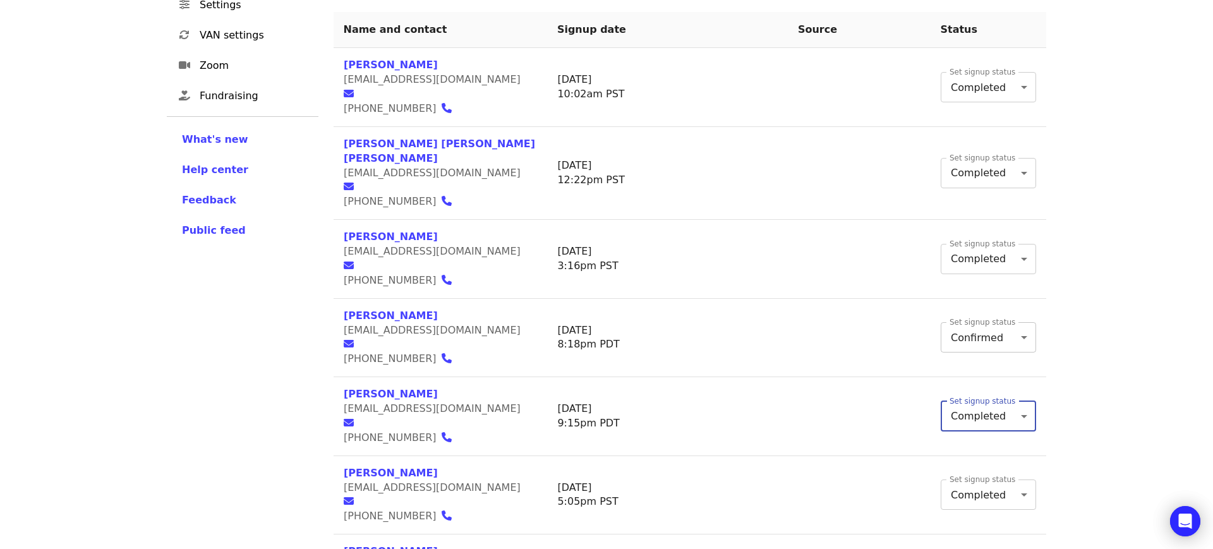
click at [979, 232] on body "Skip to content ​ Menu Events Users Supporters Event campaigns Promotions Addit…" at bounding box center [606, 350] width 1213 height 1389
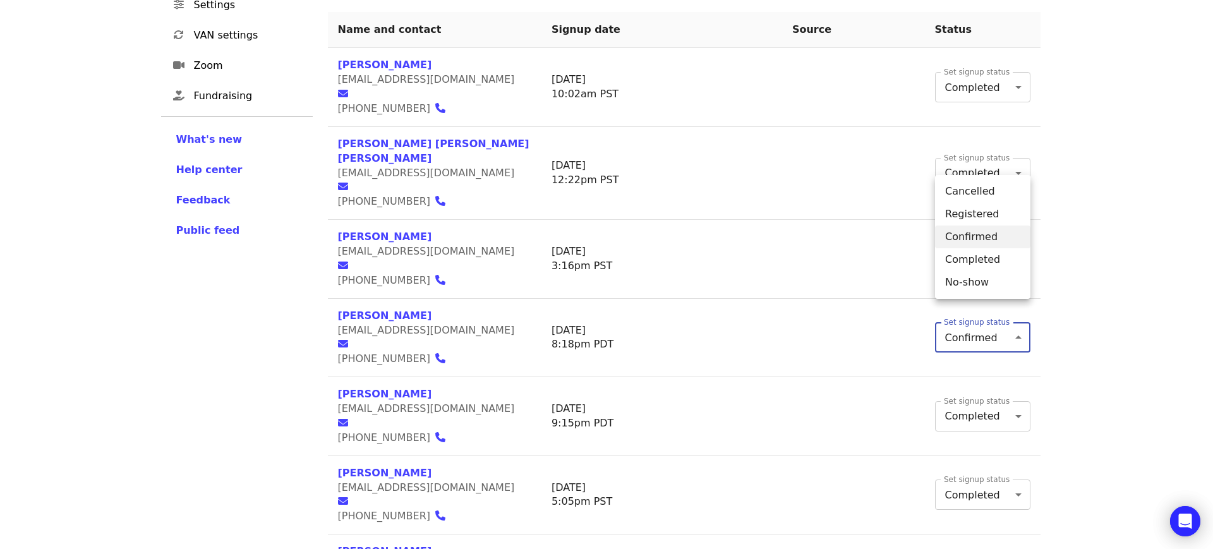
click at [987, 256] on li "Completed" at bounding box center [982, 259] width 95 height 23
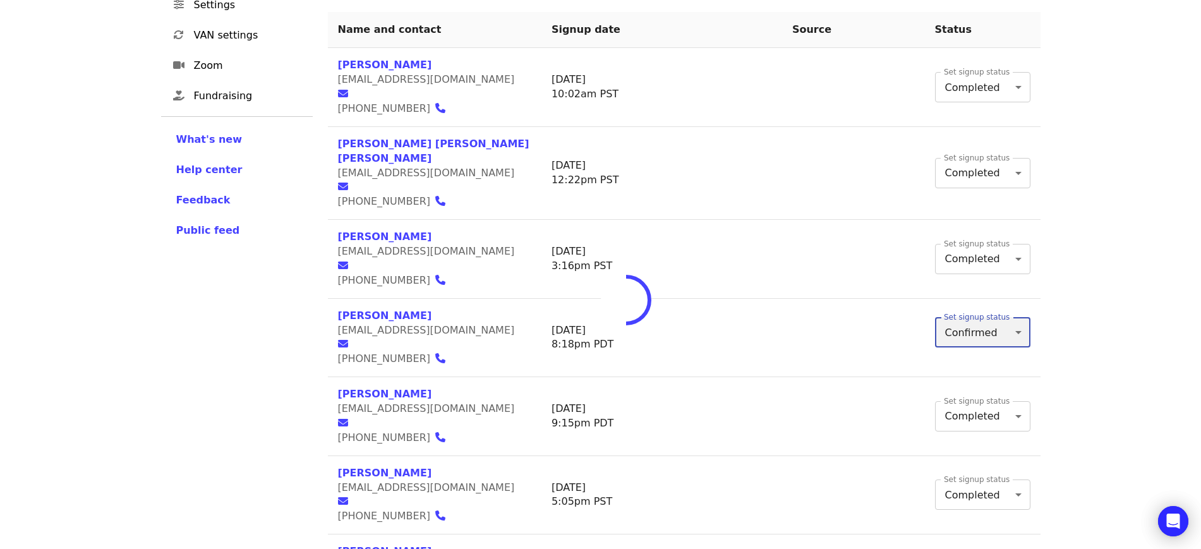
type input "*"
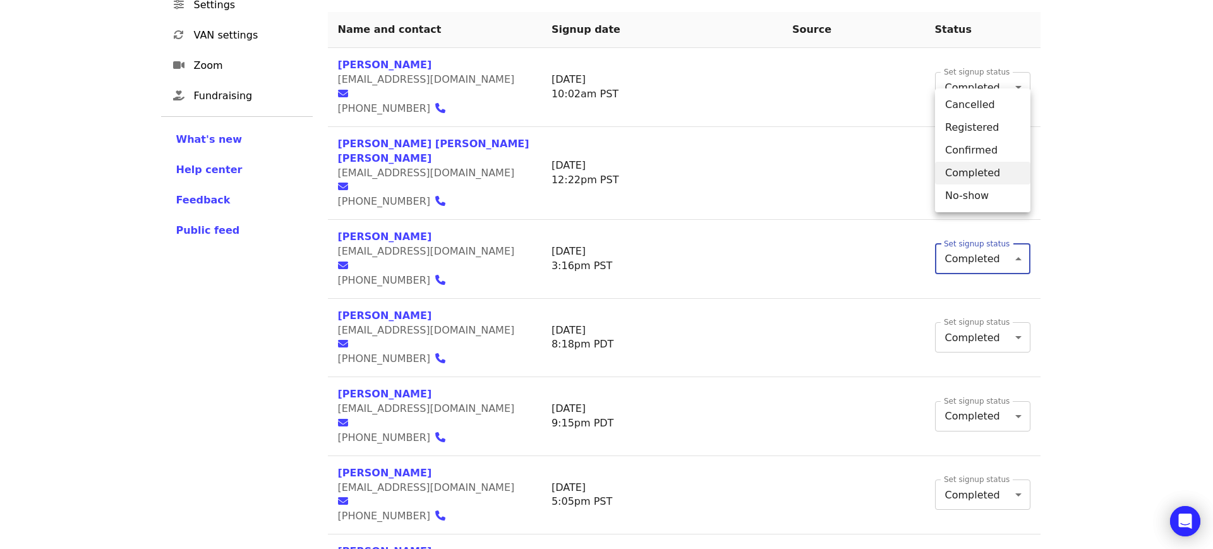
click at [979, 176] on body "Skip to content ​ Menu Events Users Supporters Event campaigns Promotions Addit…" at bounding box center [606, 350] width 1213 height 1389
click at [979, 176] on li "Completed" at bounding box center [982, 173] width 95 height 23
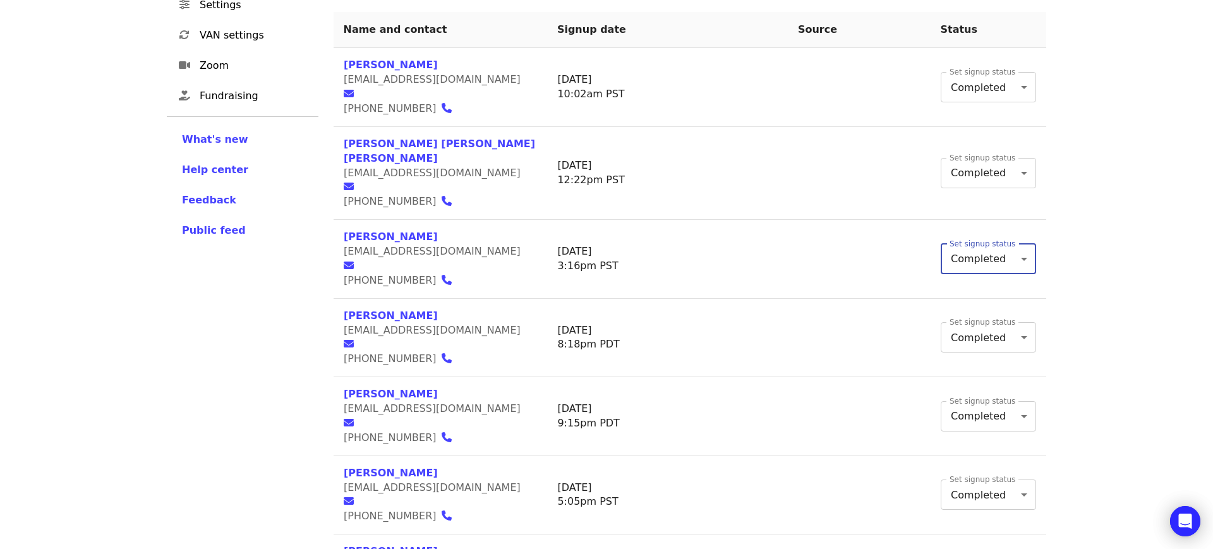
click at [981, 179] on body "Skip to content ​ Menu Events Users Supporters Event campaigns Promotions Addit…" at bounding box center [606, 350] width 1213 height 1389
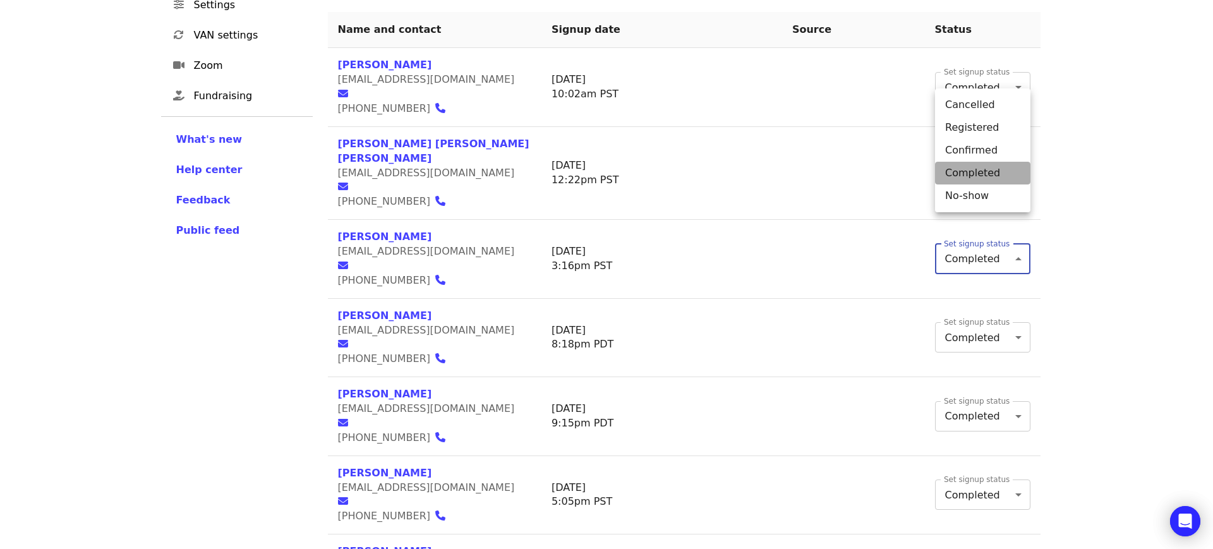
click at [980, 171] on li "Completed" at bounding box center [982, 173] width 95 height 23
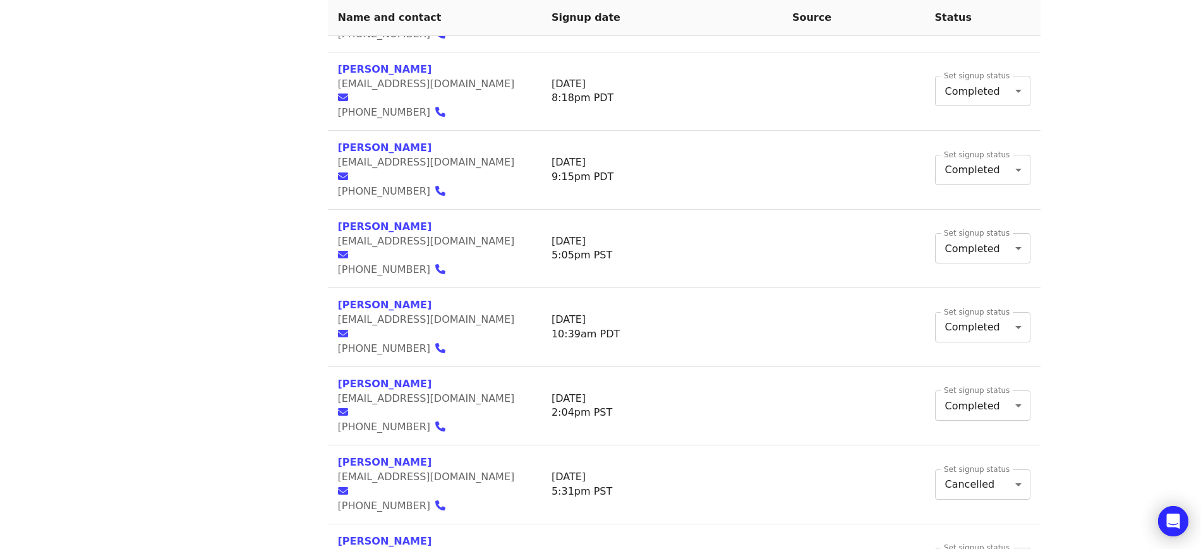
scroll to position [617, 0]
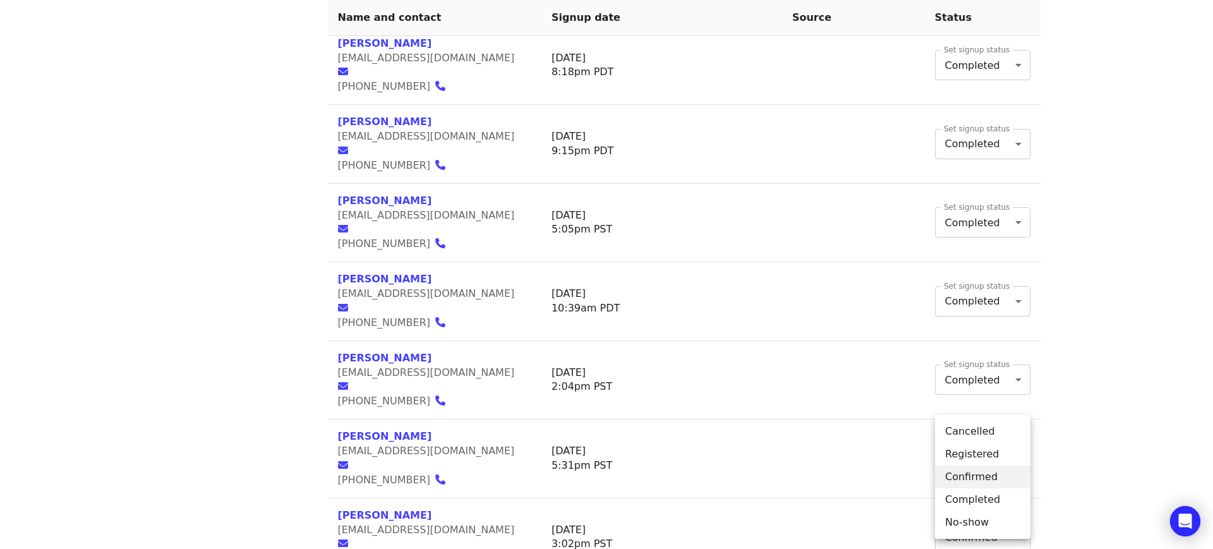
click at [985, 474] on body "Skip to content ​ Menu Events Users Supporters Event campaigns Promotions Addit…" at bounding box center [606, 77] width 1213 height 1389
click at [985, 500] on li "Completed" at bounding box center [982, 499] width 95 height 23
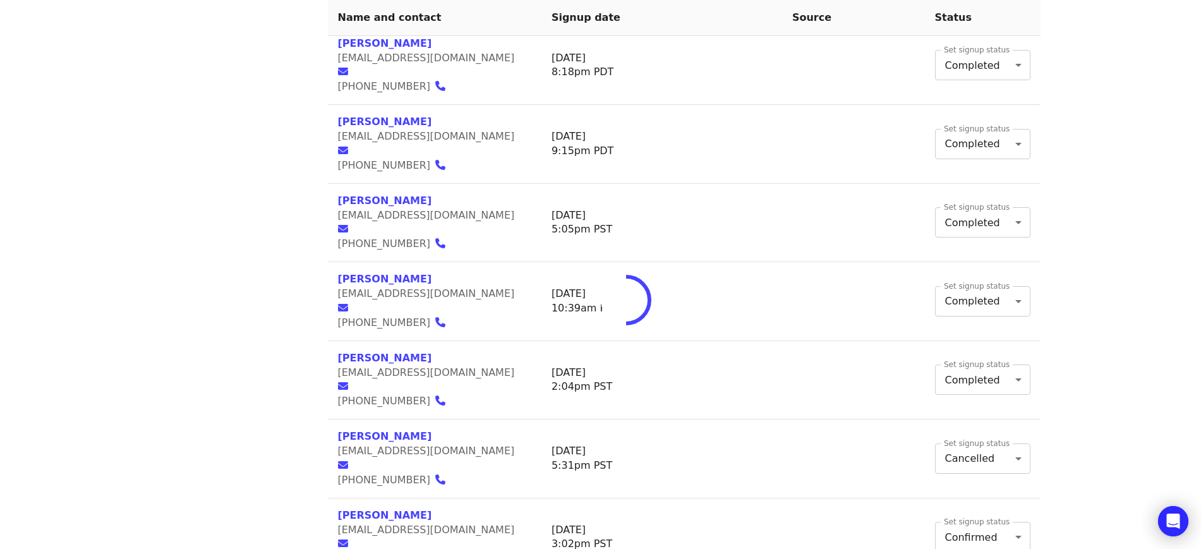
type input "*"
click at [978, 414] on body "Skip to content ​ Menu Events Users Supporters Event campaigns Promotions Addit…" at bounding box center [600, 77] width 1201 height 1389
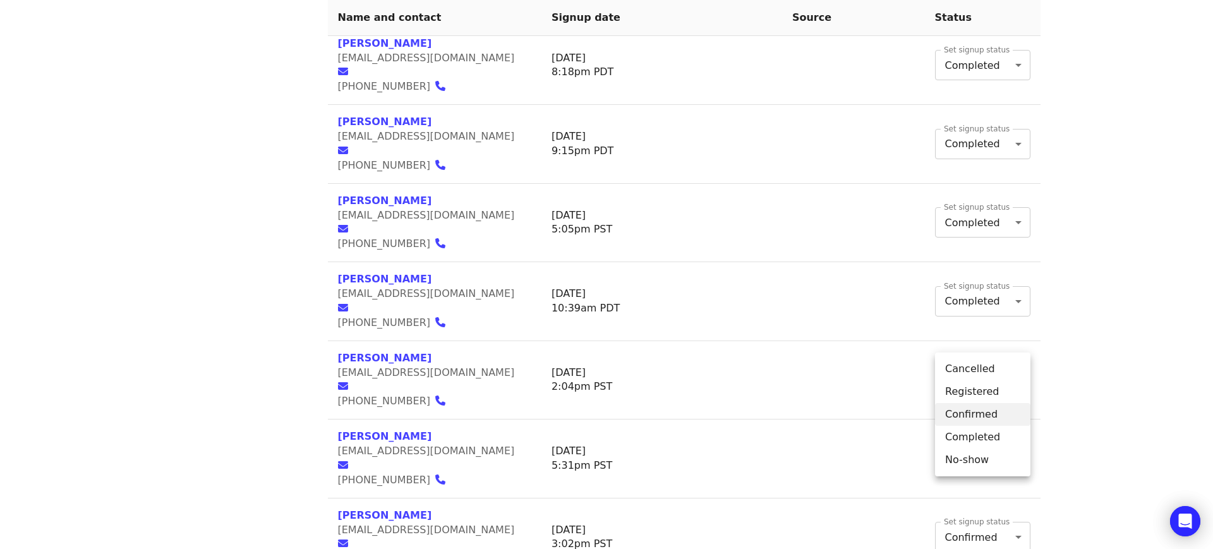
click at [980, 436] on li "Completed" at bounding box center [982, 437] width 95 height 23
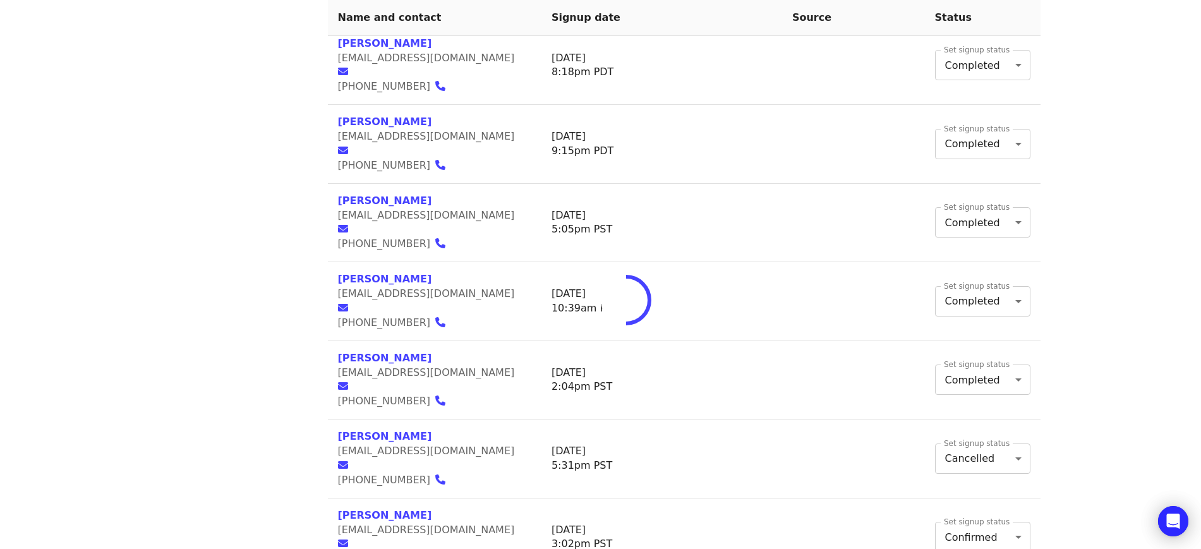
type input "*"
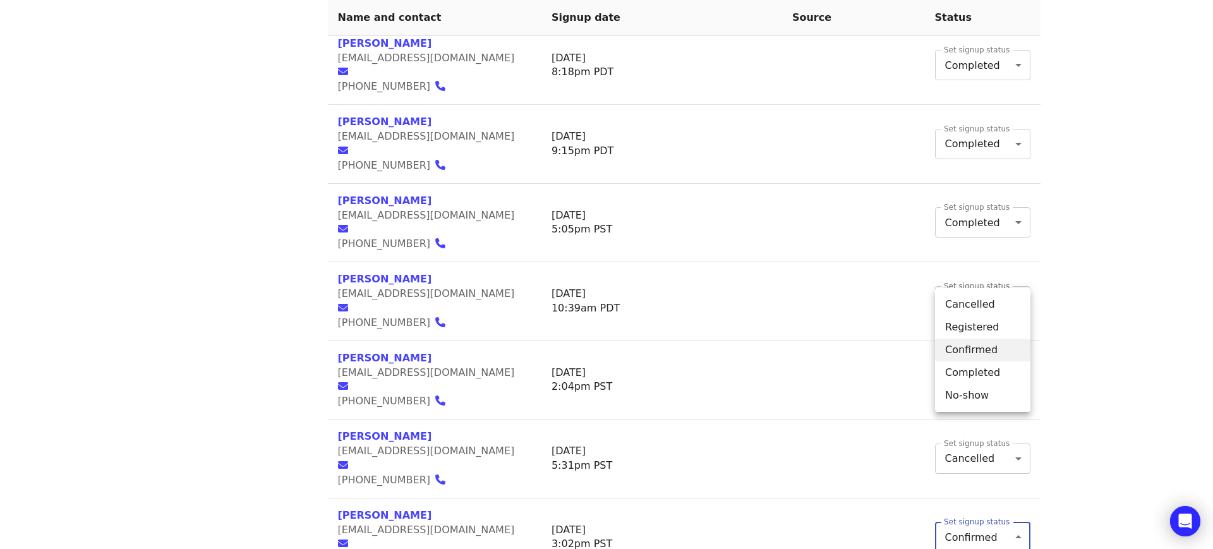
click at [983, 351] on body "Skip to content ​ Menu Events Users Supporters Event campaigns Promotions Addit…" at bounding box center [606, 77] width 1213 height 1389
click at [984, 369] on li "Completed" at bounding box center [982, 372] width 95 height 23
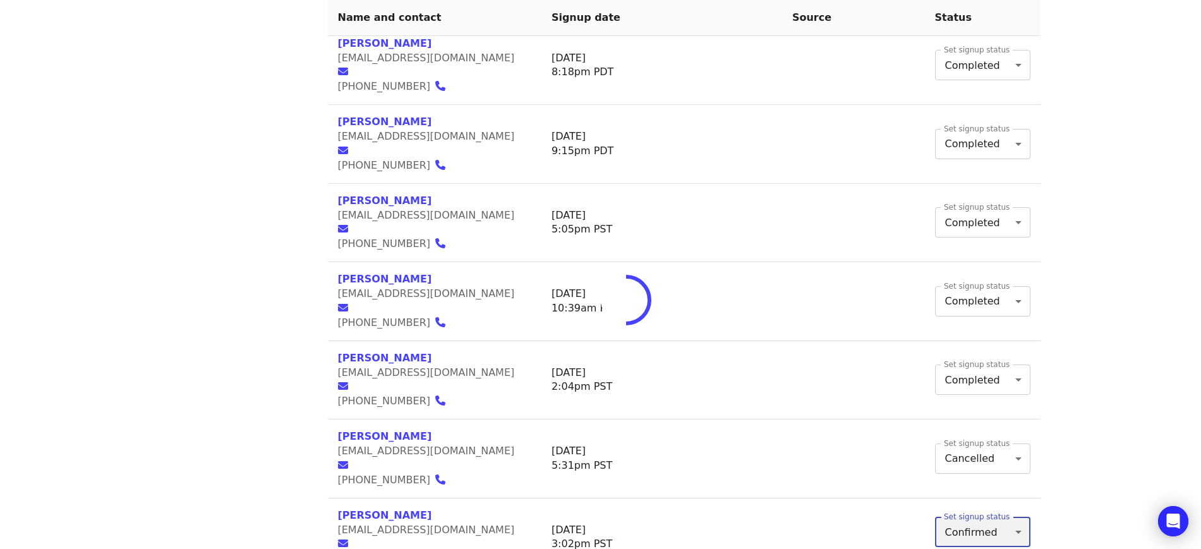
type input "*"
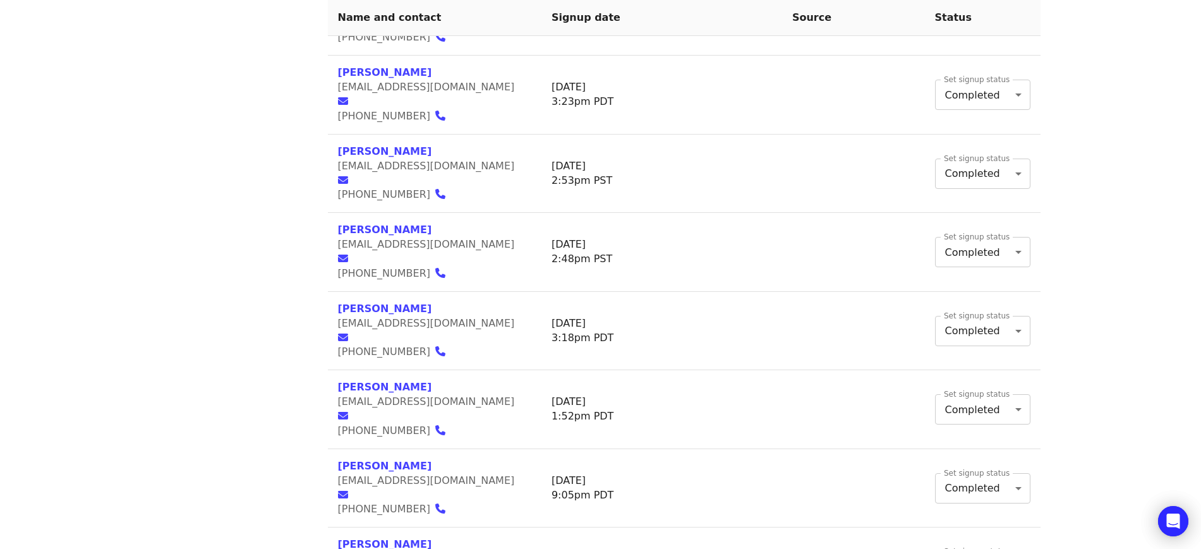
scroll to position [1437, 0]
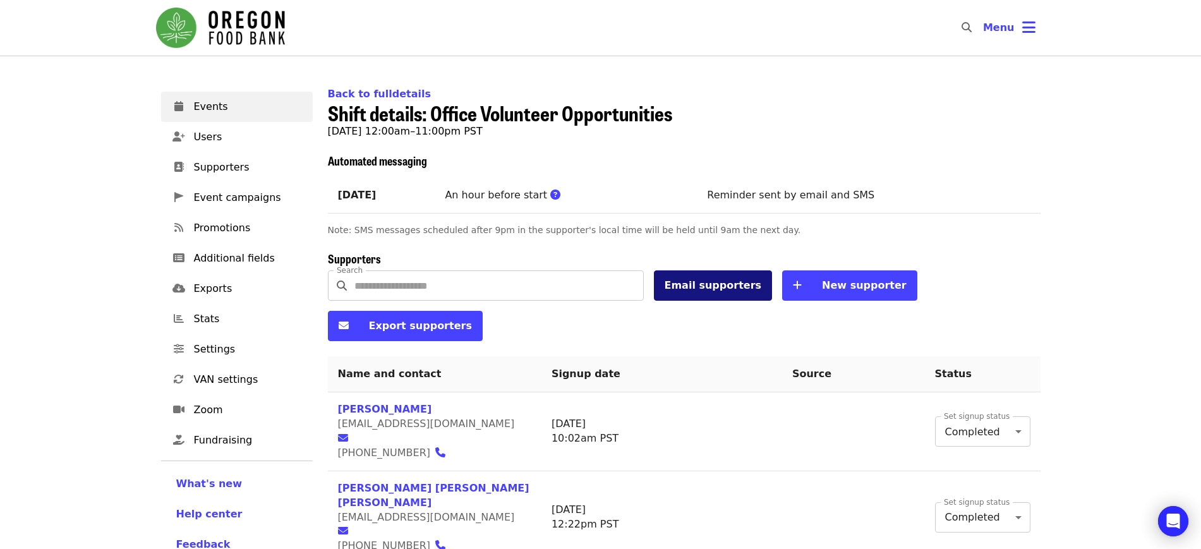
click at [709, 292] on button "Email supporters" at bounding box center [713, 285] width 119 height 30
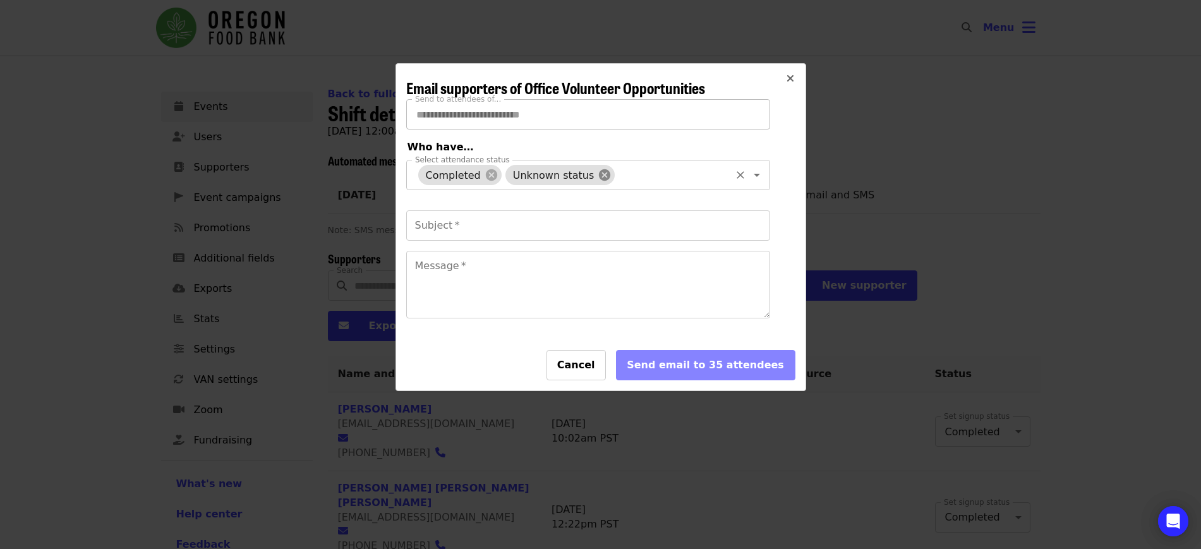
click at [598, 174] on icon at bounding box center [605, 175] width 14 height 14
click at [512, 310] on textarea "Message   *" at bounding box center [588, 284] width 363 height 66
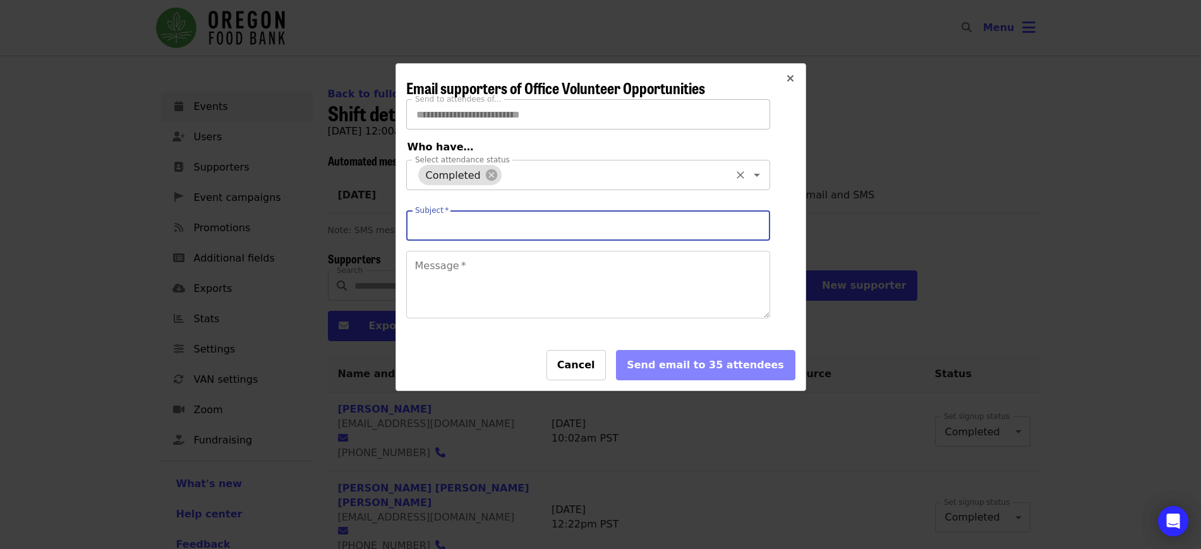
click at [503, 236] on input "Subject   *" at bounding box center [588, 225] width 364 height 30
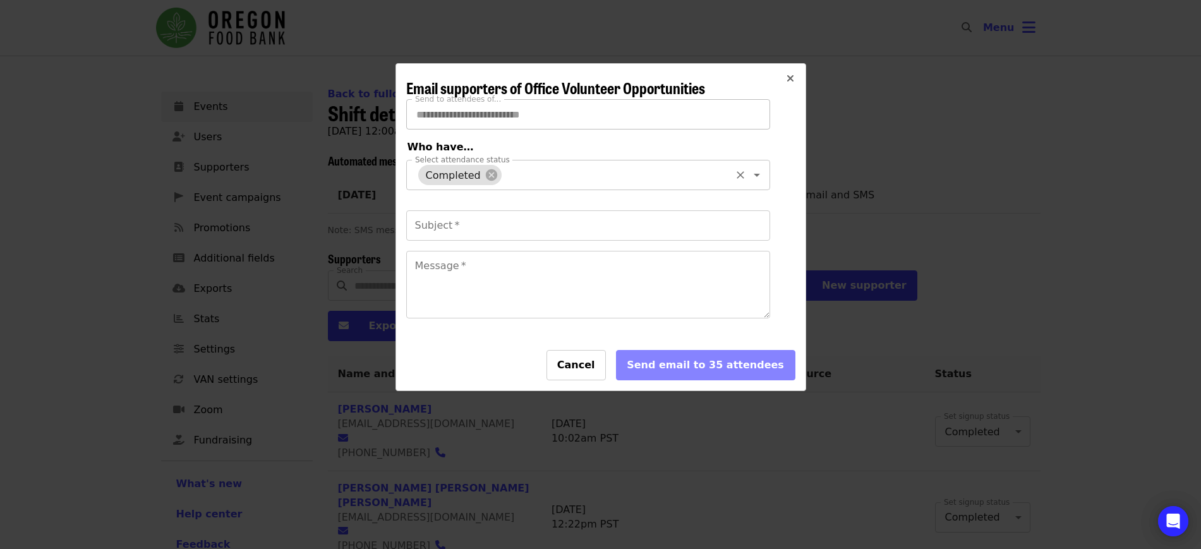
click at [790, 75] on icon "times icon" at bounding box center [791, 79] width 8 height 12
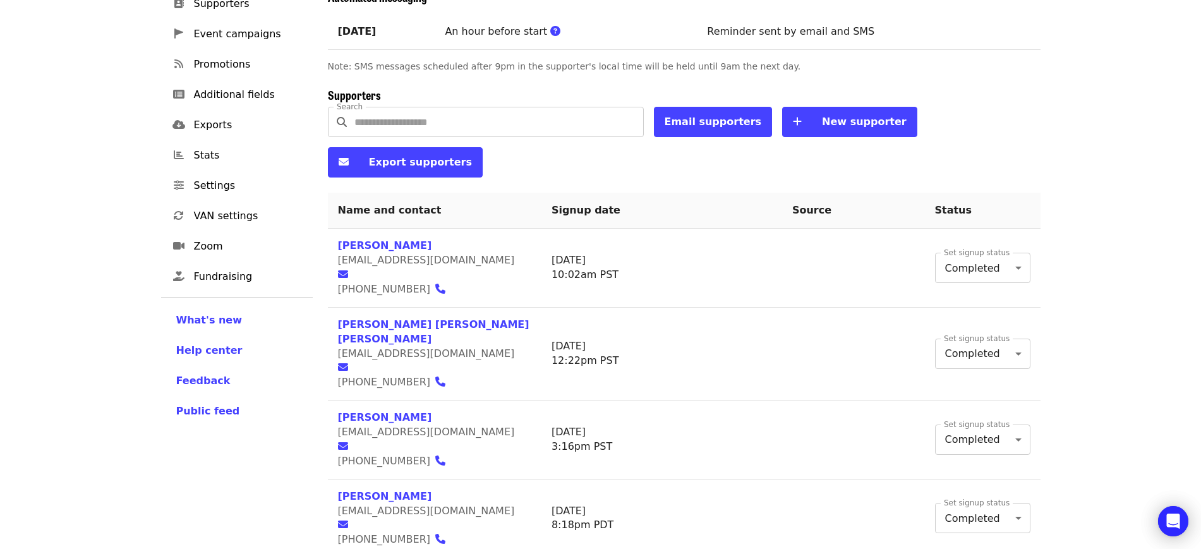
scroll to position [617, 0]
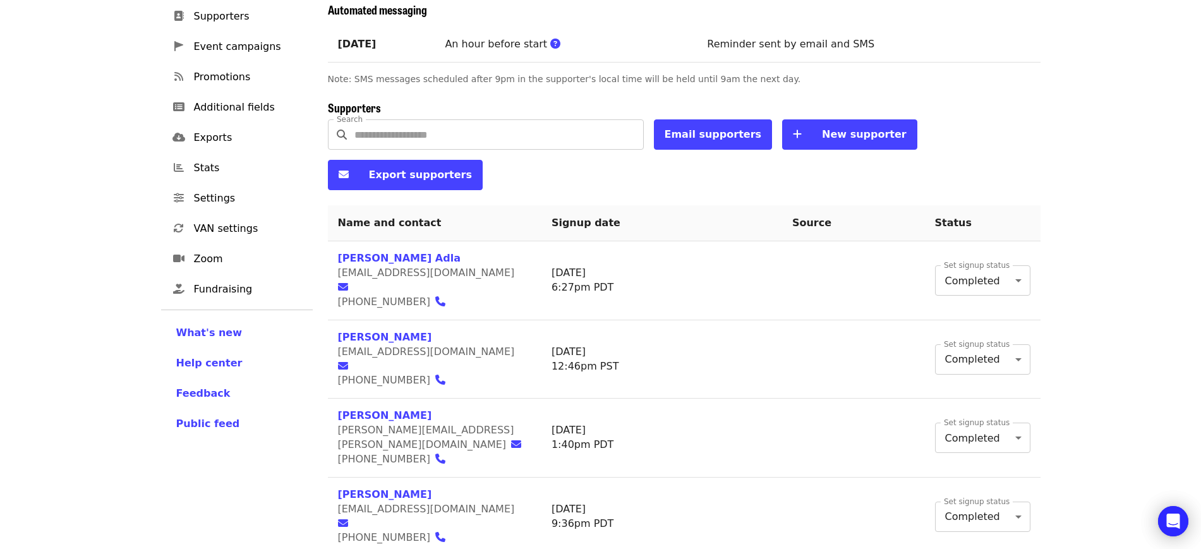
scroll to position [152, 0]
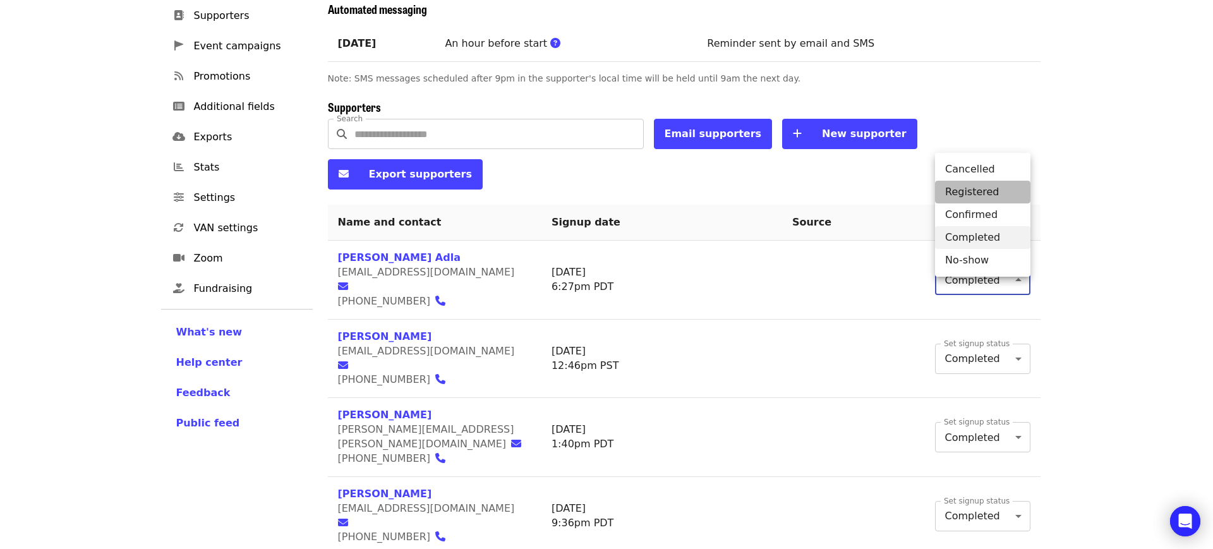
click at [984, 189] on li "Registered" at bounding box center [982, 192] width 95 height 23
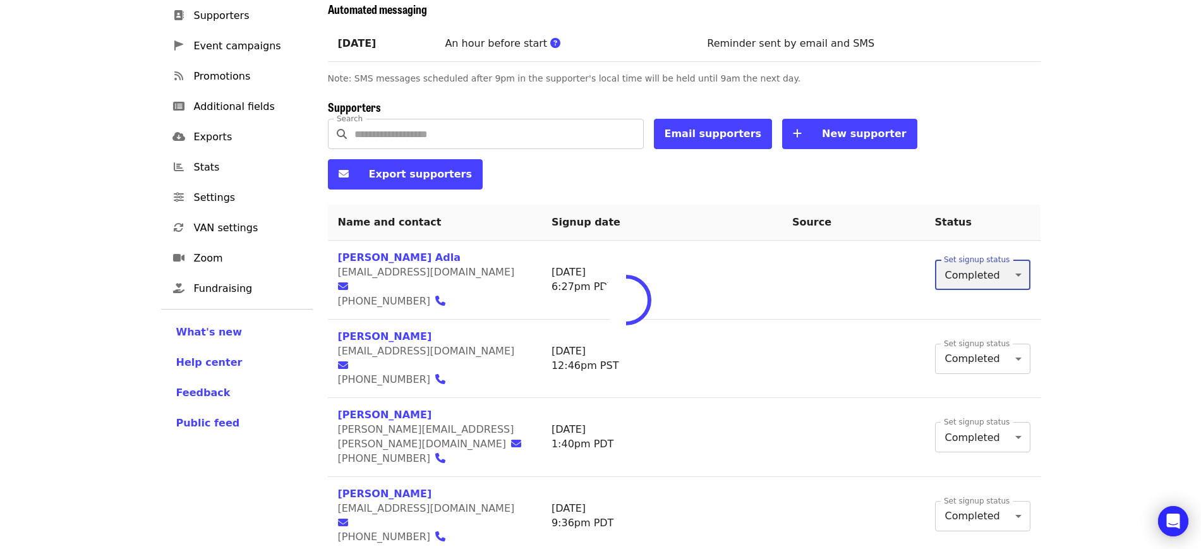
type input "*"
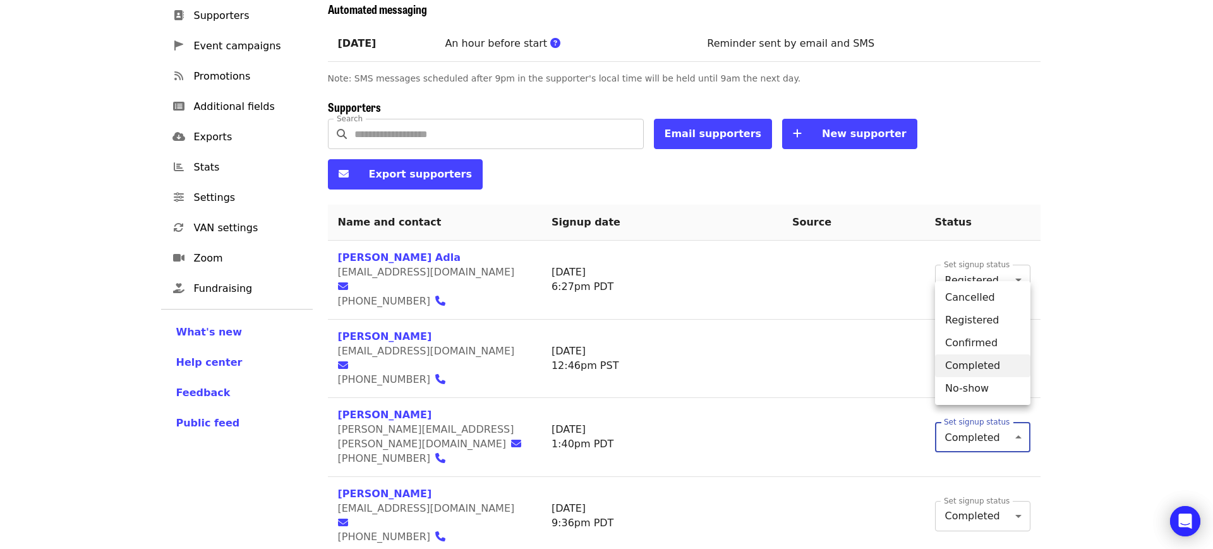
click at [975, 311] on li "Registered" at bounding box center [982, 320] width 95 height 23
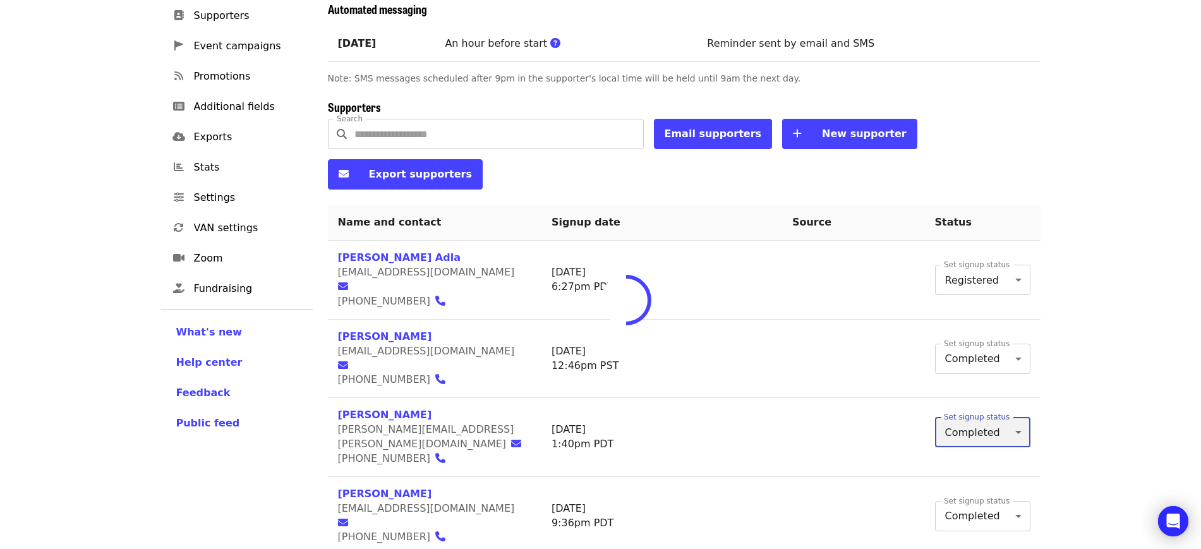
type input "*"
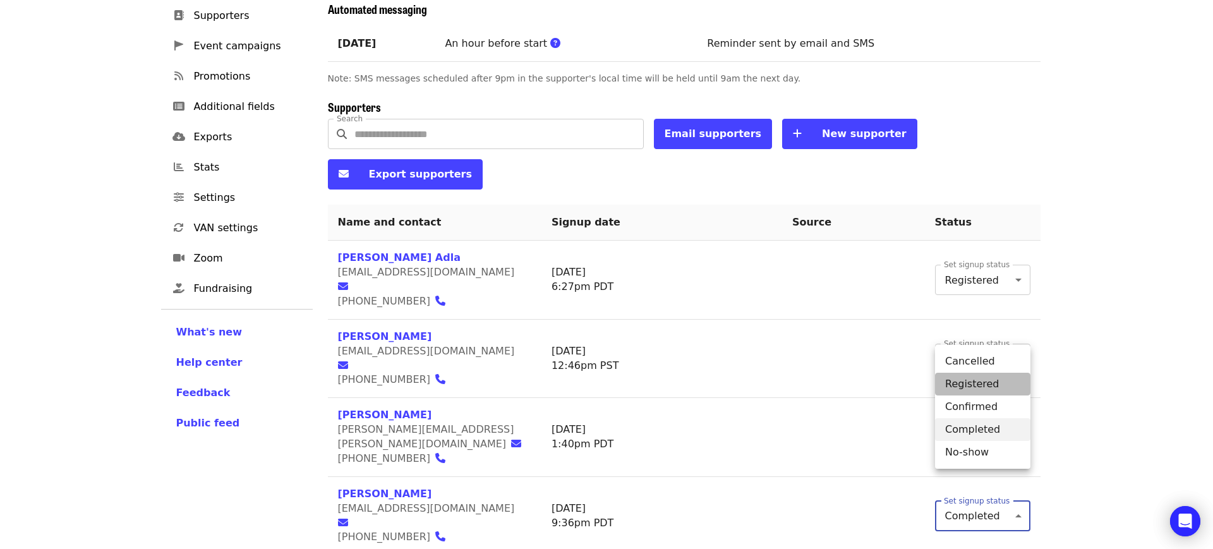
click at [967, 388] on li "Registered" at bounding box center [982, 384] width 95 height 23
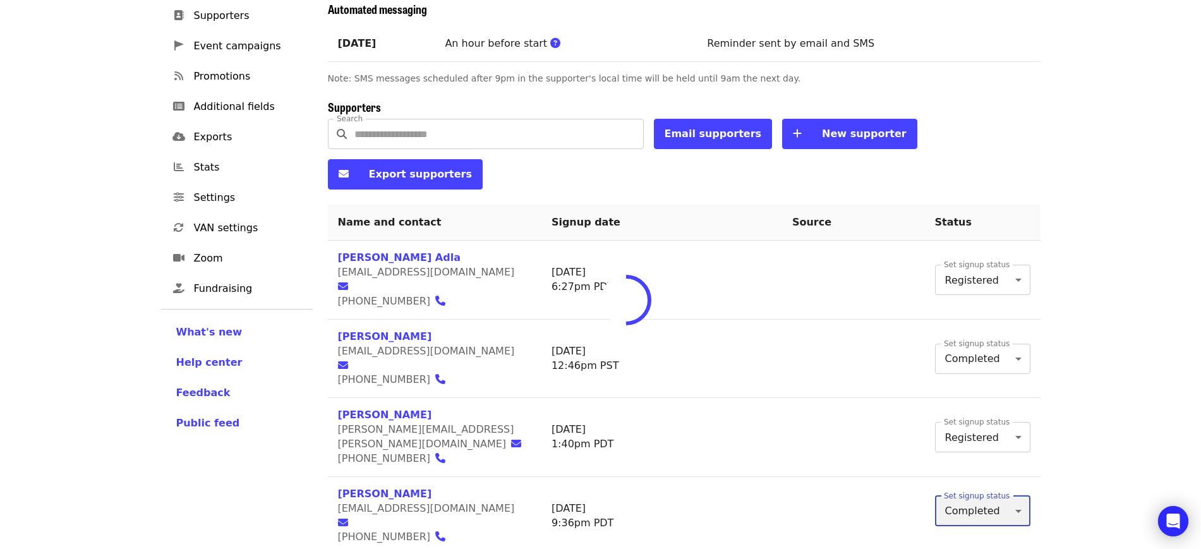
type input "*"
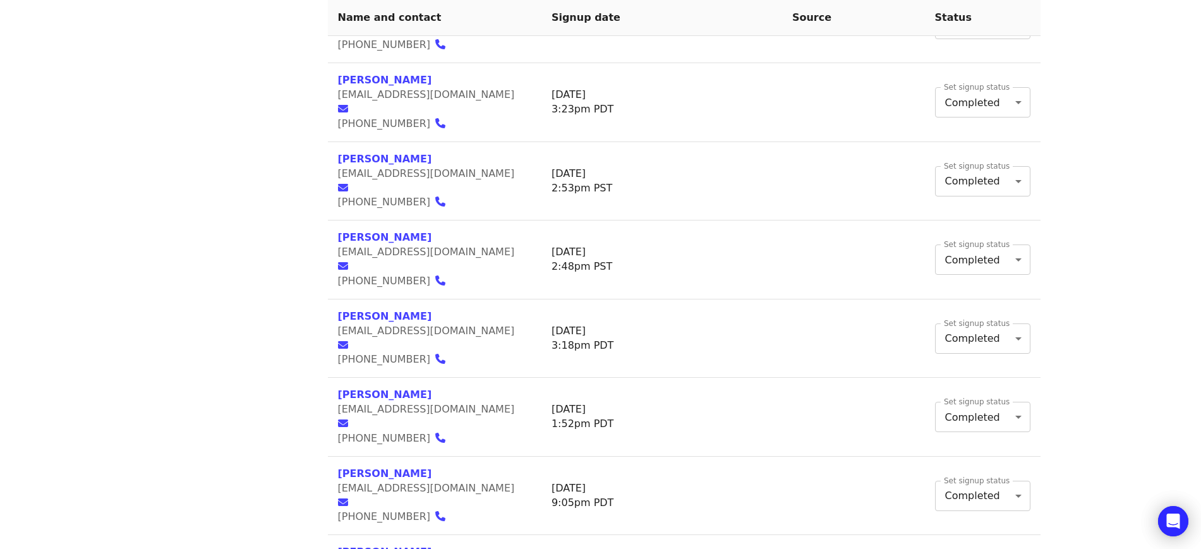
scroll to position [1438, 0]
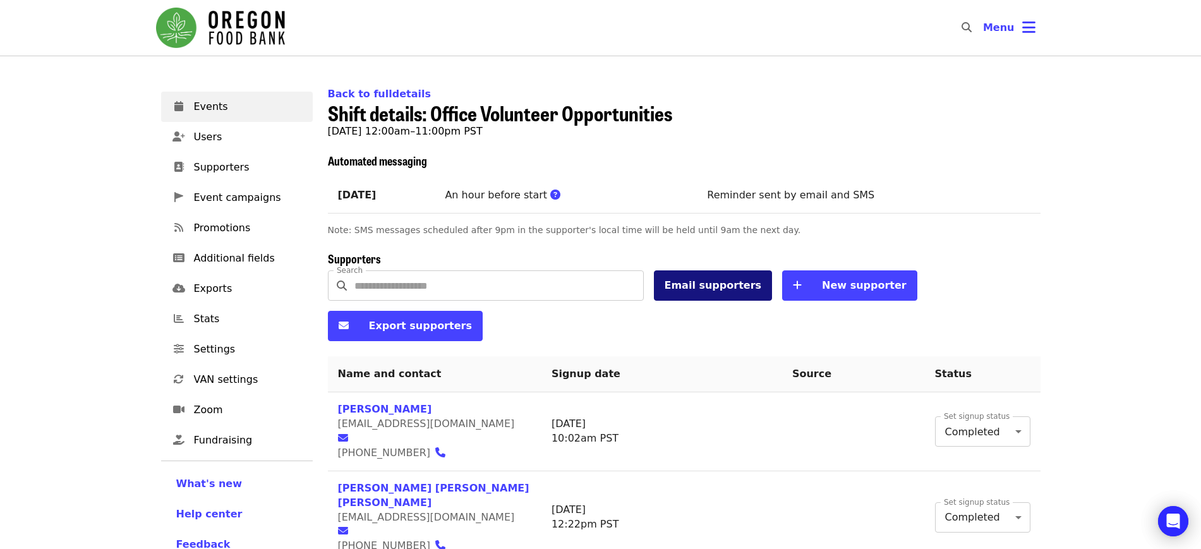
click at [724, 289] on span "Email supporters" at bounding box center [713, 285] width 97 height 12
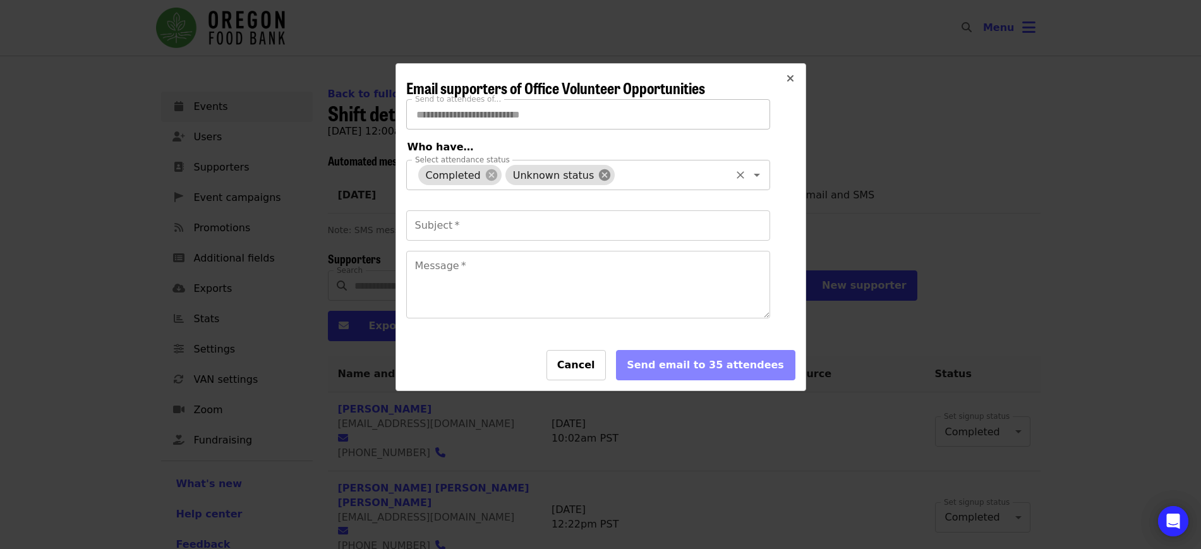
click at [598, 174] on icon at bounding box center [605, 175] width 14 height 14
click at [504, 301] on textarea "Message   *" at bounding box center [588, 284] width 363 height 66
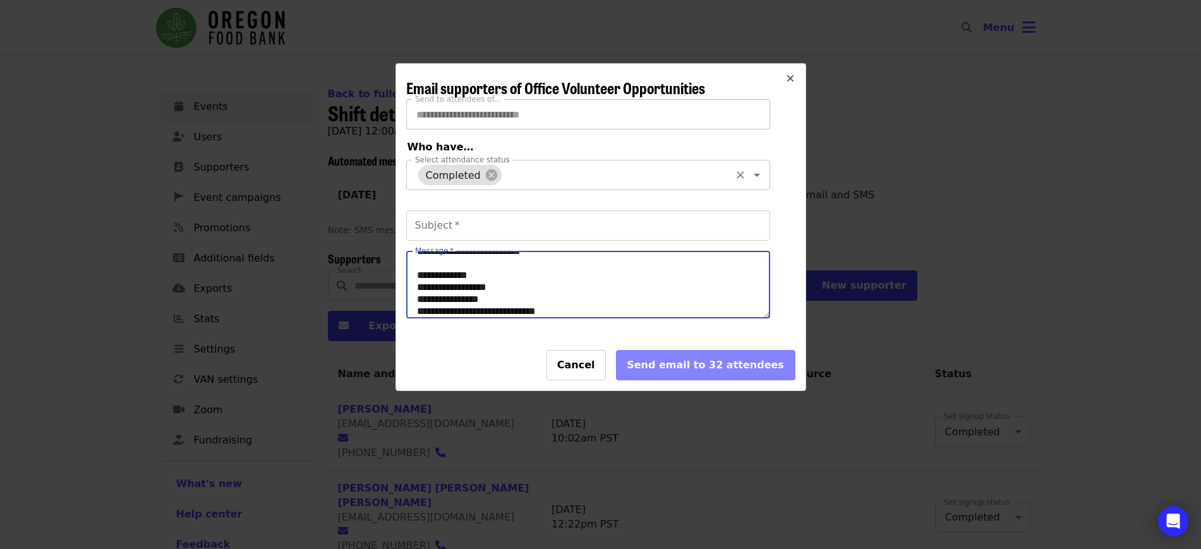
scroll to position [76, 0]
click at [437, 316] on textarea "**********" at bounding box center [588, 284] width 363 height 66
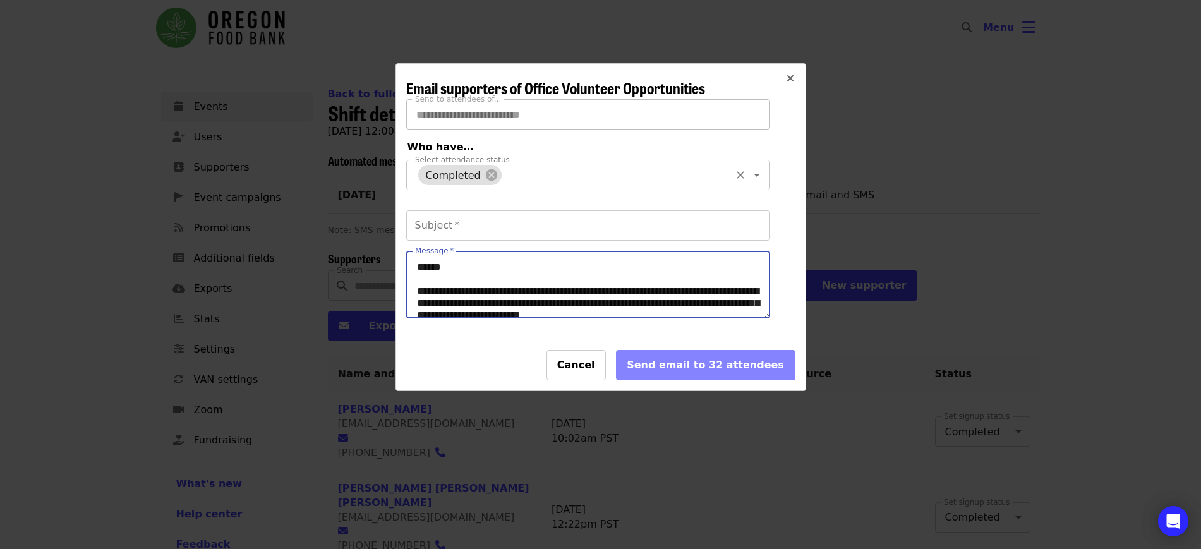
click at [466, 305] on textarea "**********" at bounding box center [588, 284] width 363 height 66
click at [598, 318] on textarea "**********" at bounding box center [588, 284] width 363 height 66
type textarea "**********"
click at [508, 234] on input "Subject   *" at bounding box center [588, 225] width 364 height 30
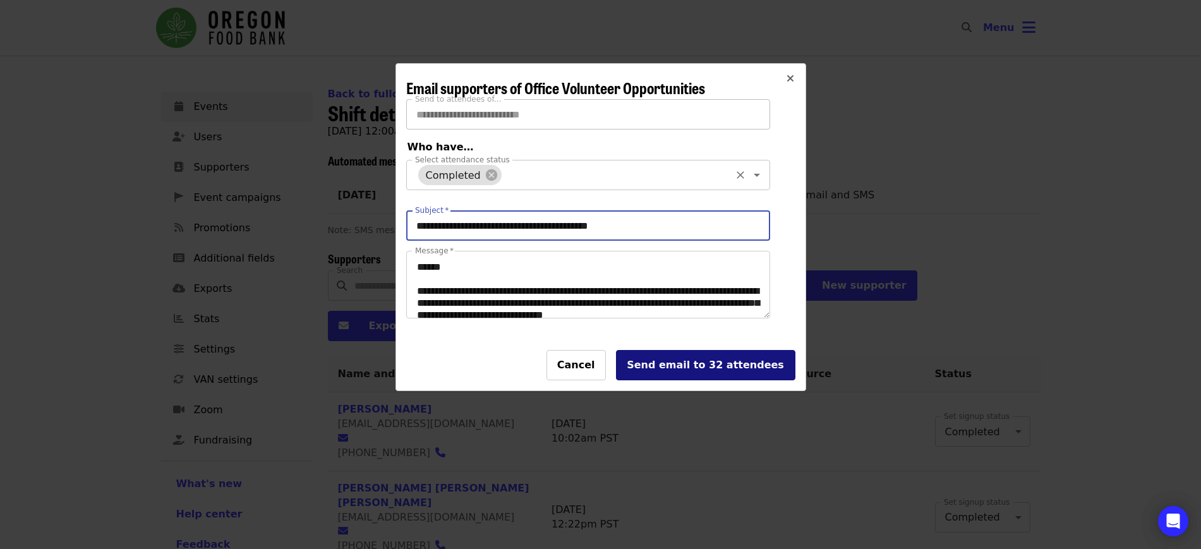
type input "**********"
click at [666, 373] on div "Send email to 32 attendees" at bounding box center [706, 365] width 158 height 15
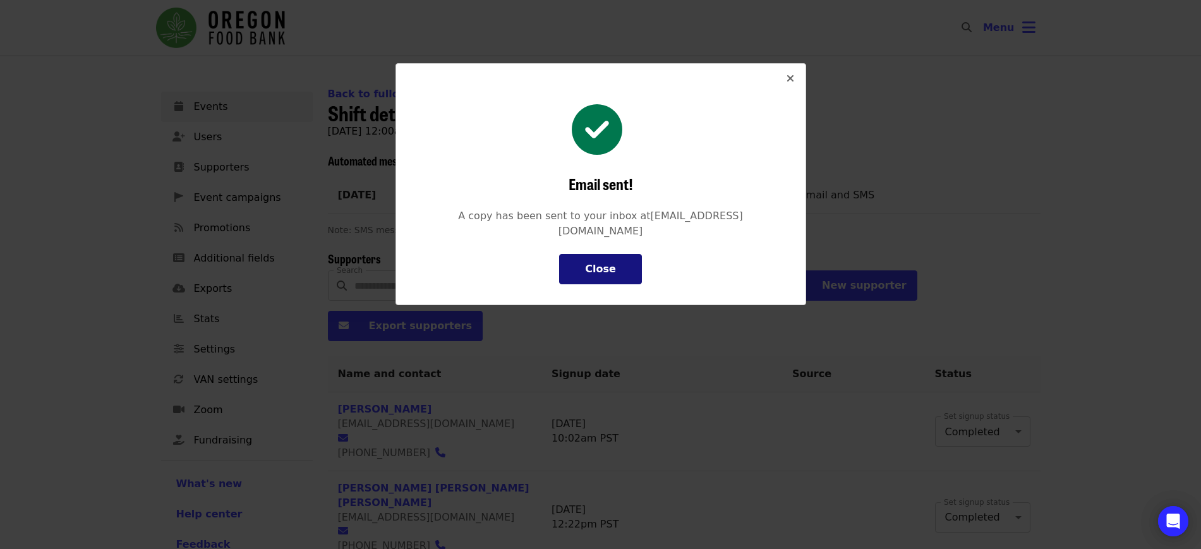
click at [601, 262] on div "Close" at bounding box center [600, 269] width 31 height 15
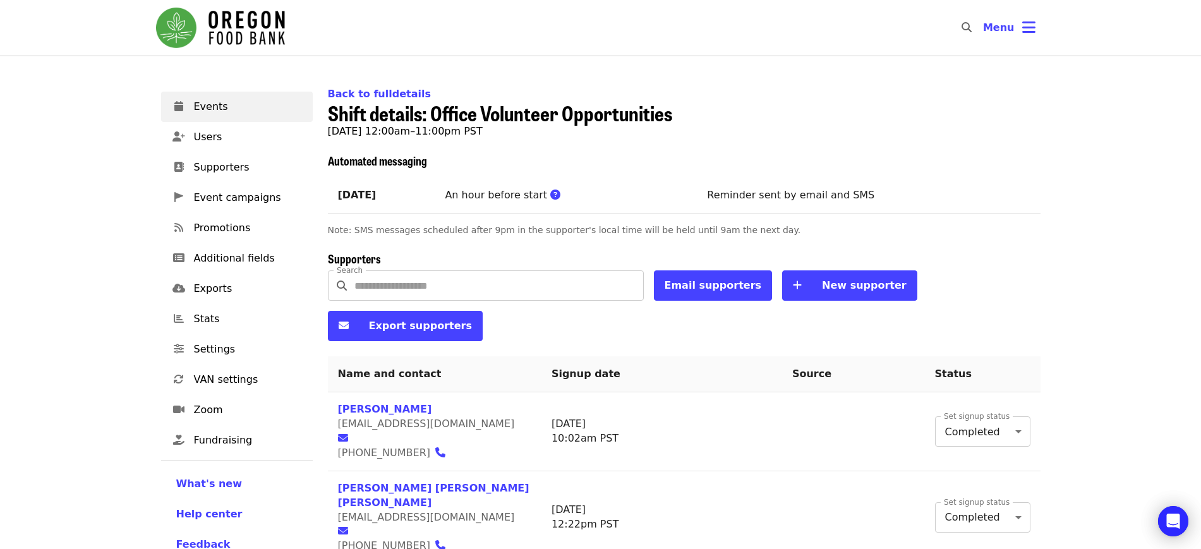
scroll to position [617, 0]
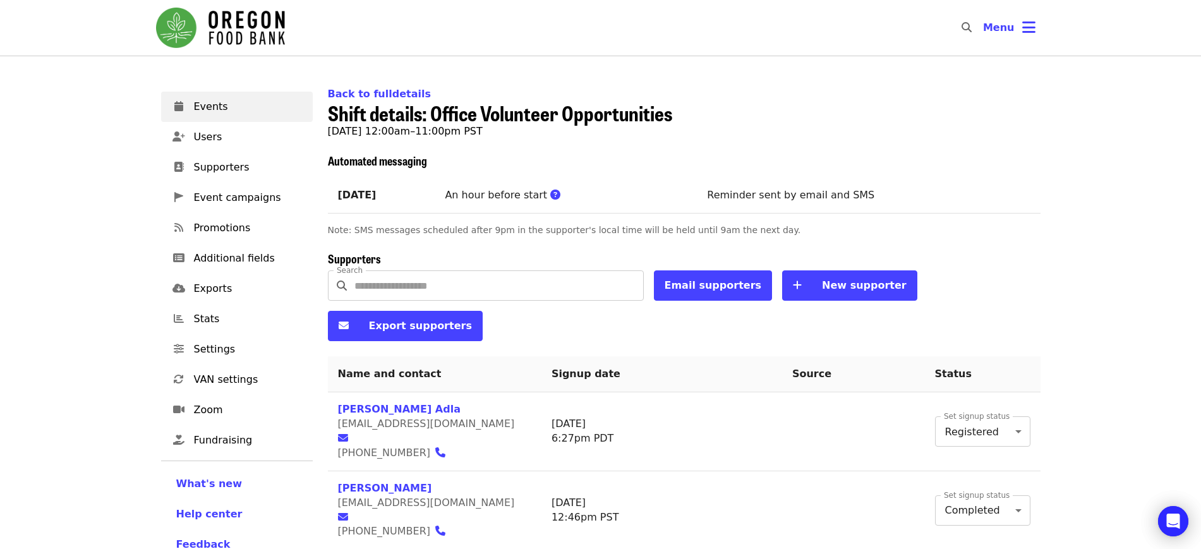
scroll to position [38, 0]
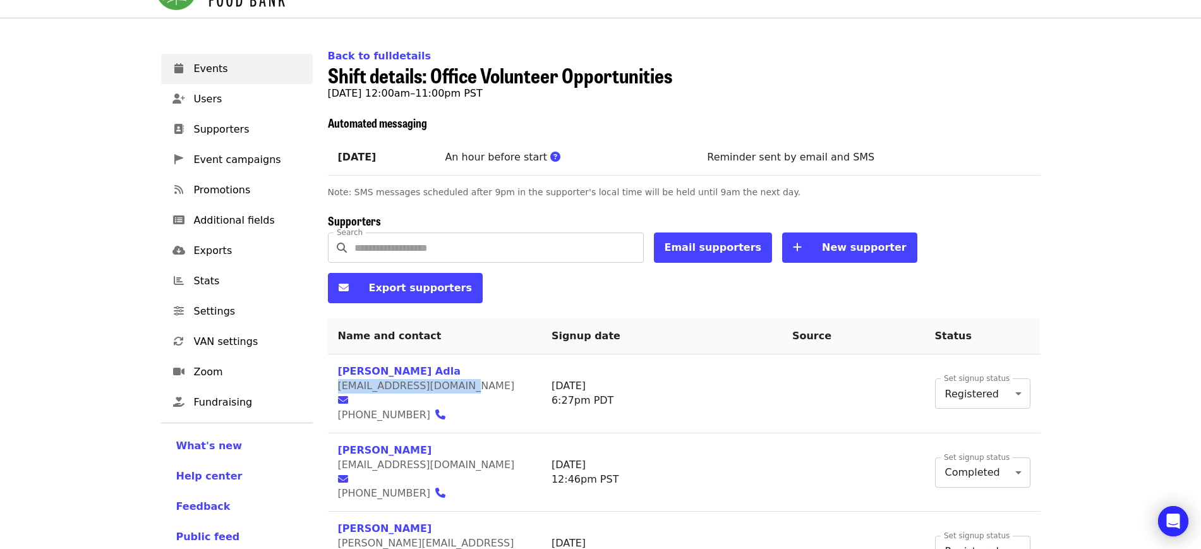
drag, startPoint x: 457, startPoint y: 352, endPoint x: 339, endPoint y: 353, distance: 118.8
click at [339, 380] on span "abhayreddyjay@gmail.com" at bounding box center [426, 386] width 177 height 12
copy span "abhayreddyjay@gmail.com"
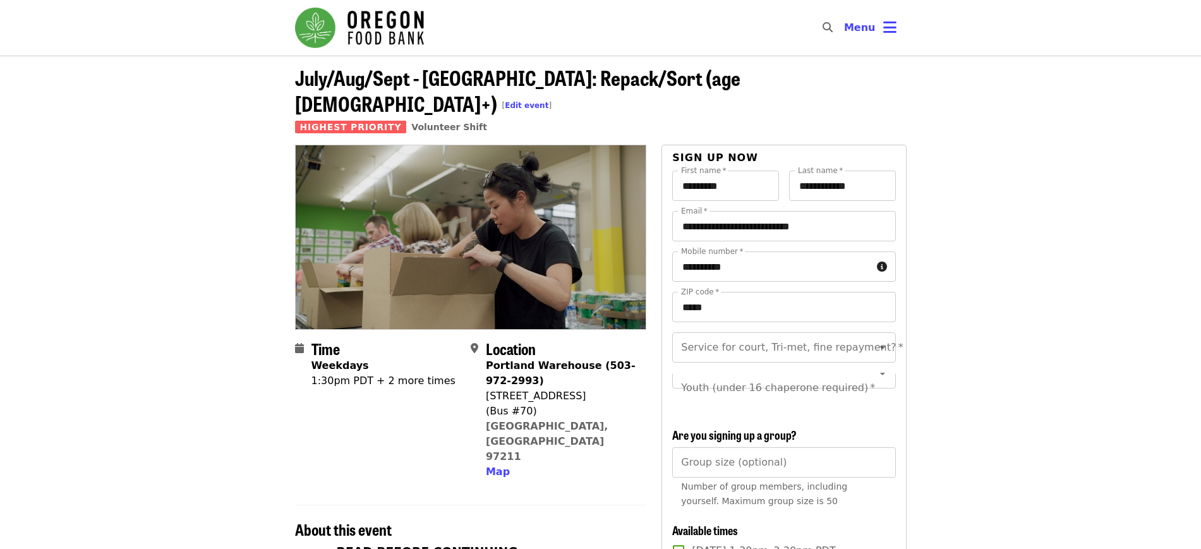
scroll to position [424, 0]
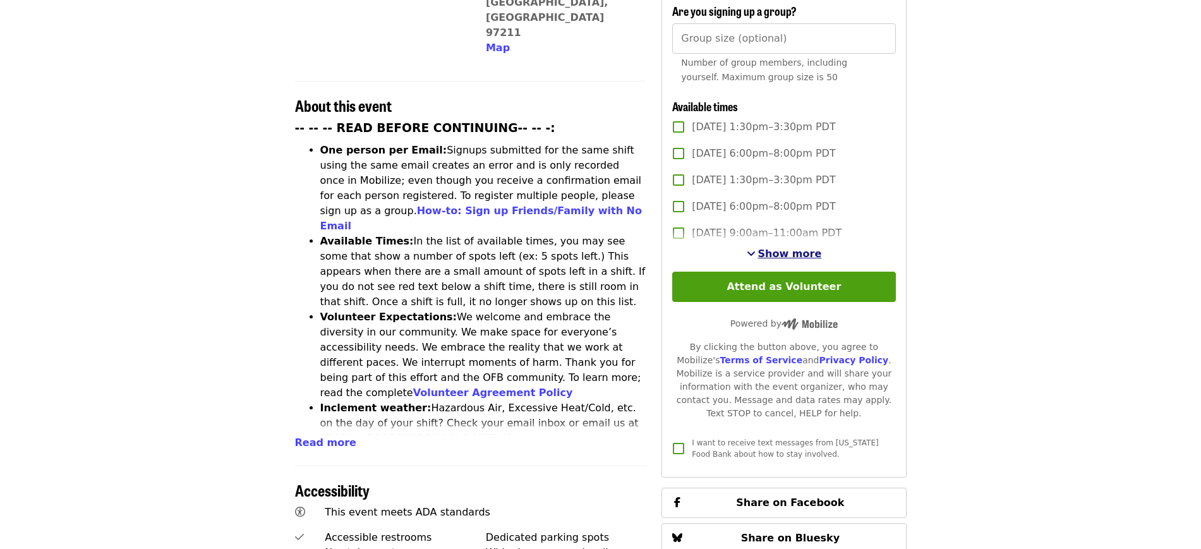
click at [766, 253] on span "Show more" at bounding box center [790, 254] width 64 height 12
click at [771, 253] on span "Show more" at bounding box center [790, 254] width 64 height 12
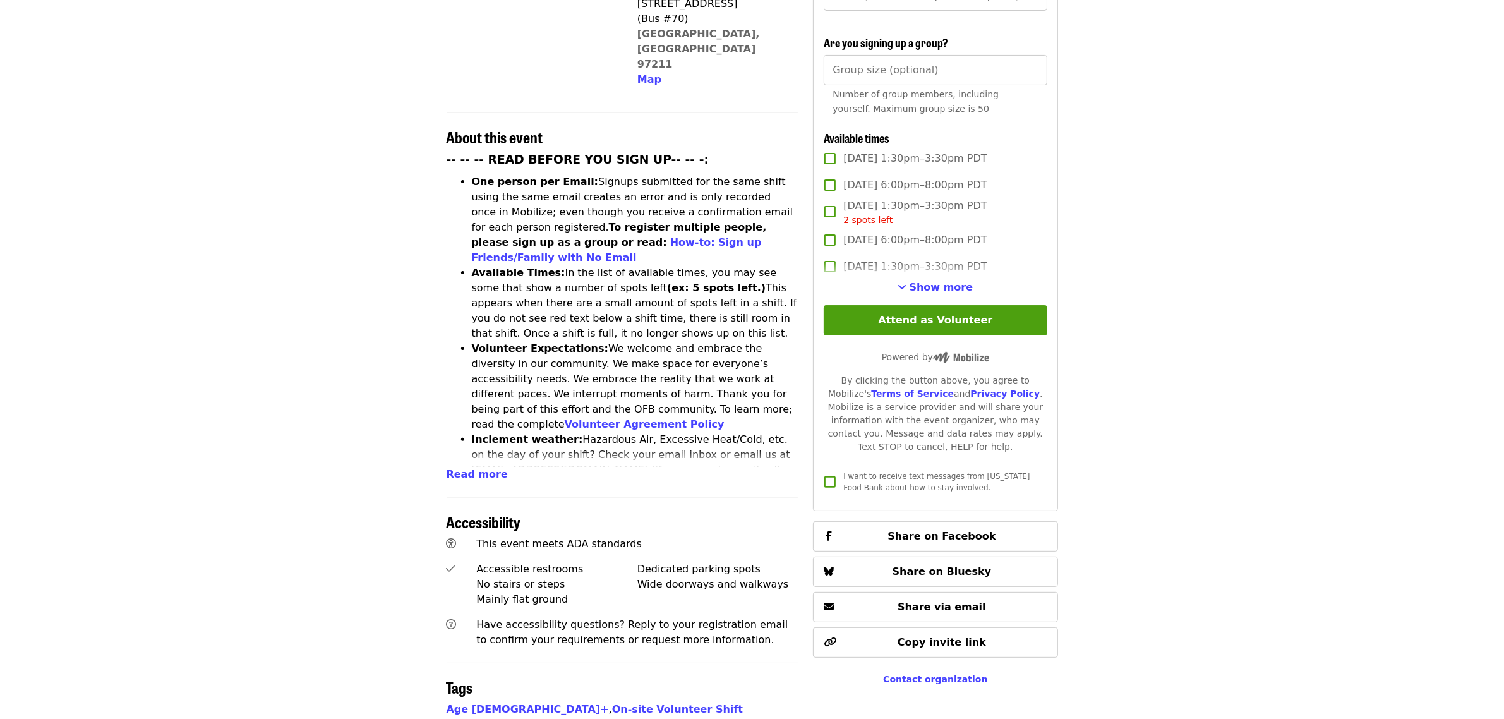
scroll to position [395, 0]
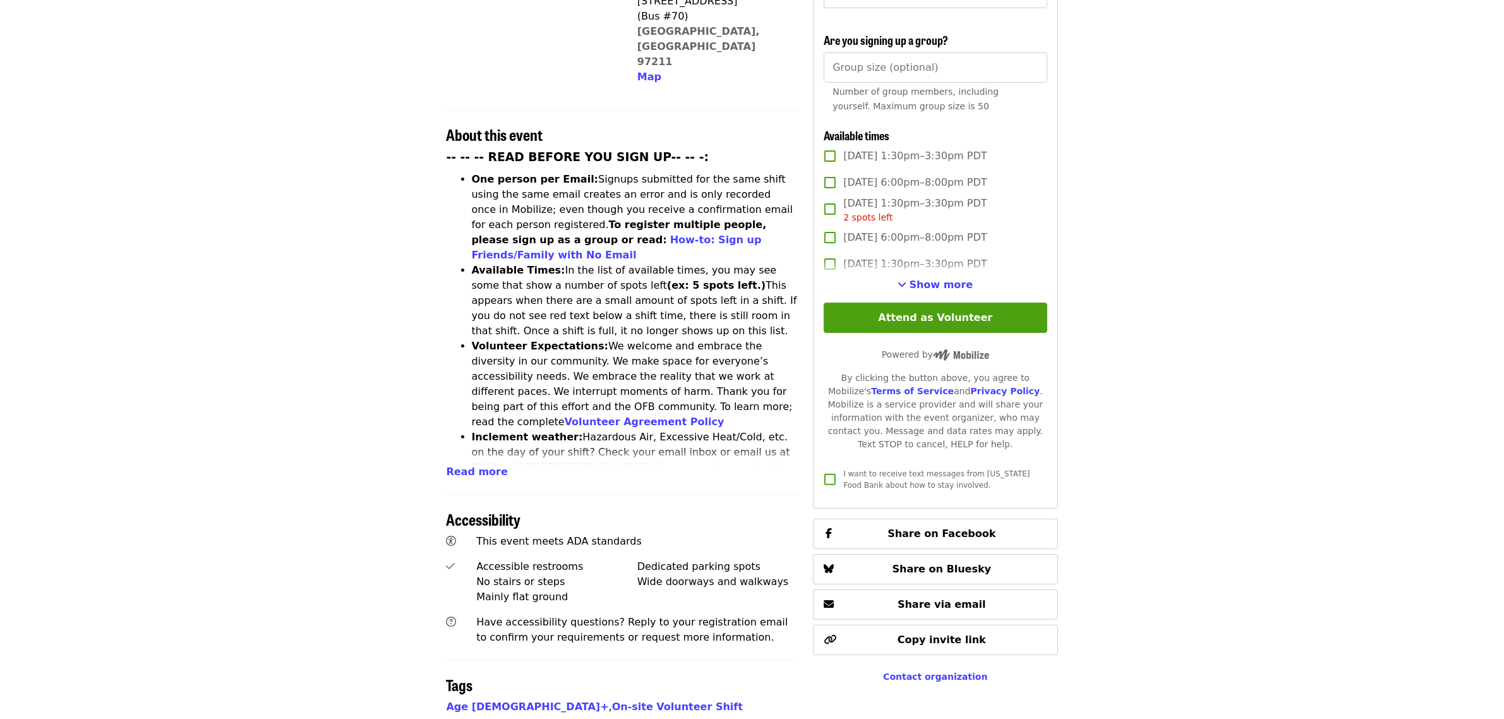
click at [246, 178] on article "Oct/Nov/Dec - [GEOGRAPHIC_DATA]: Repack/Sort (age [DEMOGRAPHIC_DATA]+) [ Edit e…" at bounding box center [752, 333] width 1504 height 1344
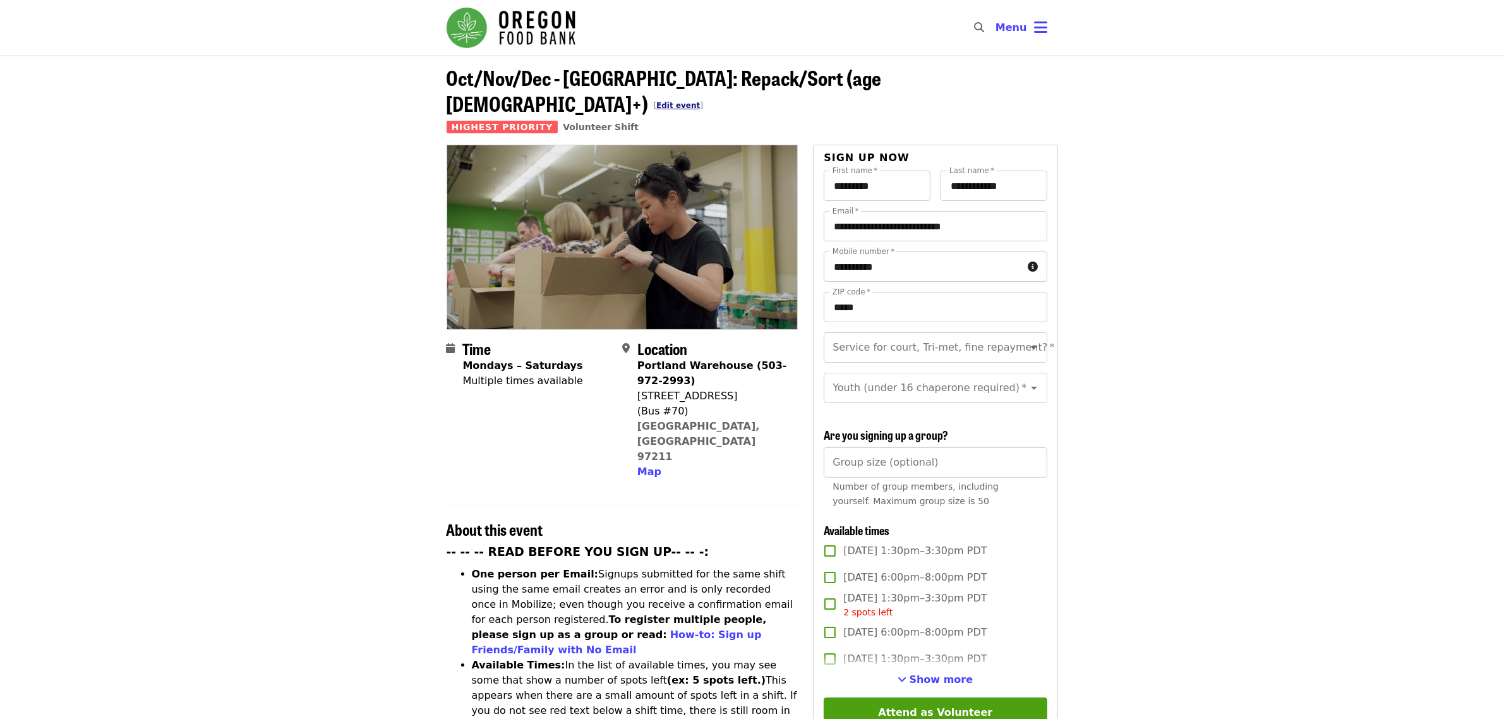
click at [700, 101] on link "Edit event" at bounding box center [678, 105] width 44 height 9
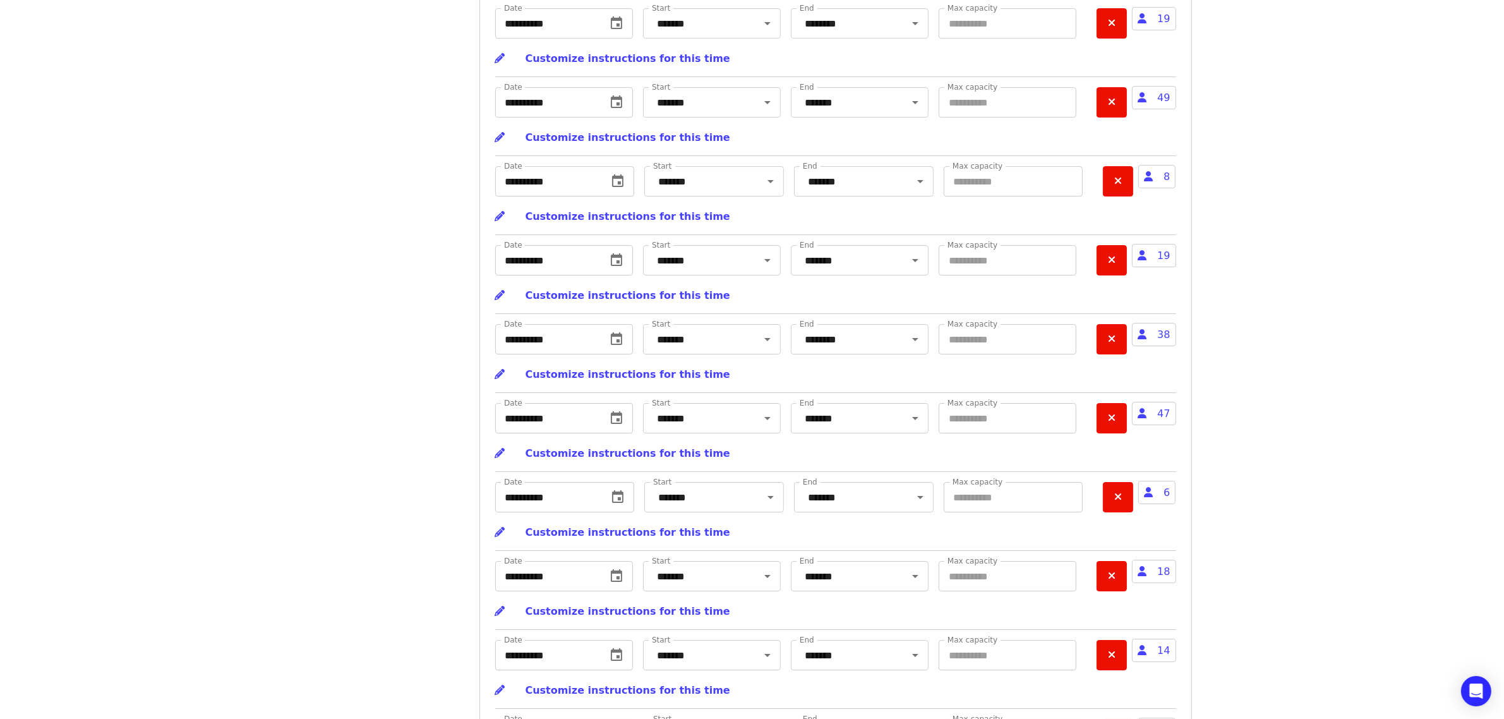
scroll to position [5447, 0]
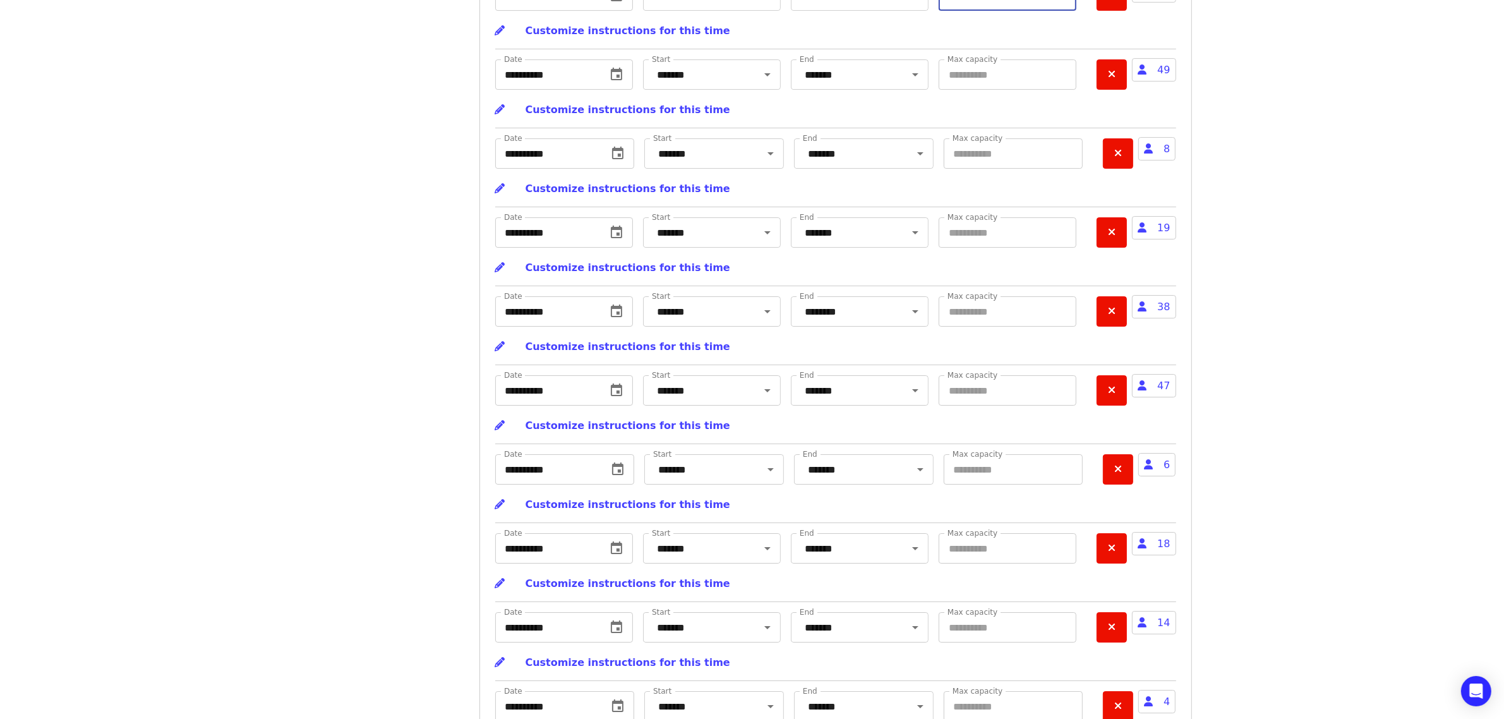
drag, startPoint x: 993, startPoint y: 89, endPoint x: 773, endPoint y: 37, distance: 226.6
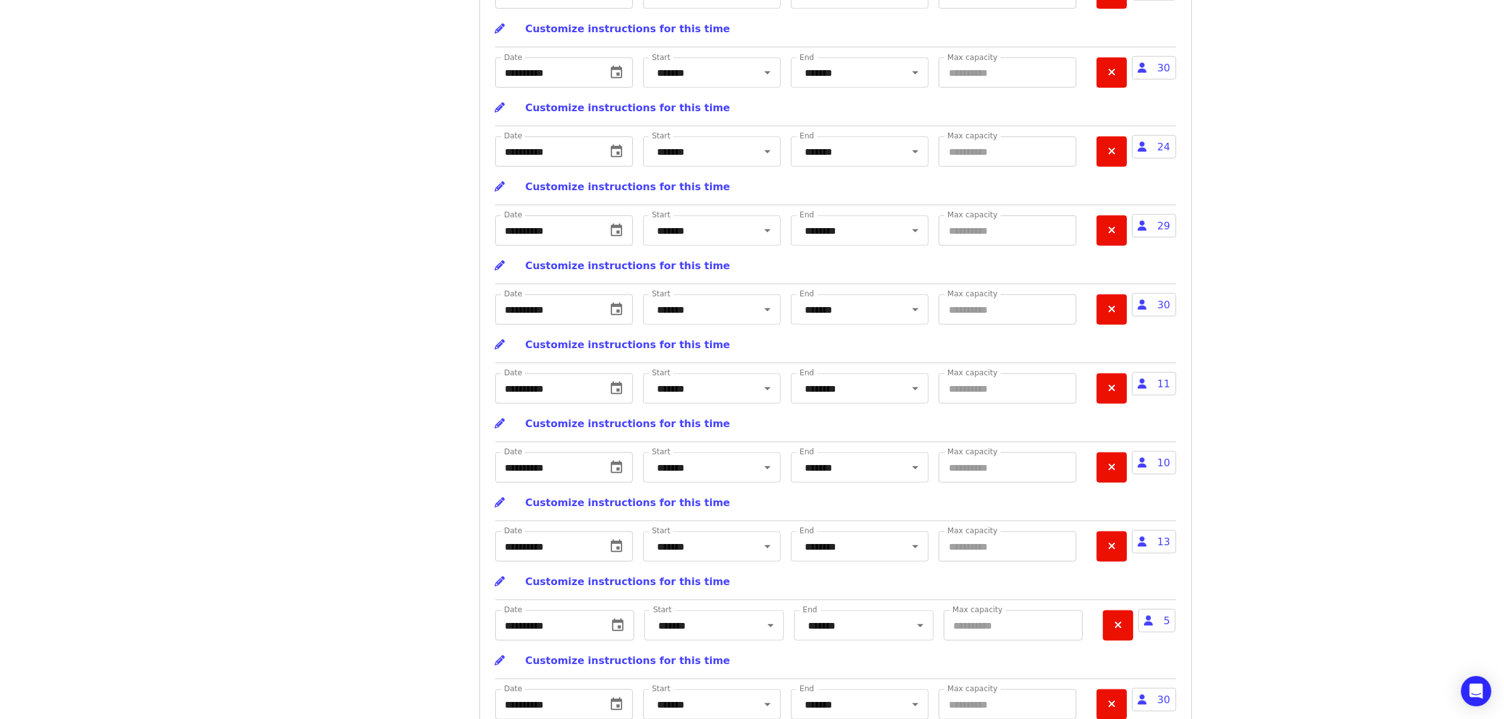
scroll to position [7423, 0]
drag, startPoint x: 993, startPoint y: 205, endPoint x: 598, endPoint y: 160, distance: 398.1
type input "**"
drag, startPoint x: 512, startPoint y: 687, endPoint x: 1502, endPoint y: 273, distance: 1072.9
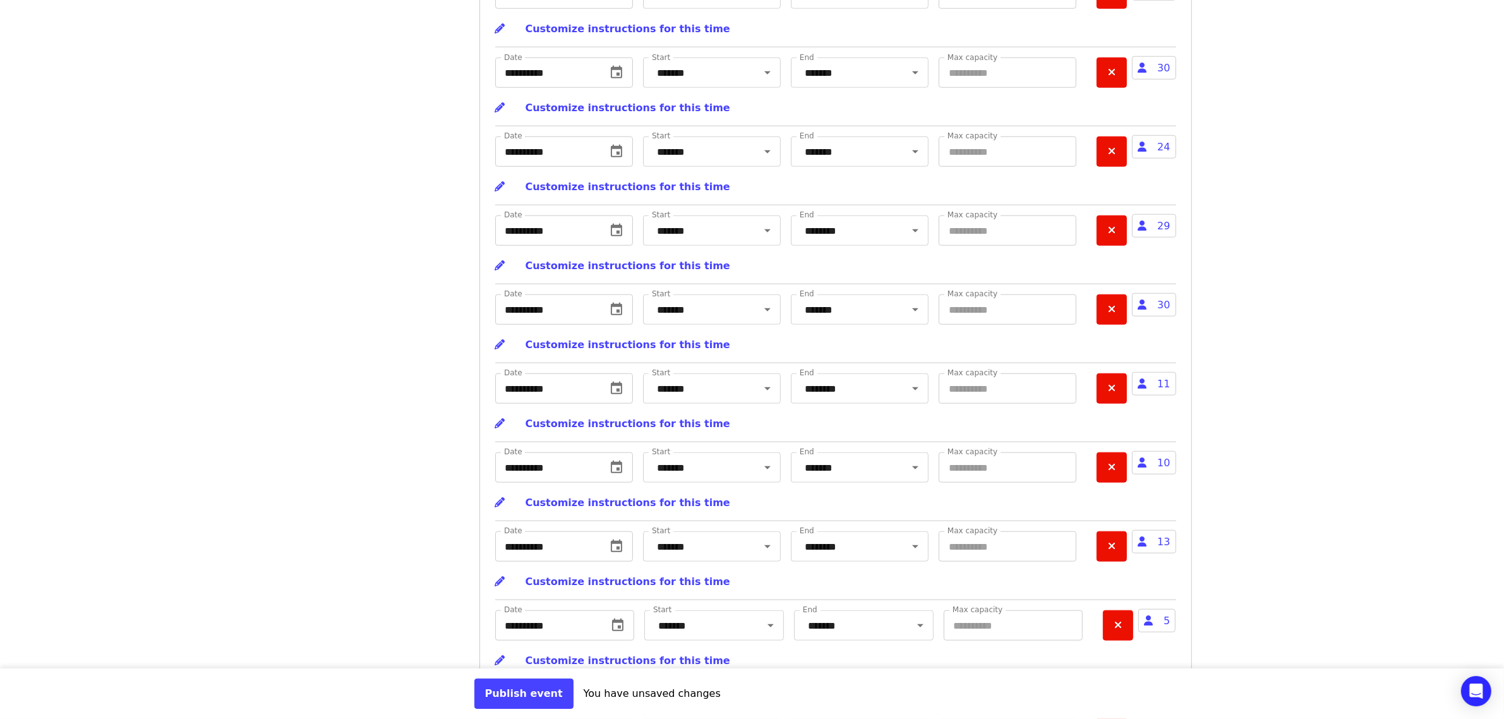
click at [512, 687] on button "Publish event" at bounding box center [523, 693] width 99 height 30
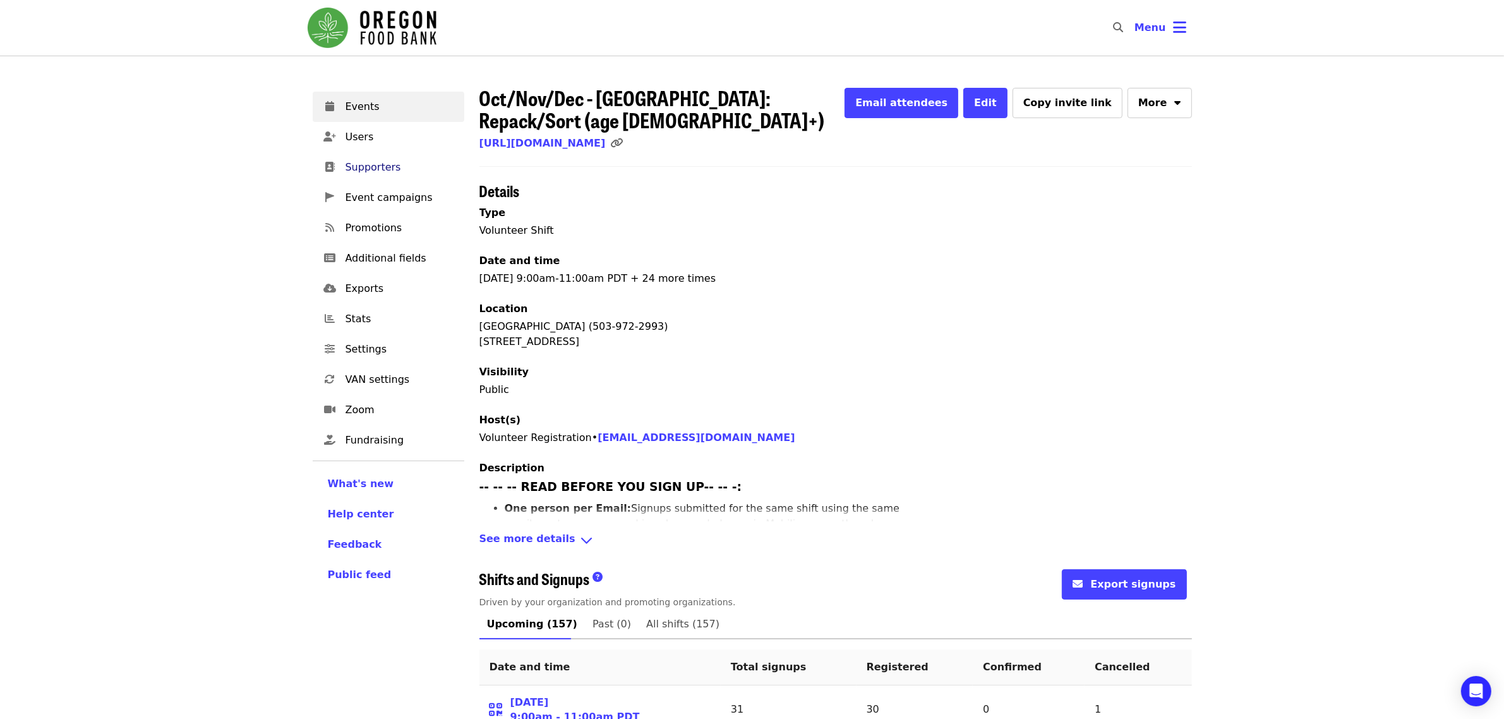
click at [360, 152] on link "Supporters" at bounding box center [389, 167] width 152 height 30
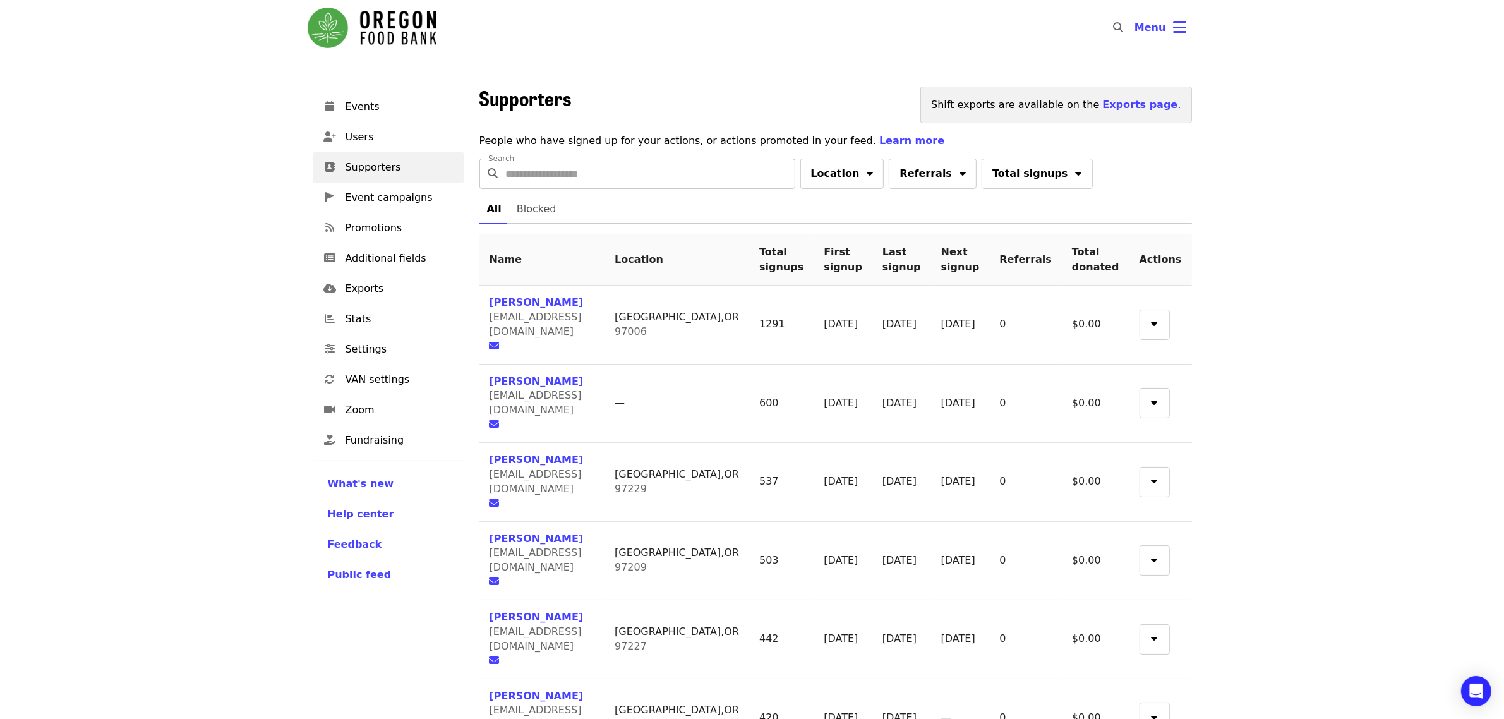
click at [629, 175] on input "Search" at bounding box center [650, 174] width 289 height 30
type input "**********"
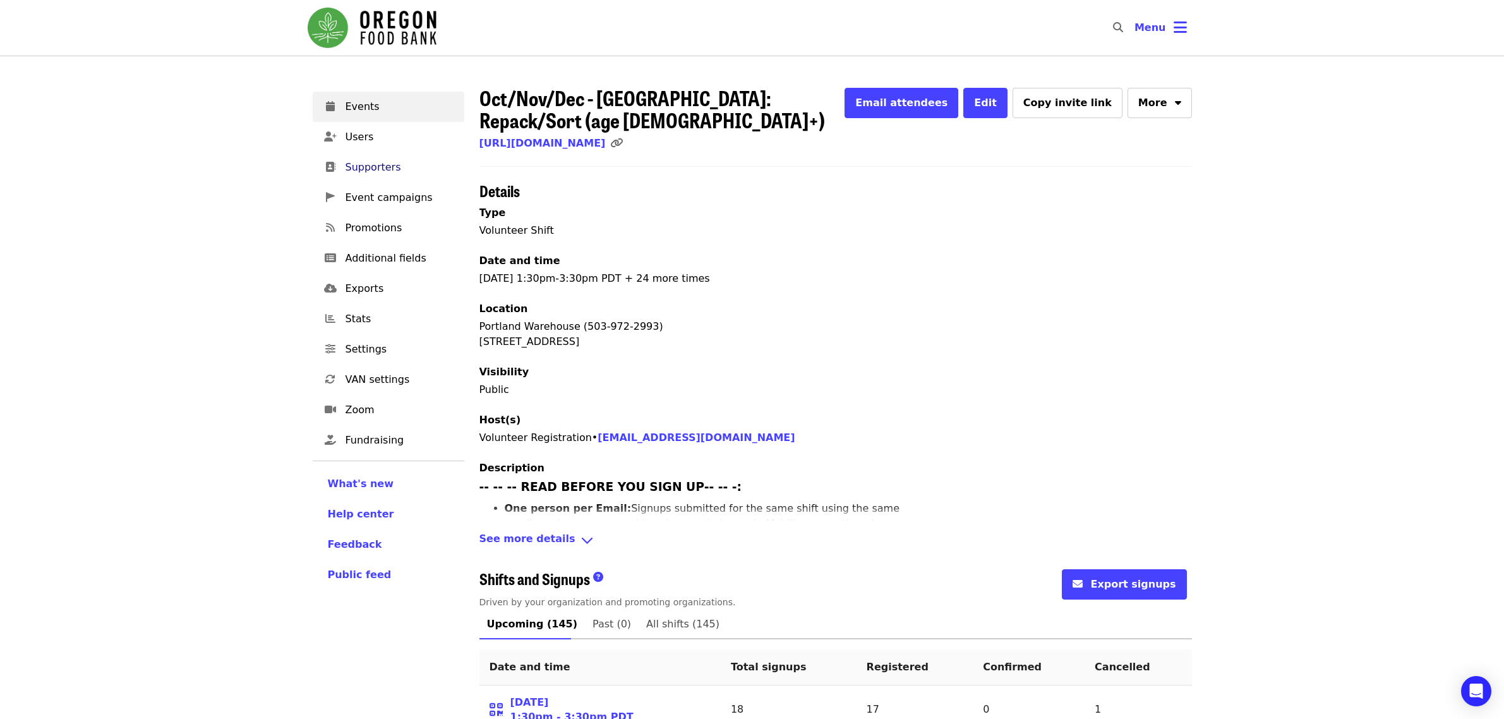
drag, startPoint x: 0, startPoint y: 0, endPoint x: 352, endPoint y: 172, distance: 391.6
click at [352, 172] on span "Supporters" at bounding box center [400, 167] width 109 height 15
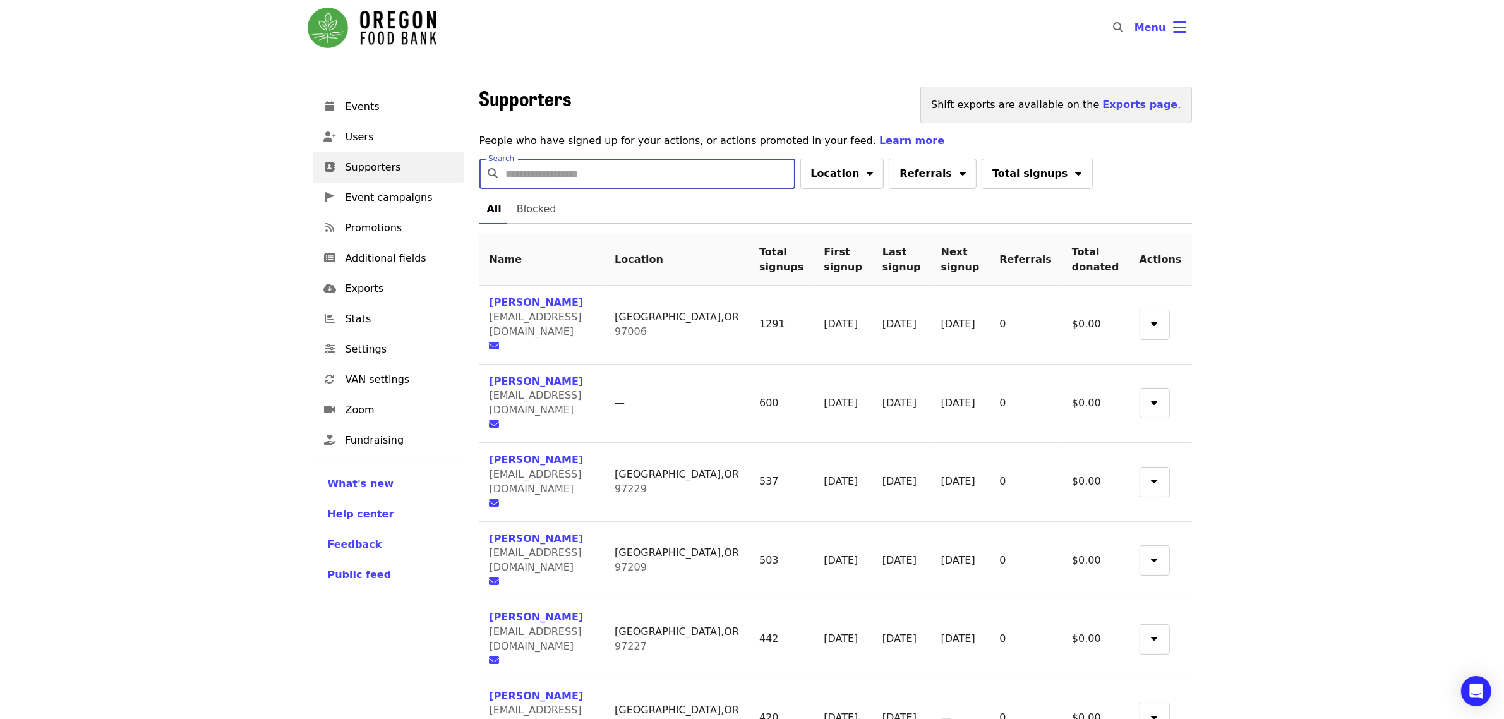
click at [730, 181] on input "Search" at bounding box center [650, 174] width 289 height 30
paste input "**********"
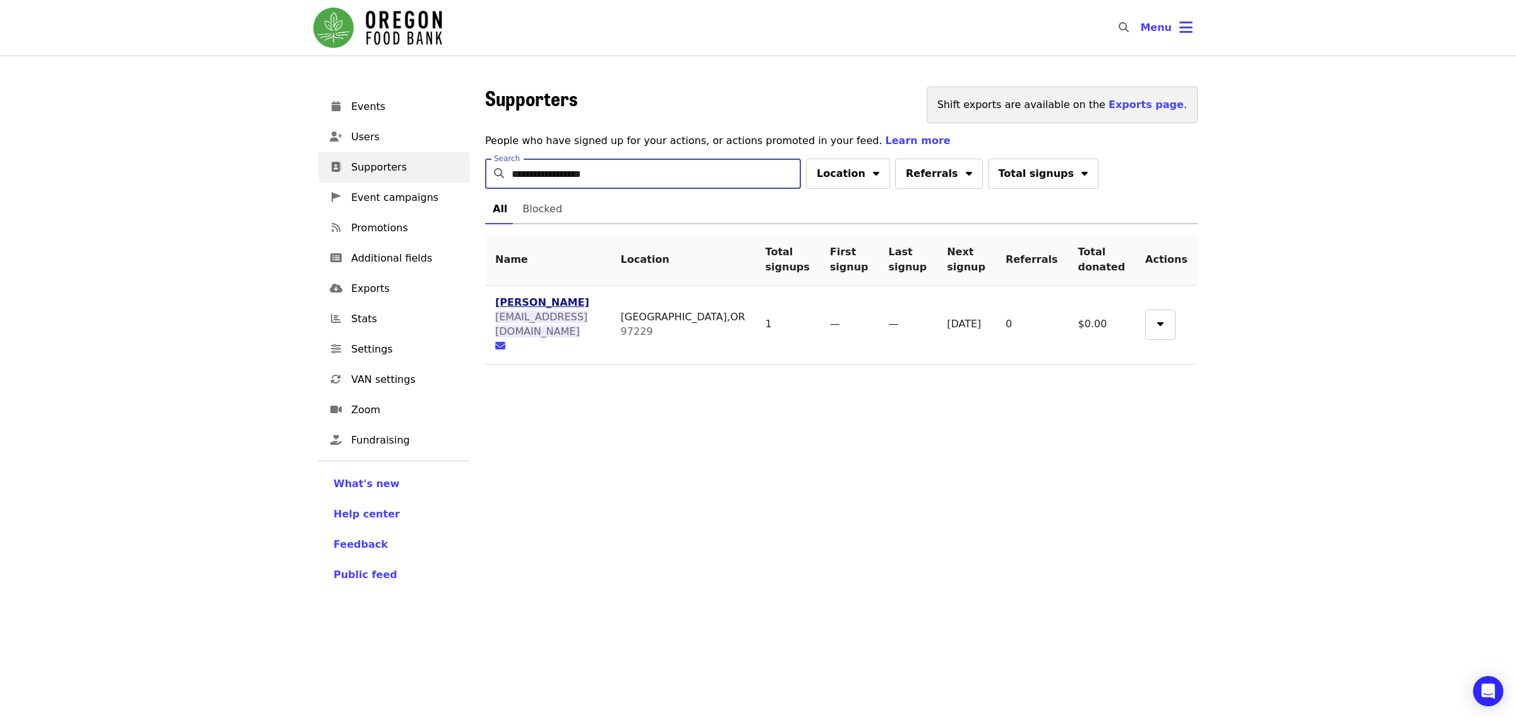
type input "**********"
click at [532, 307] on span "[PERSON_NAME]" at bounding box center [542, 302] width 94 height 12
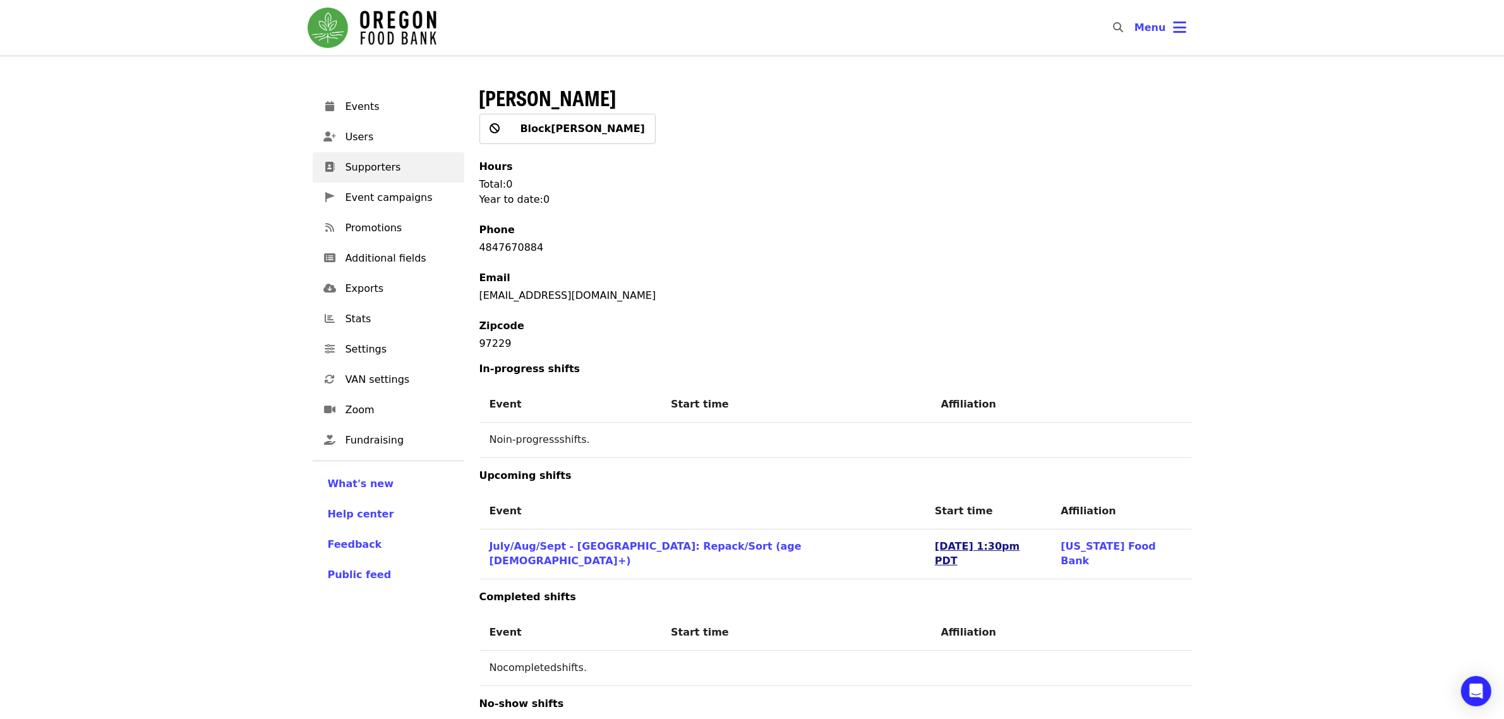
click at [943, 547] on link "[DATE] 1:30pm PDT" at bounding box center [977, 553] width 85 height 27
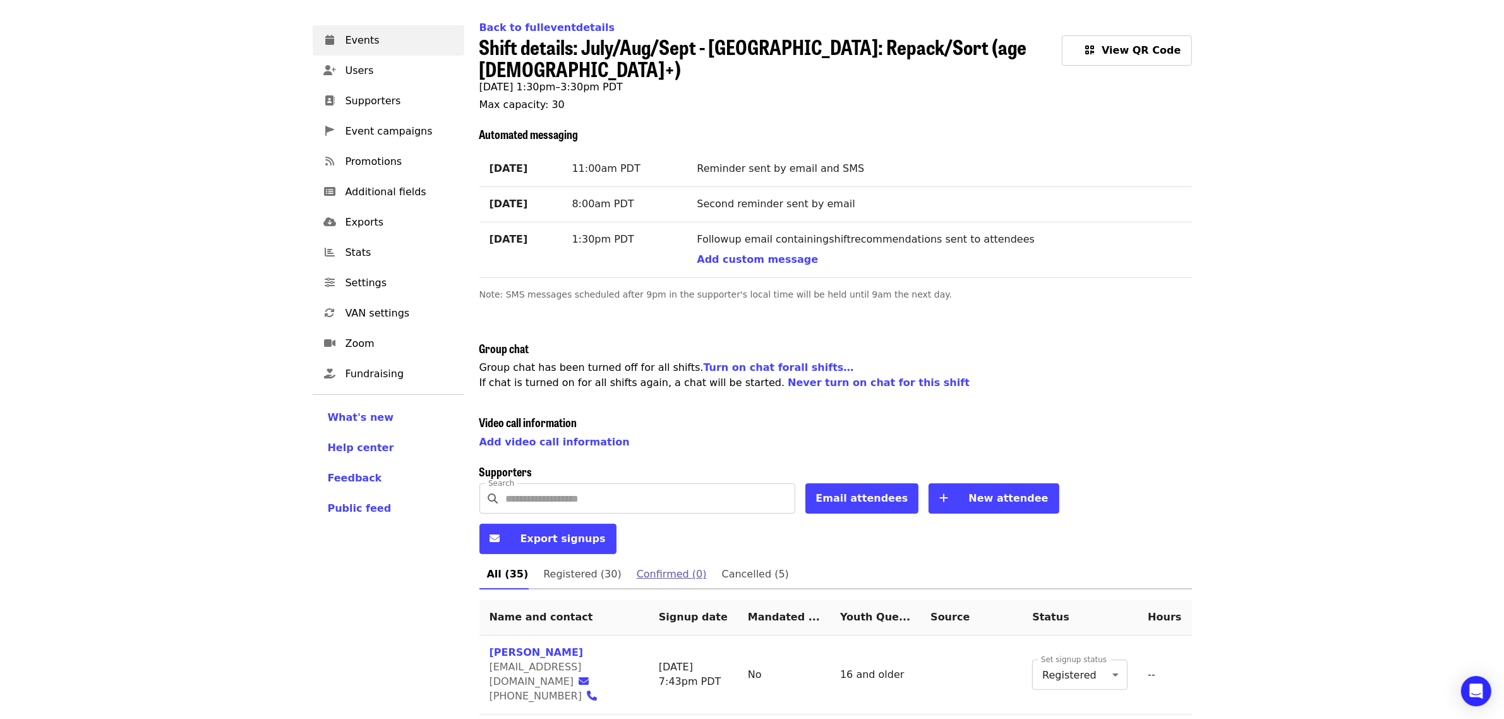
scroll to position [158, 0]
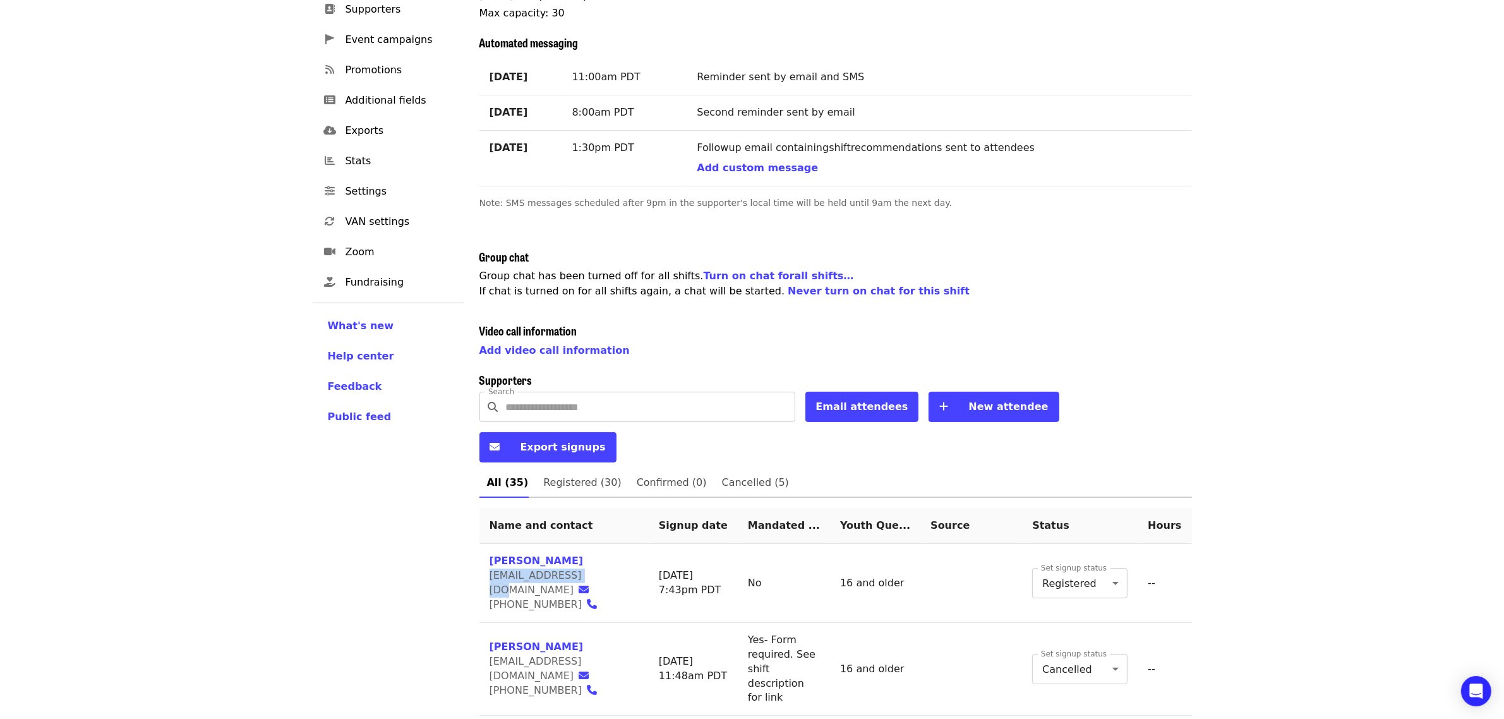
drag, startPoint x: 582, startPoint y: 529, endPoint x: 484, endPoint y: 529, distance: 98.6
click at [484, 544] on td "[PERSON_NAME] [EMAIL_ADDRESS][DOMAIN_NAME] [PHONE_NUMBER]" at bounding box center [563, 583] width 169 height 79
copy span "[EMAIL_ADDRESS][DOMAIN_NAME]"
click at [956, 399] on span "New attendee" at bounding box center [1002, 406] width 92 height 15
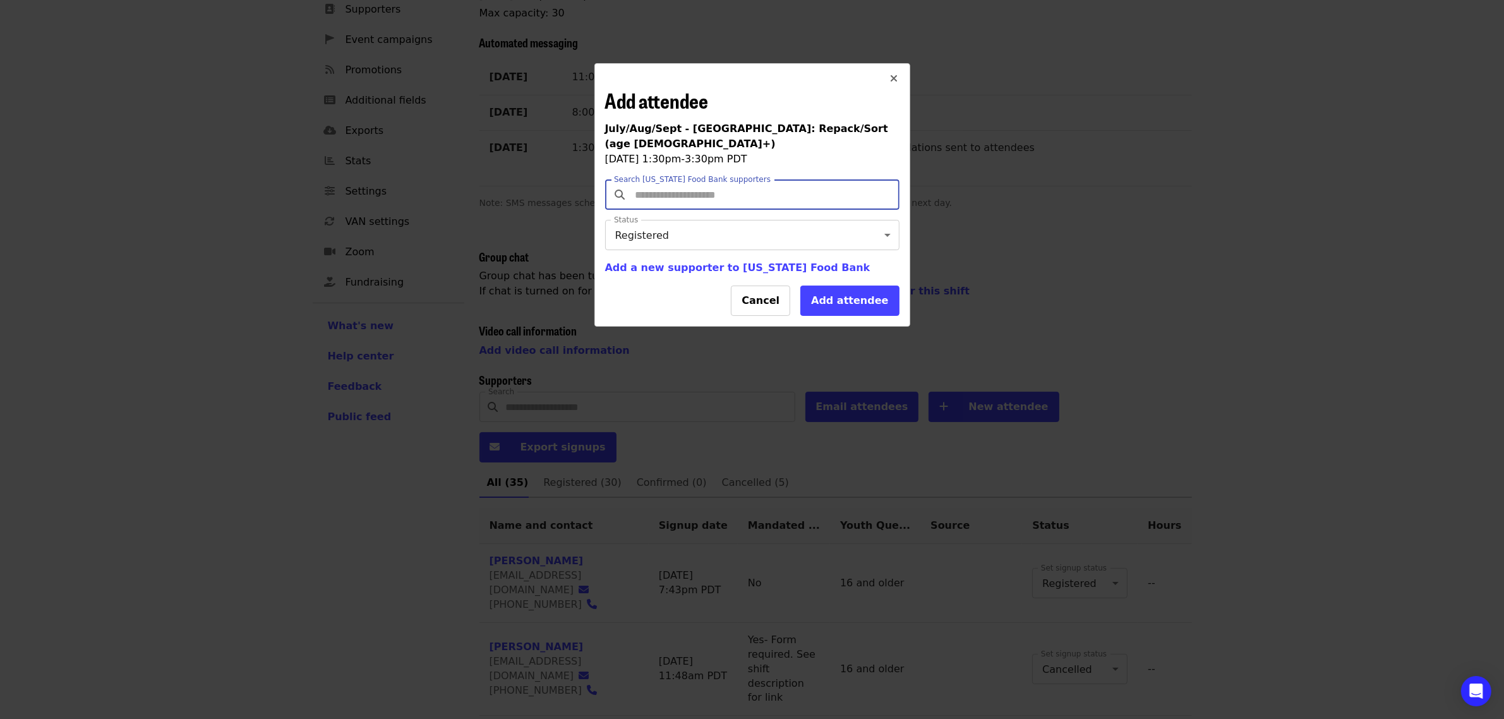
click at [725, 184] on input "Search [US_STATE] Food Bank supporters" at bounding box center [754, 195] width 242 height 24
click at [771, 302] on button "Cancel" at bounding box center [760, 301] width 59 height 30
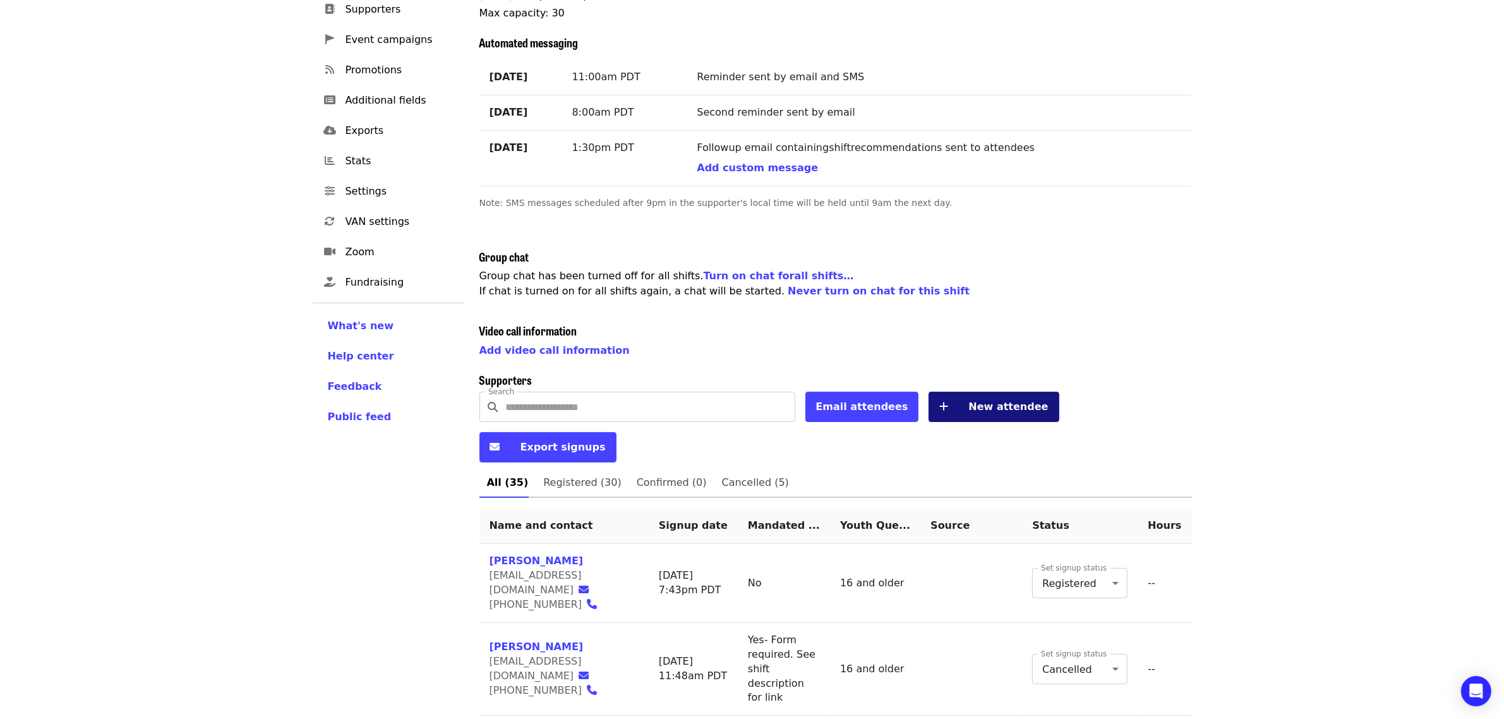
click at [968, 401] on span "New attendee" at bounding box center [1008, 407] width 80 height 12
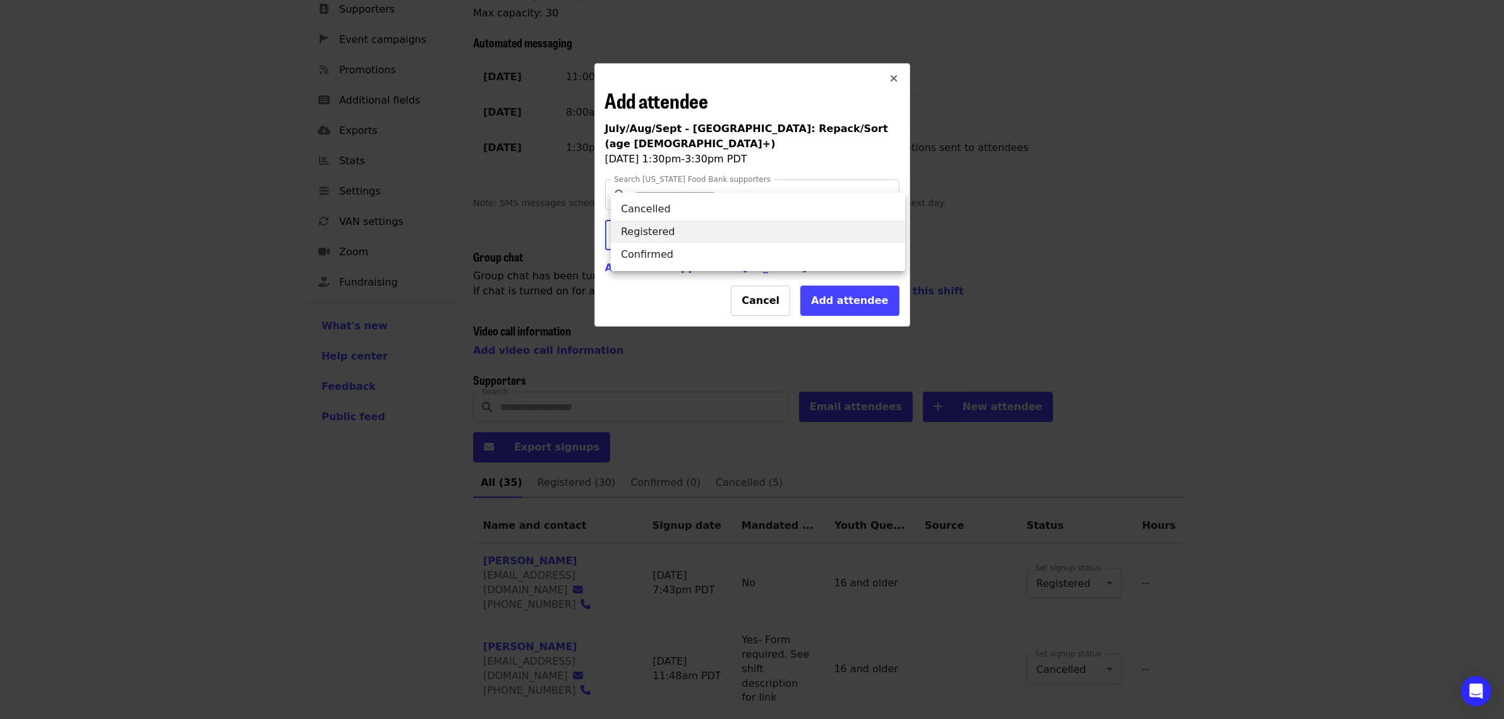
click at [687, 234] on li "Registered" at bounding box center [758, 231] width 294 height 23
click at [694, 183] on input "Search Oregon Food Bank supporters" at bounding box center [754, 195] width 242 height 24
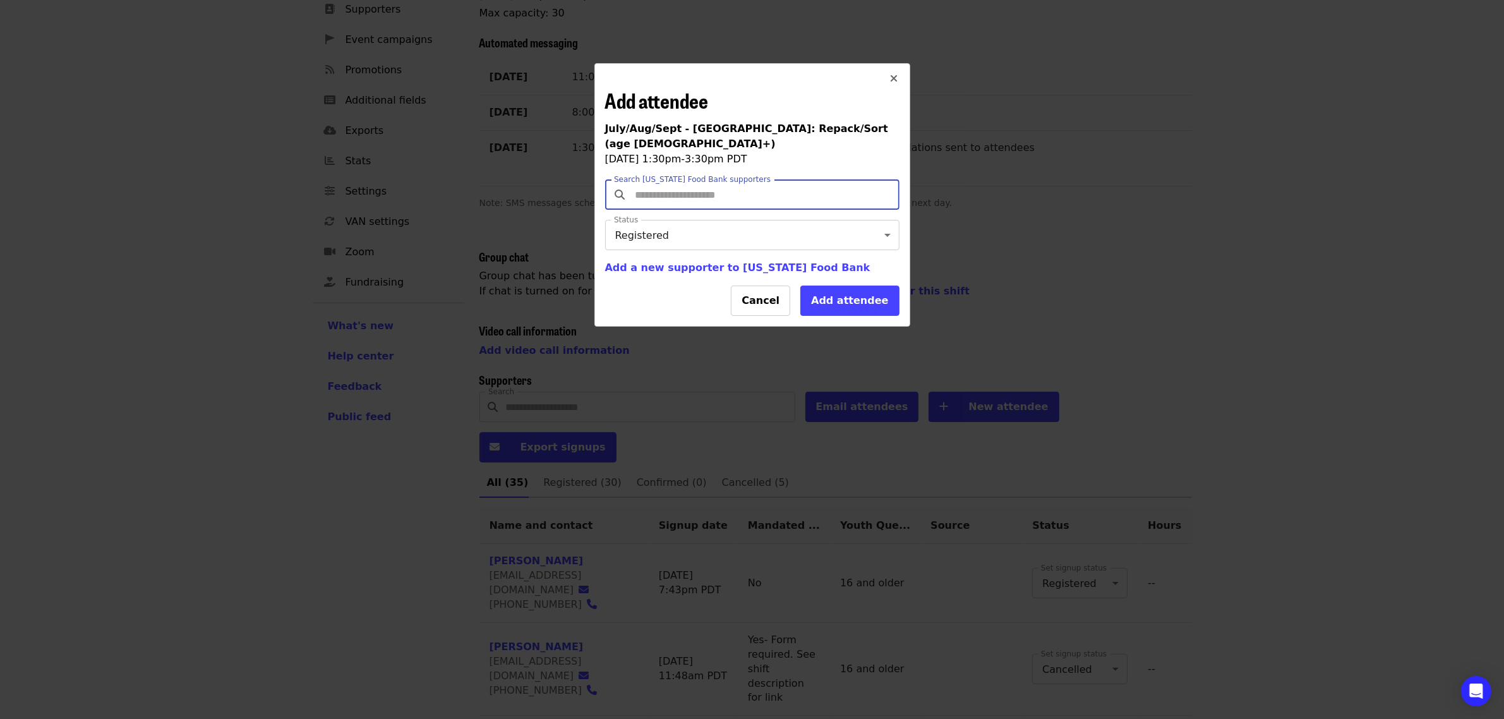
click at [694, 183] on input "Search Oregon Food Bank supporters" at bounding box center [754, 195] width 242 height 24
click at [664, 270] on span "Add a new supporter to Oregon Food Bank" at bounding box center [737, 268] width 265 height 12
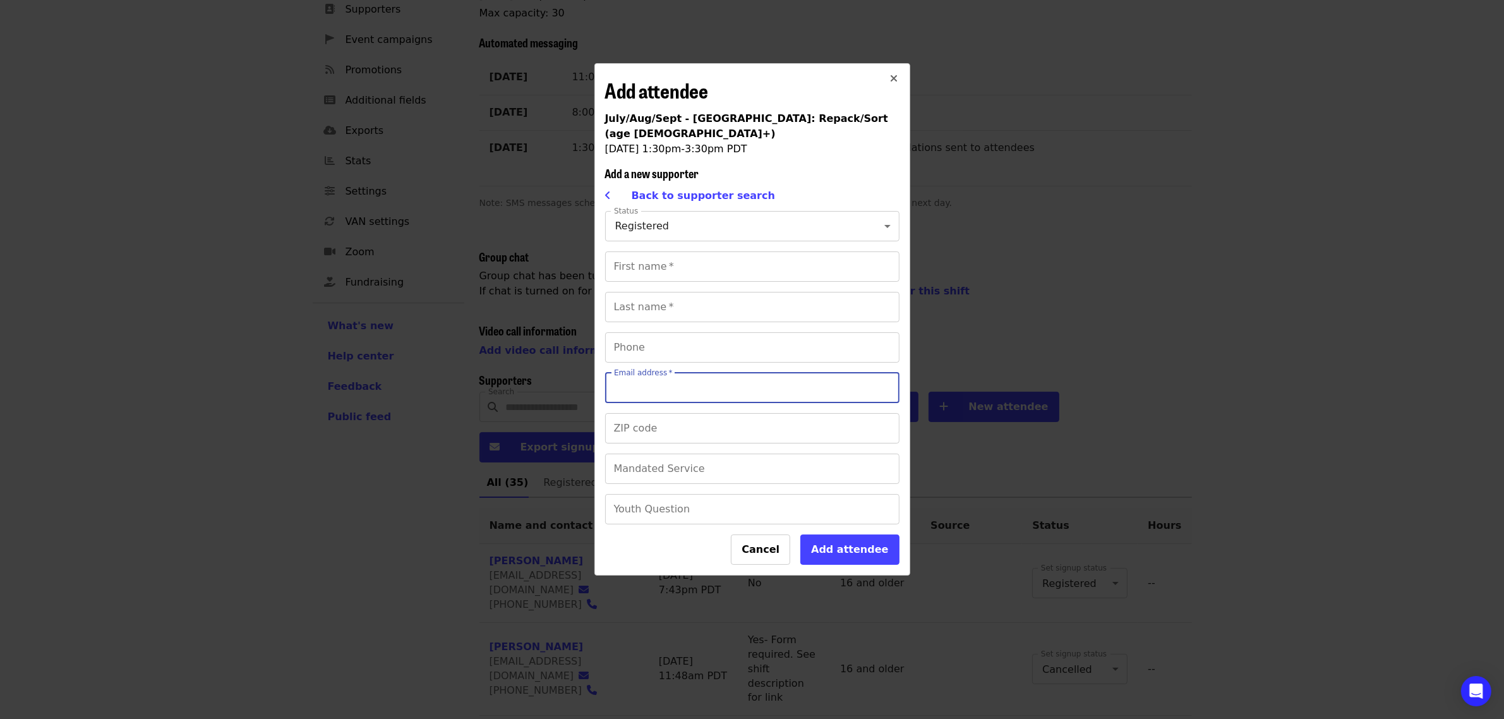
click at [646, 373] on input "Email address   *" at bounding box center [752, 388] width 294 height 30
paste input "**********"
click at [657, 377] on input "**********" at bounding box center [752, 388] width 294 height 30
type input "**********"
click at [733, 257] on input "First name   *" at bounding box center [752, 266] width 294 height 30
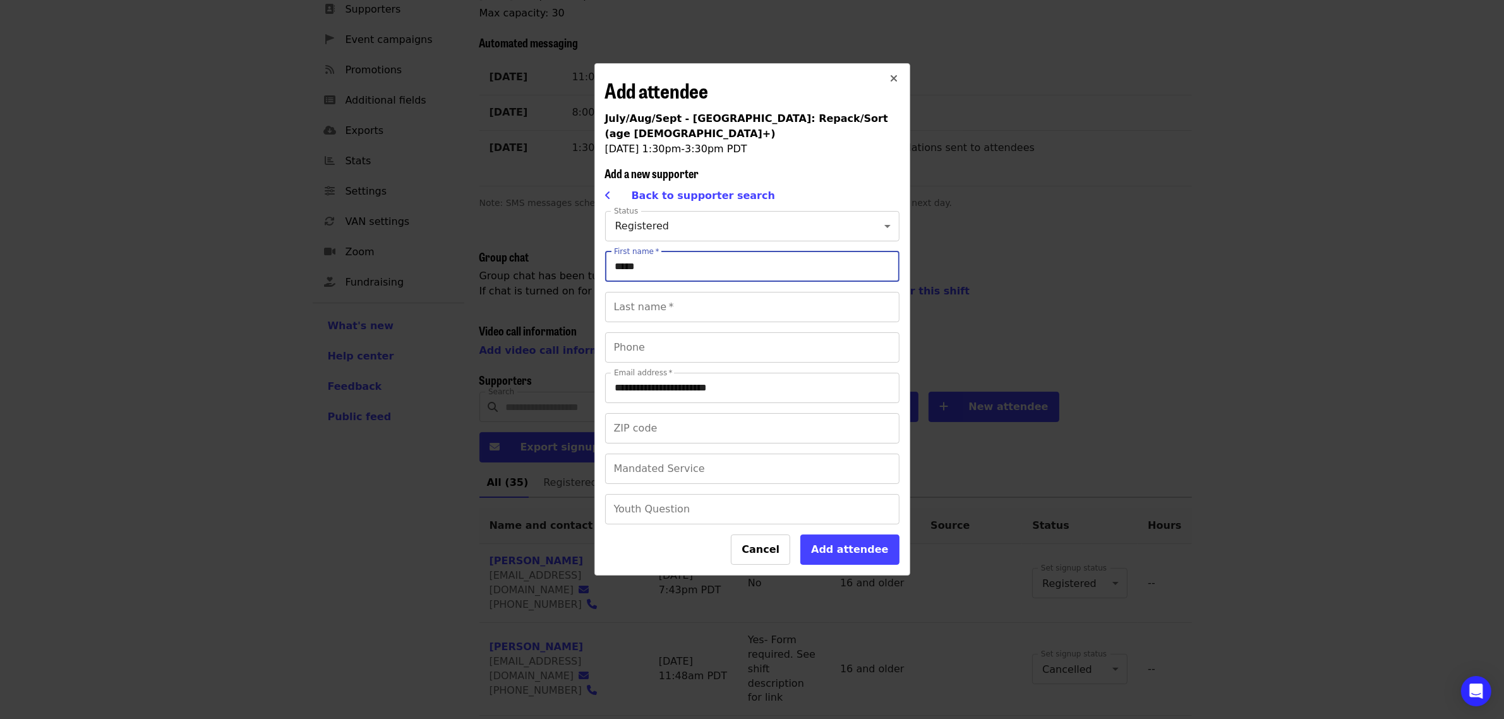
type input "*****"
type input "*******"
click at [689, 494] on input "Youth Question" at bounding box center [752, 509] width 294 height 30
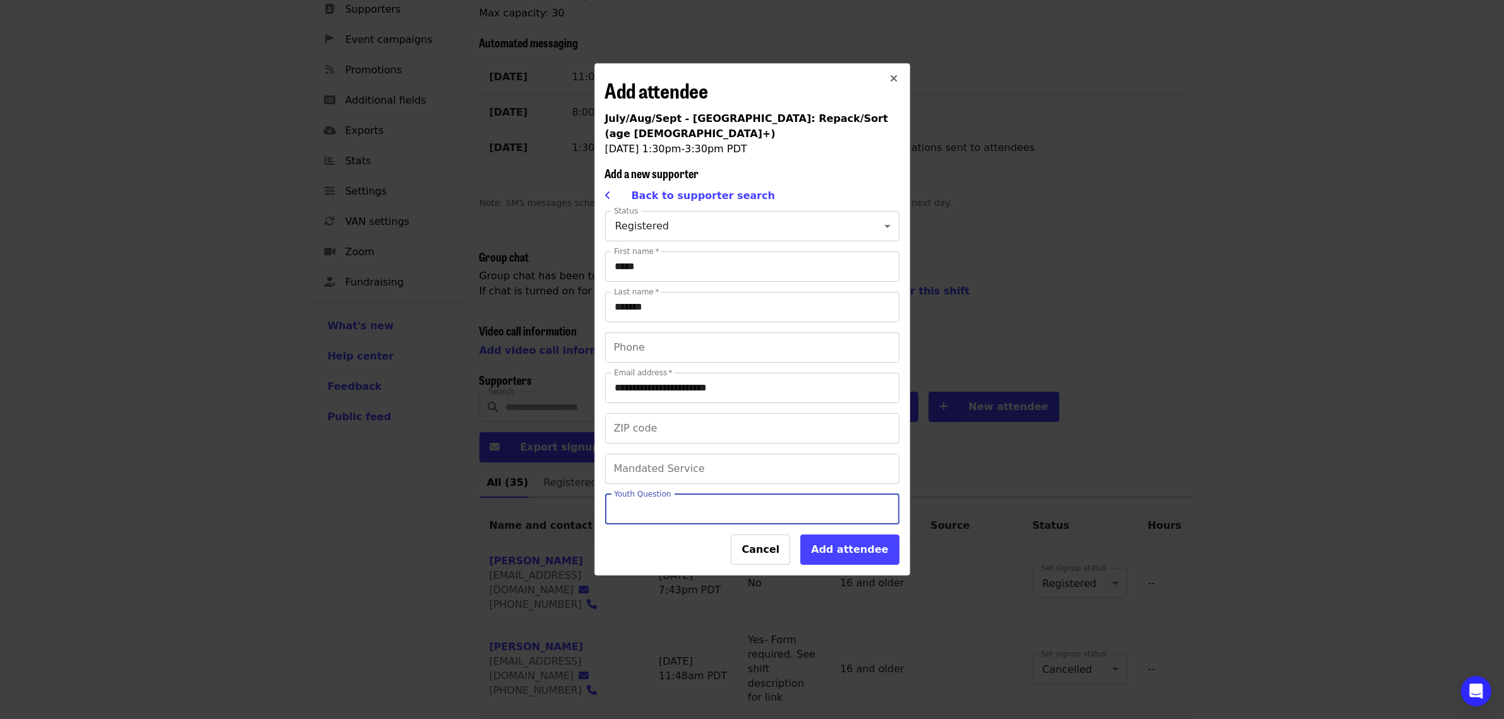
type input "********"
click at [879, 534] on button "Add attendee" at bounding box center [849, 549] width 99 height 30
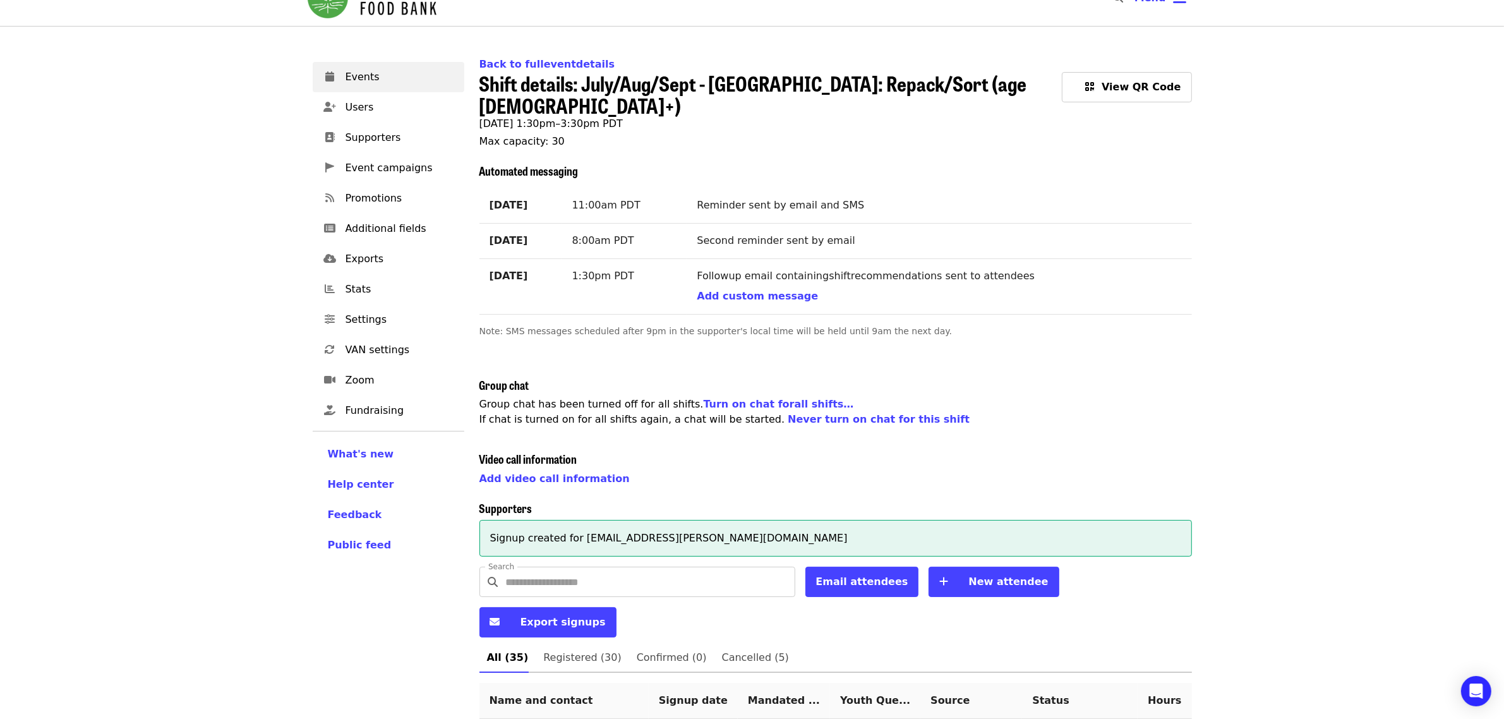
scroll to position [0, 0]
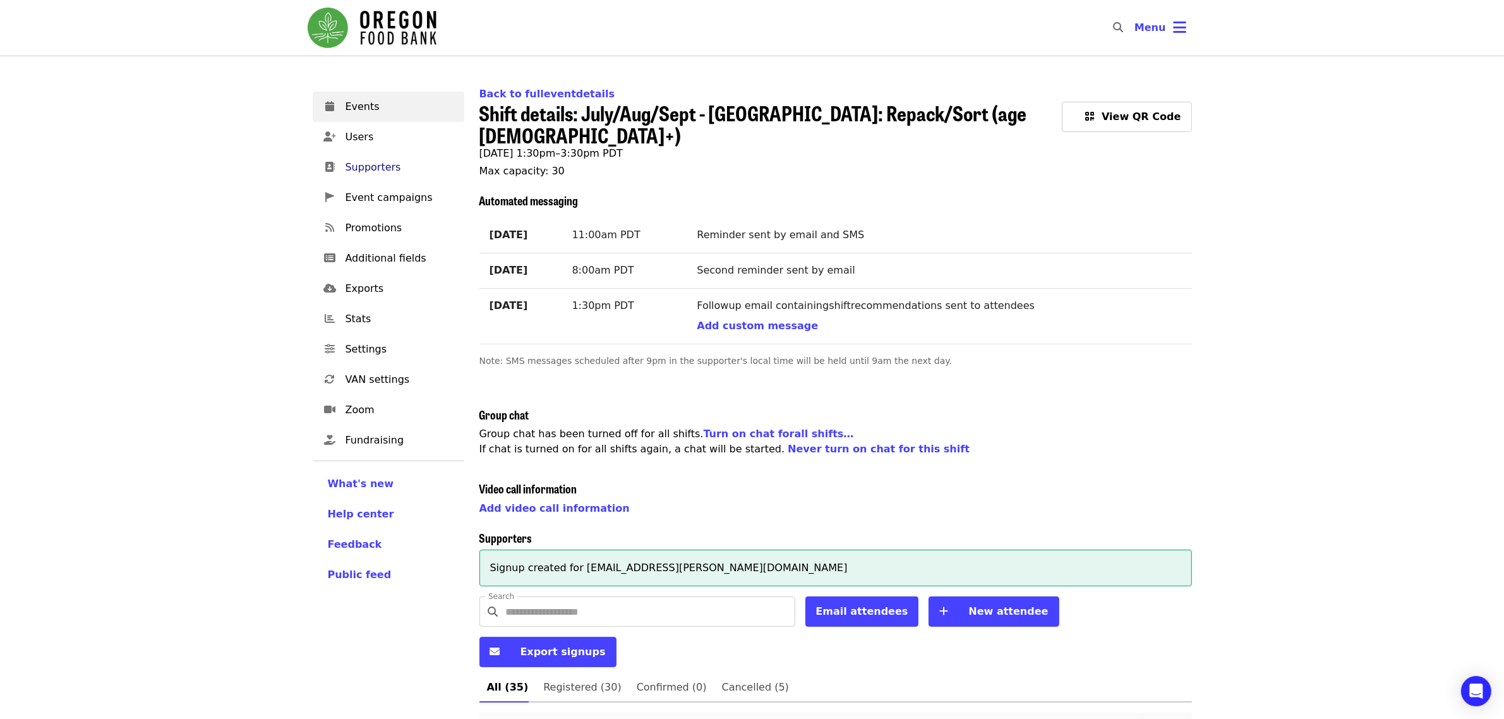
click at [401, 172] on span "Supporters" at bounding box center [400, 167] width 109 height 15
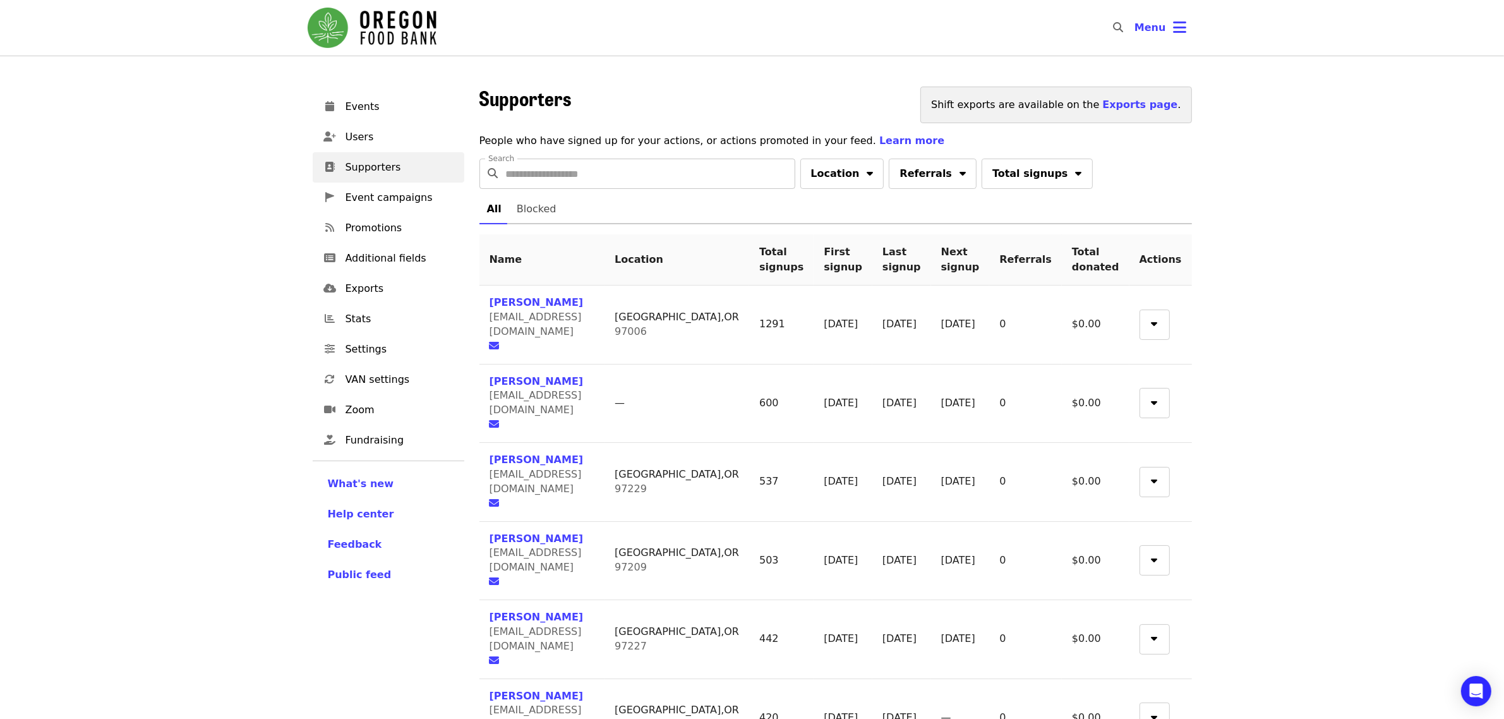
click at [569, 174] on input "Search" at bounding box center [650, 174] width 289 height 30
paste input "**********"
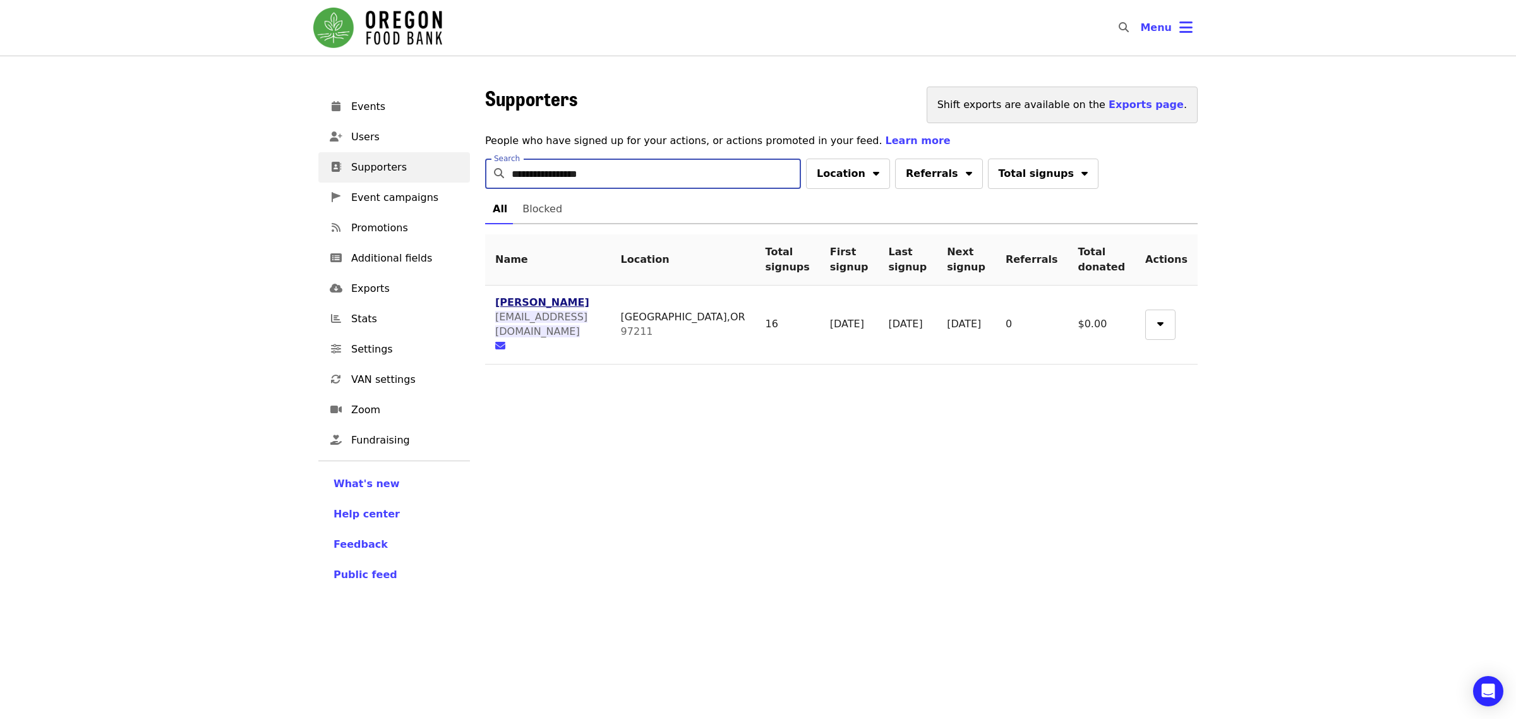
type input "**********"
click at [521, 305] on span "John Dingler" at bounding box center [542, 302] width 94 height 12
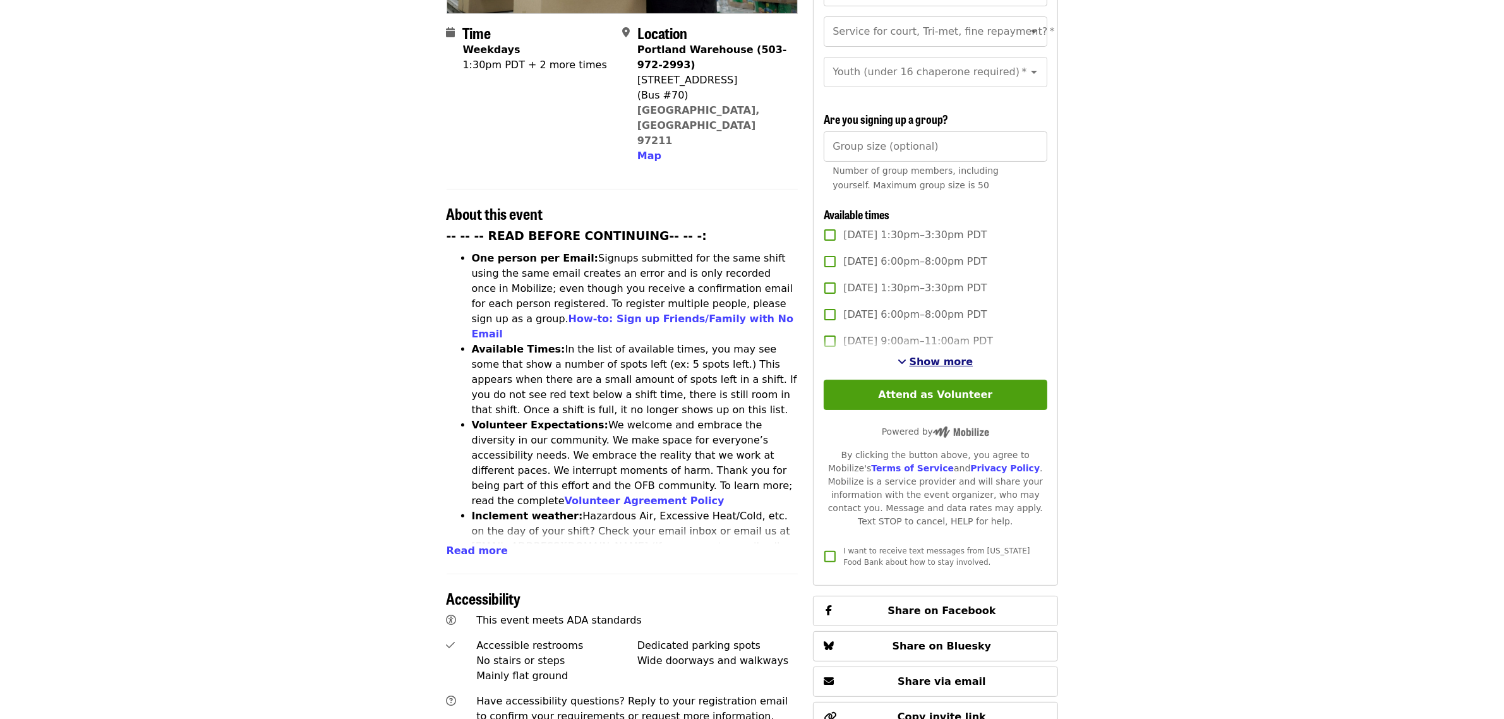
click at [953, 365] on span "Show more" at bounding box center [942, 362] width 64 height 12
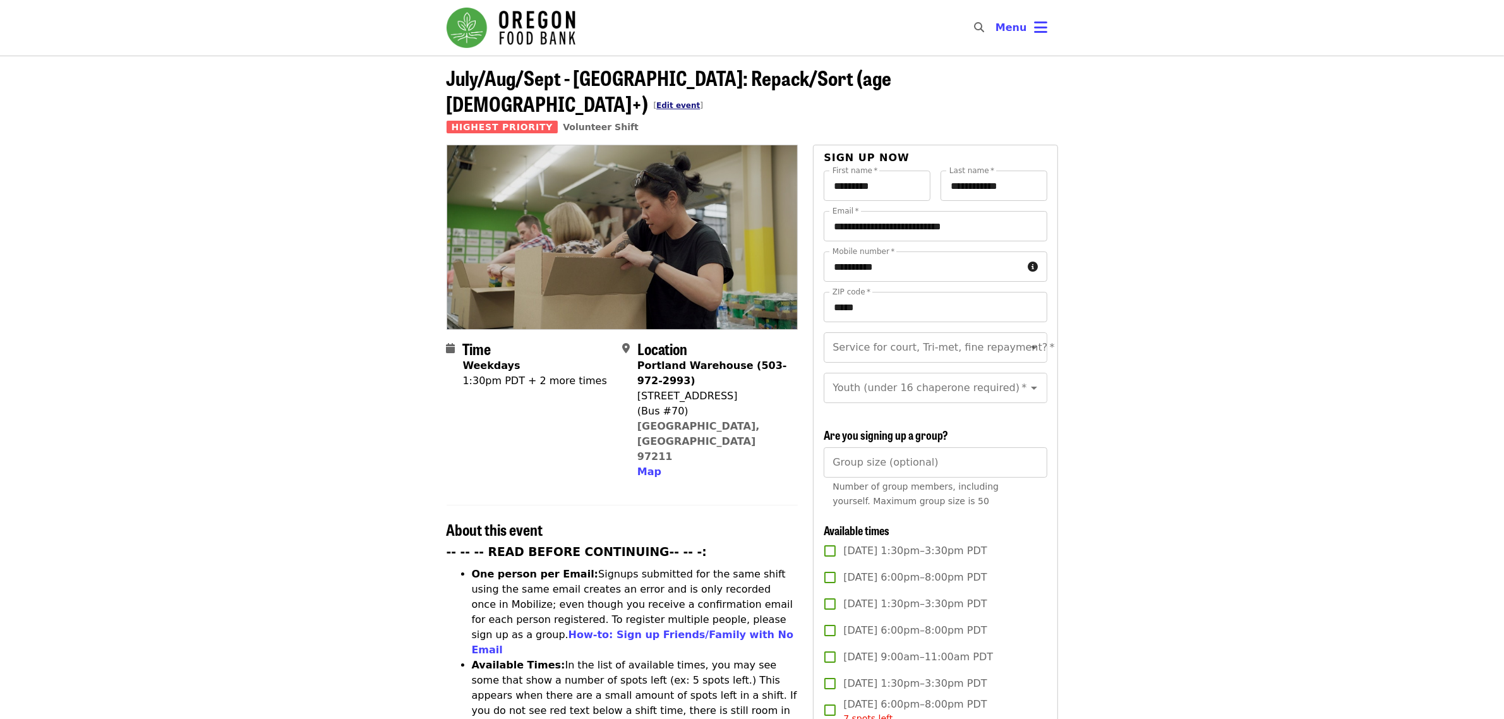
click at [700, 101] on link "Edit event" at bounding box center [678, 105] width 44 height 9
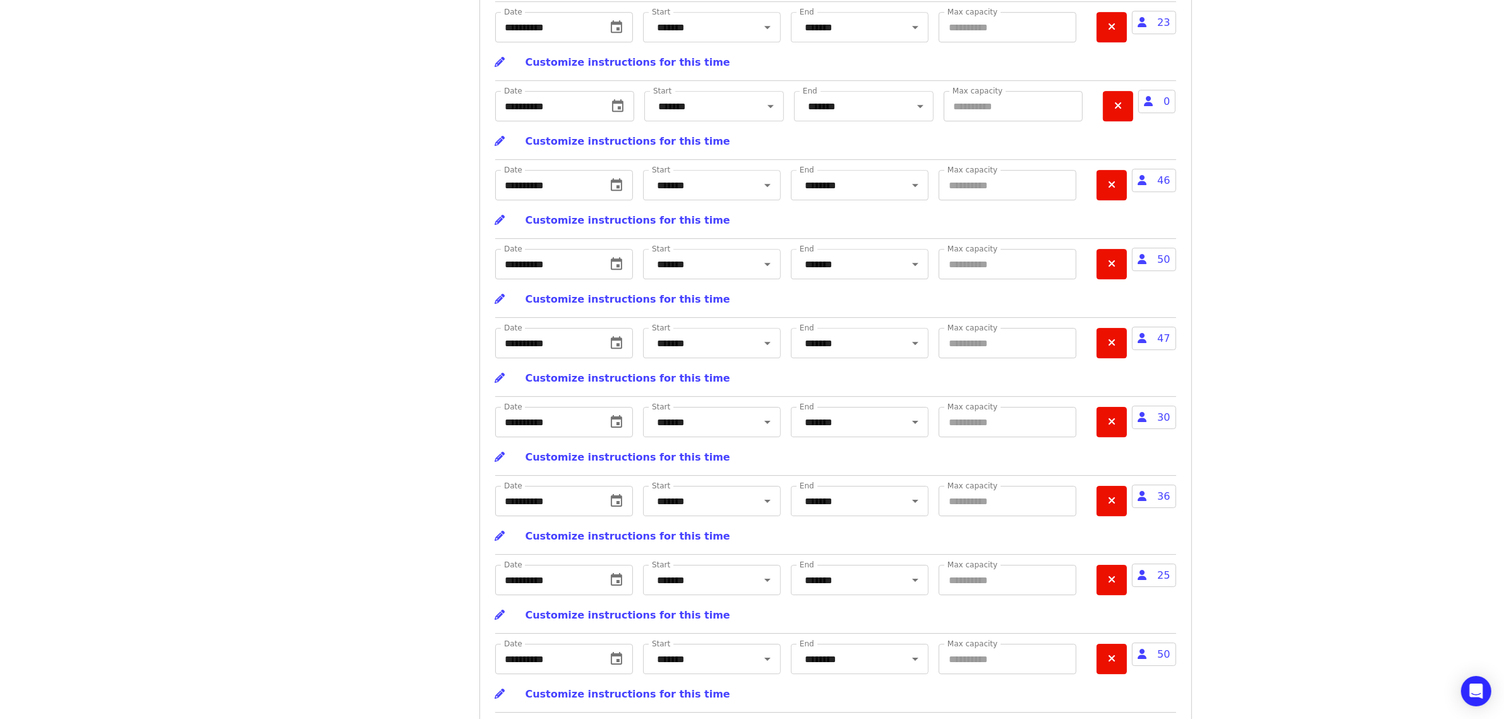
scroll to position [5212, 0]
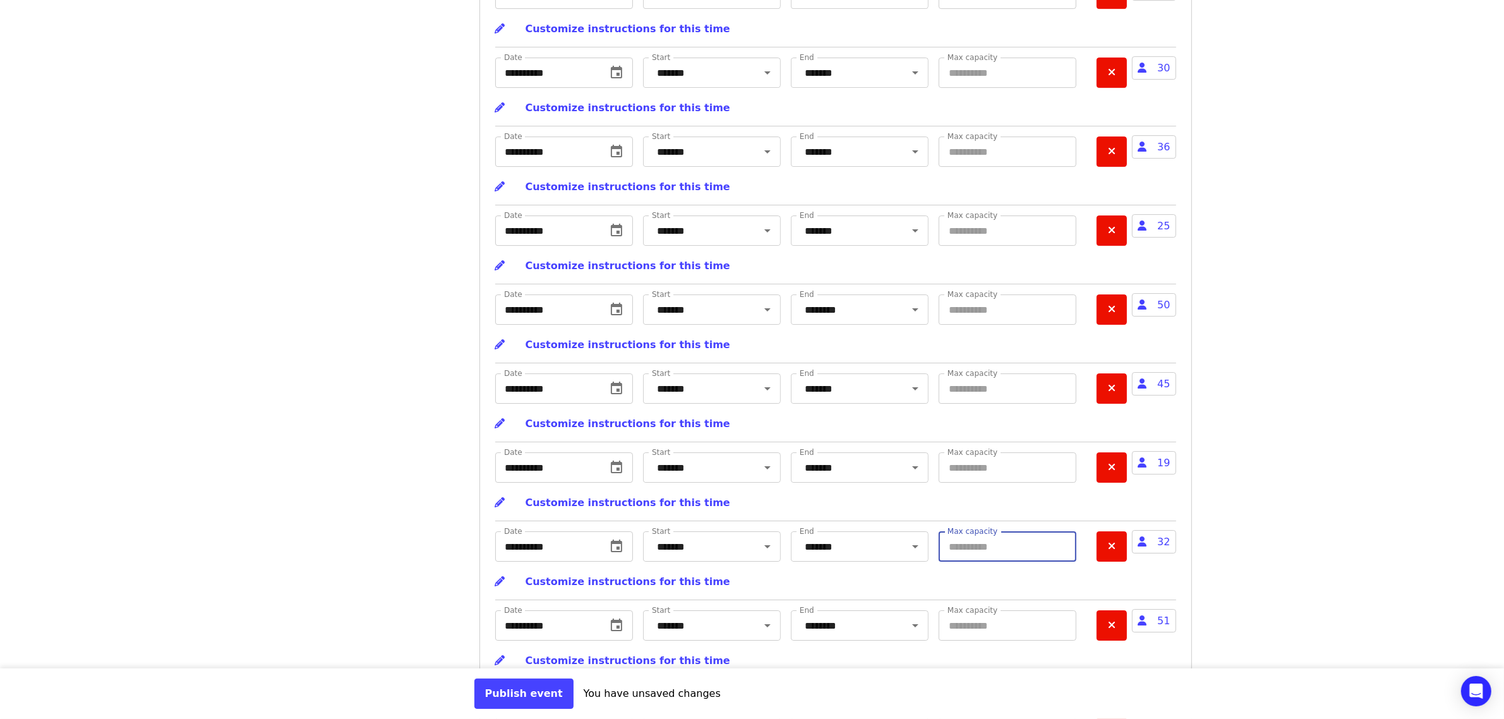
click at [1063, 562] on input "**" at bounding box center [1008, 546] width 138 height 30
click at [1063, 692] on div "Publish event You have unsaved changes" at bounding box center [835, 693] width 723 height 30
click at [1063, 404] on input "**" at bounding box center [1008, 388] width 138 height 30
type input "**"
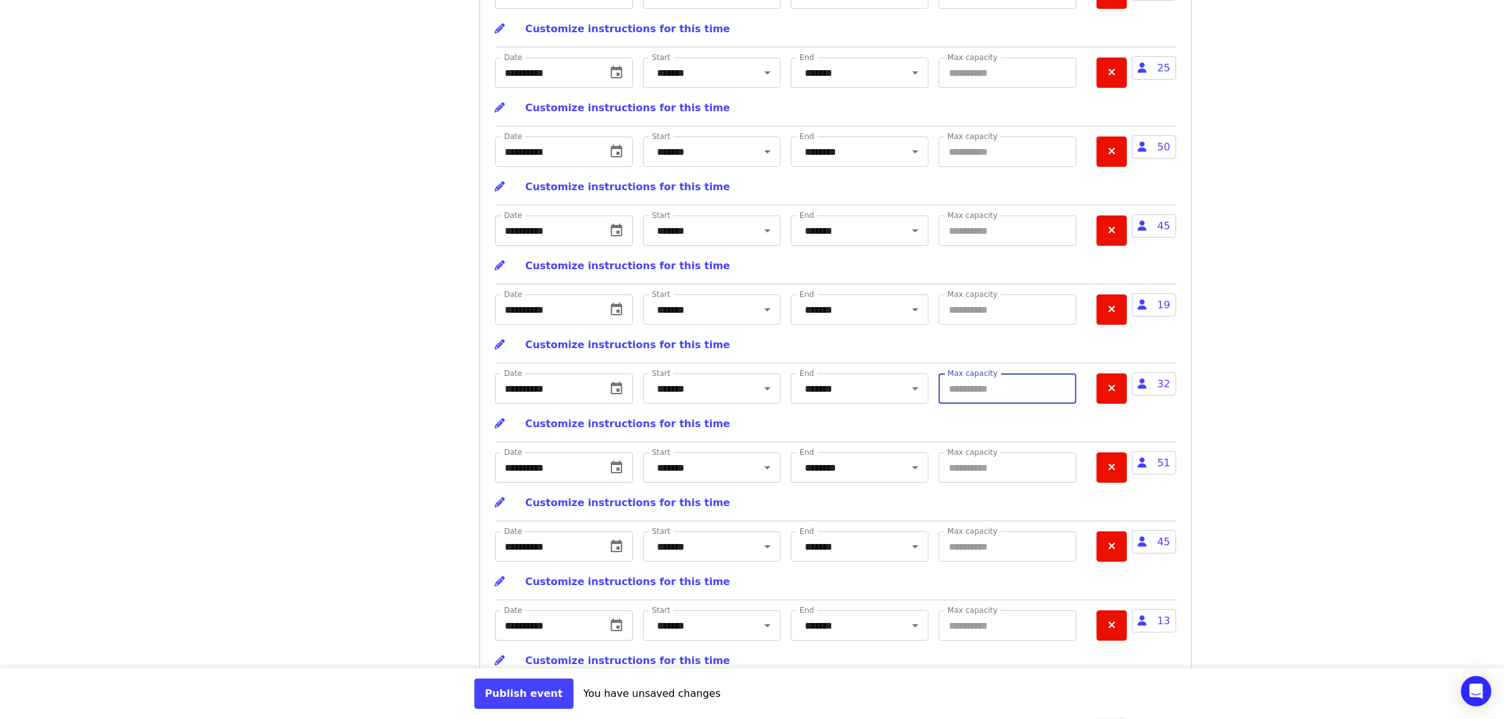
click at [1063, 404] on input "**" at bounding box center [1008, 388] width 138 height 30
click at [497, 699] on button "Publish event" at bounding box center [523, 693] width 99 height 30
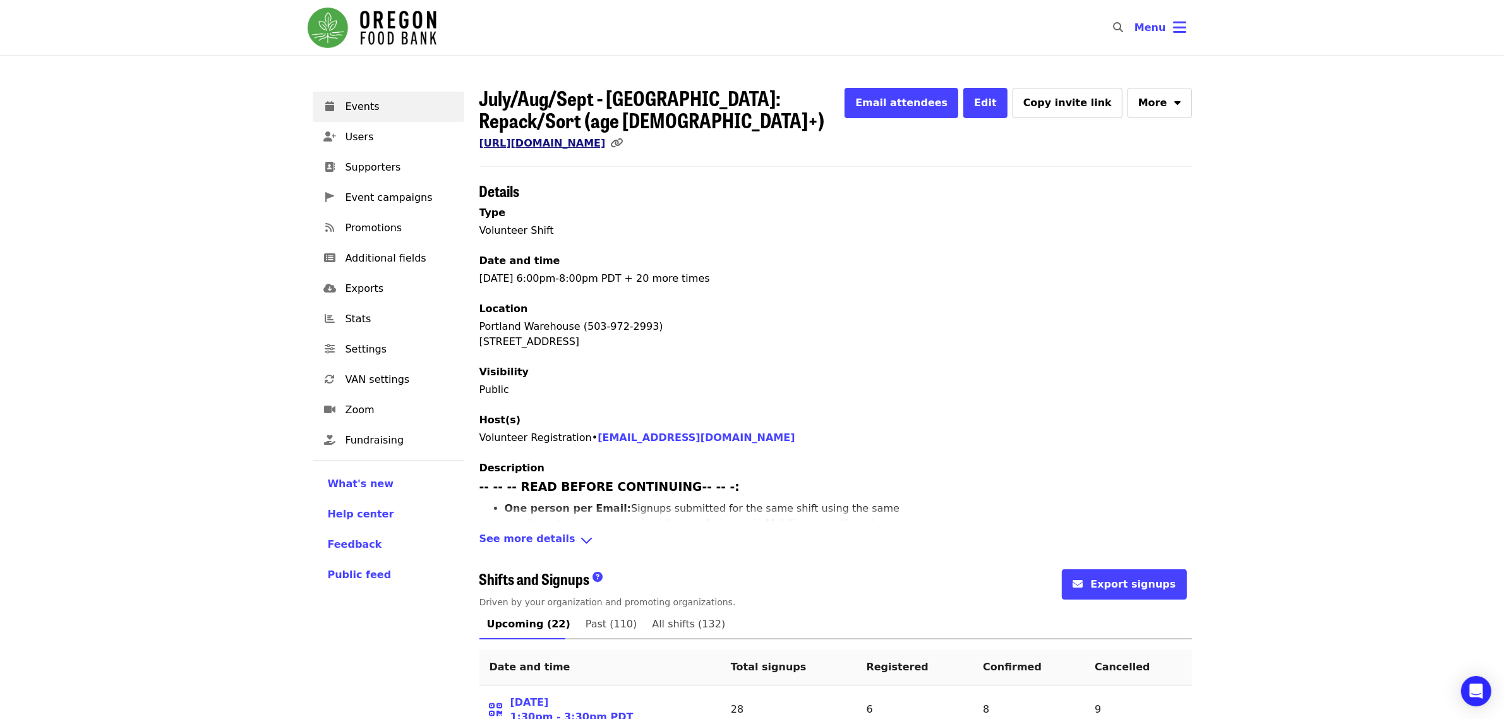
click at [606, 137] on link "[URL][DOMAIN_NAME]" at bounding box center [542, 143] width 126 height 12
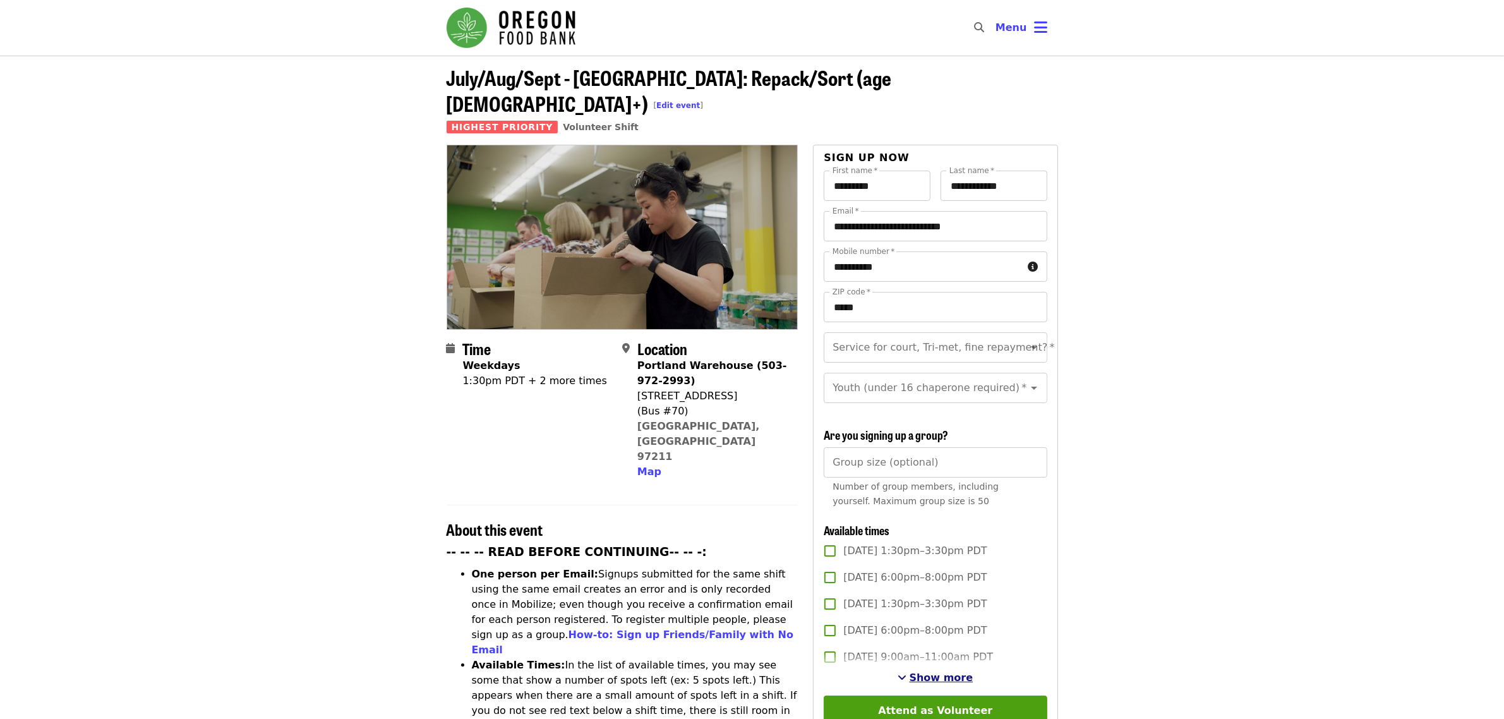
click at [952, 678] on span "Show more" at bounding box center [942, 678] width 64 height 12
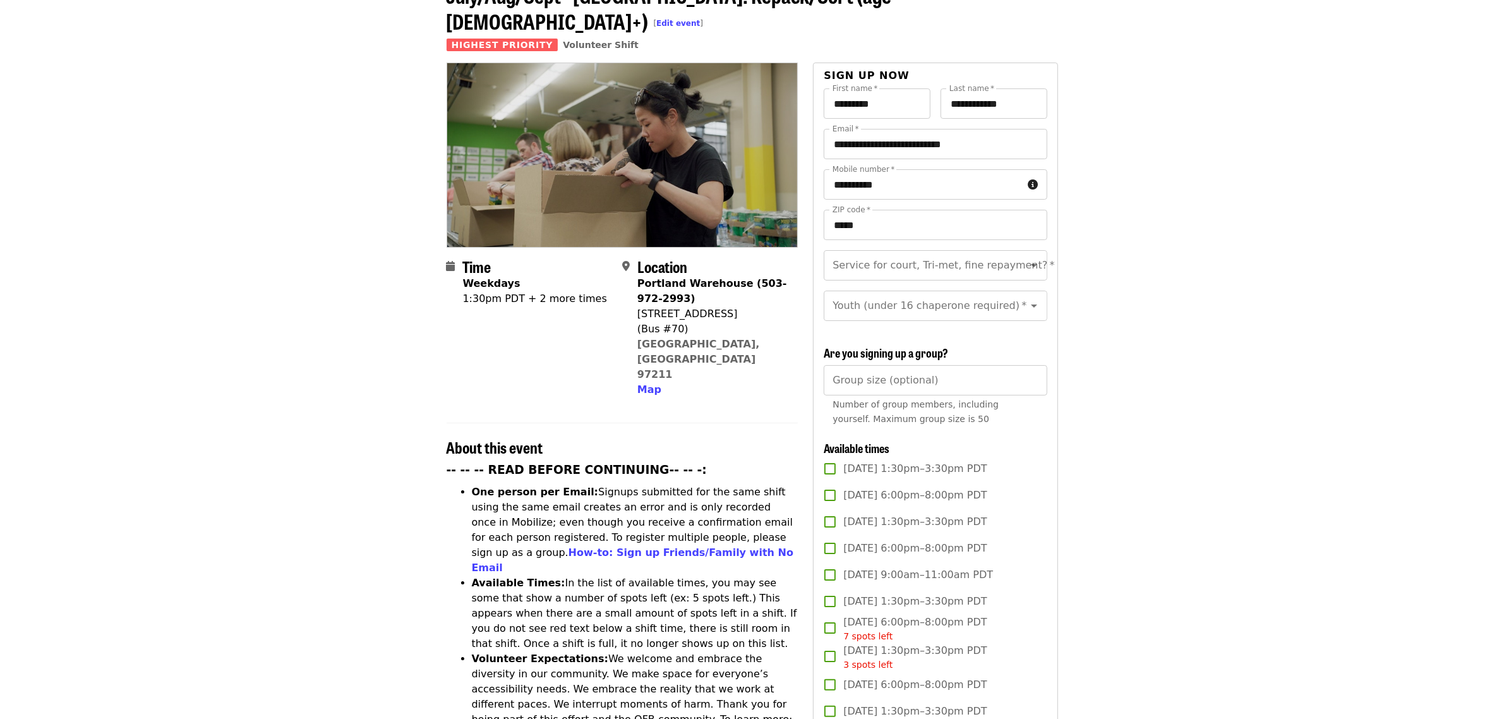
scroll to position [158, 0]
